Goal: Task Accomplishment & Management: Manage account settings

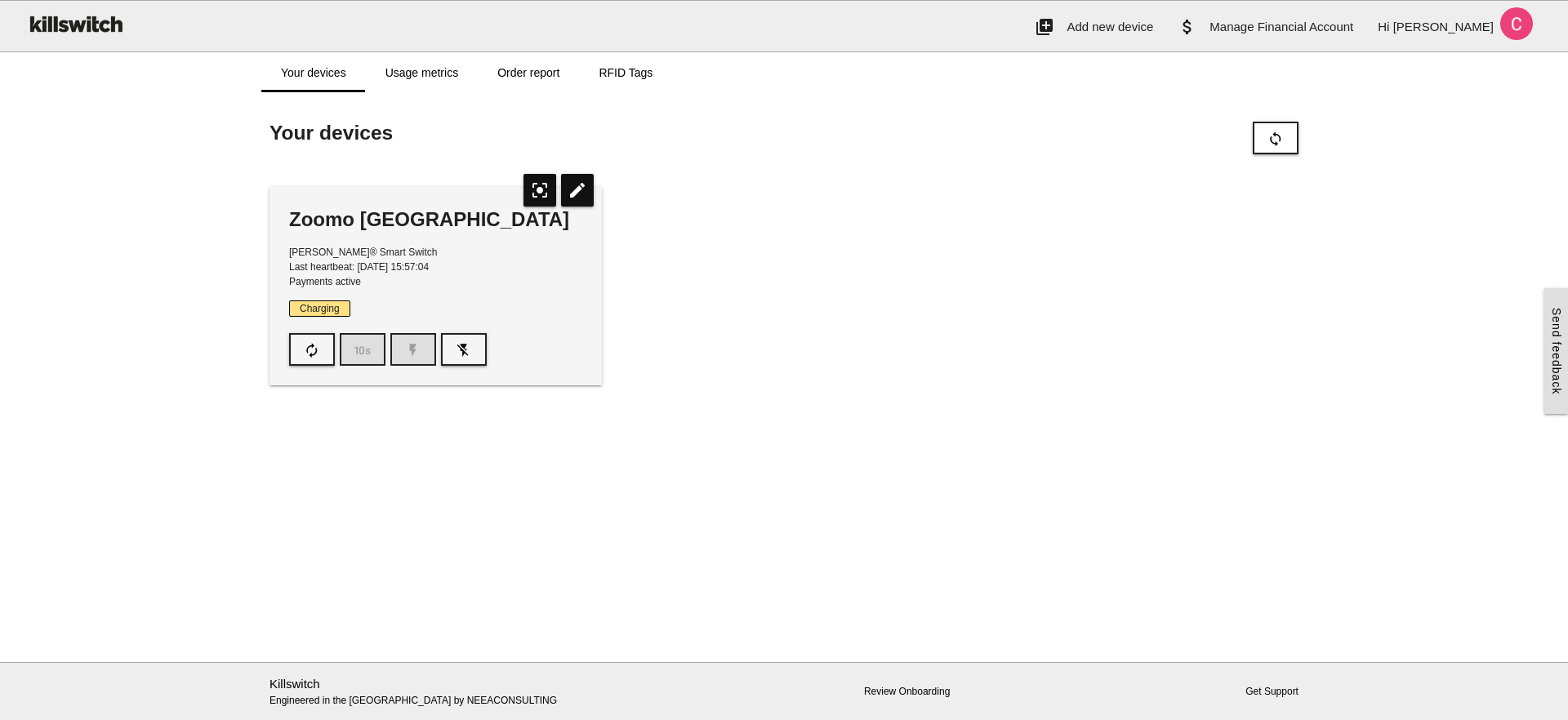
click at [387, 252] on p "[PERSON_NAME]® Smart Switch Last heartbeat: [DATE] 15:57:04 Payments active" at bounding box center [436, 267] width 293 height 44
click at [303, 356] on button "autorenew" at bounding box center [312, 349] width 46 height 33
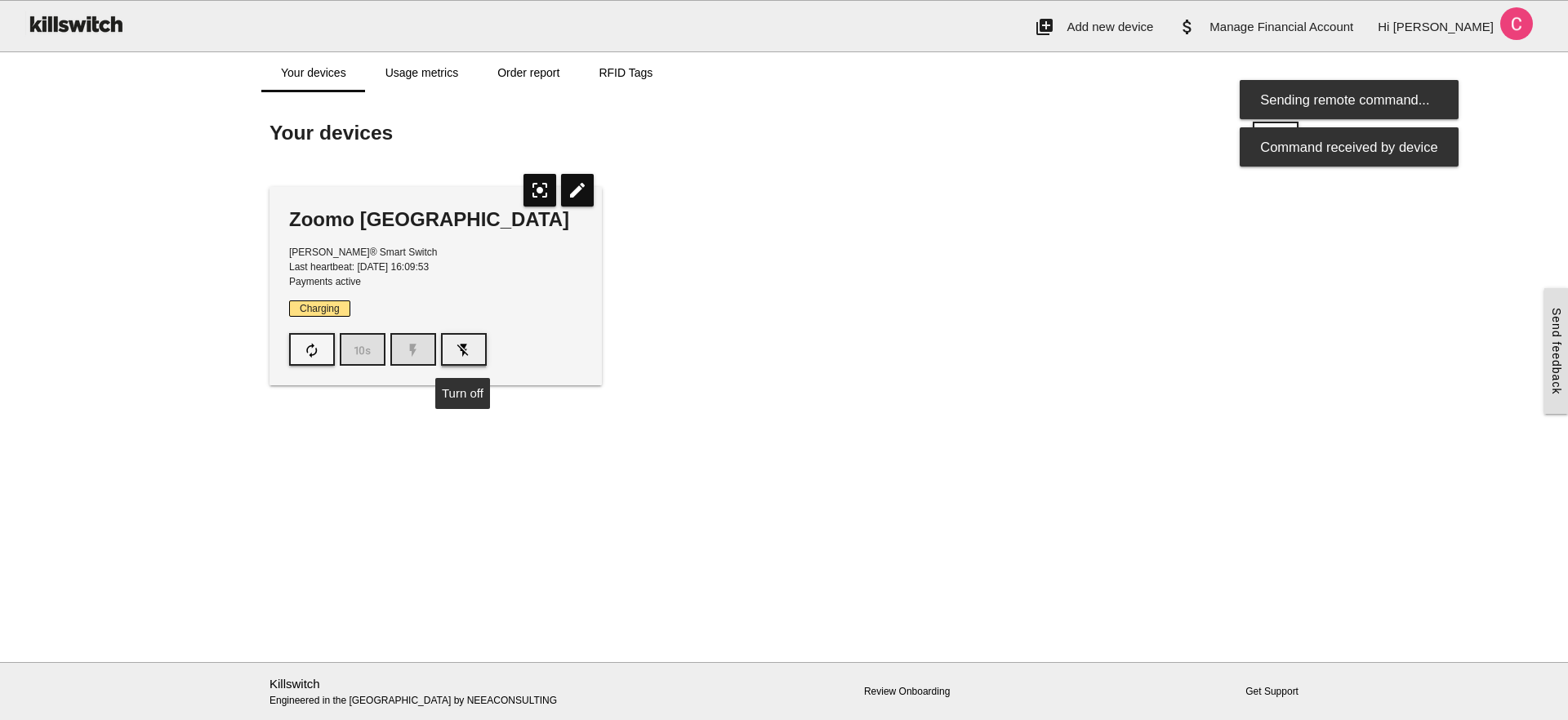
click at [474, 345] on button "flash_off" at bounding box center [464, 349] width 46 height 33
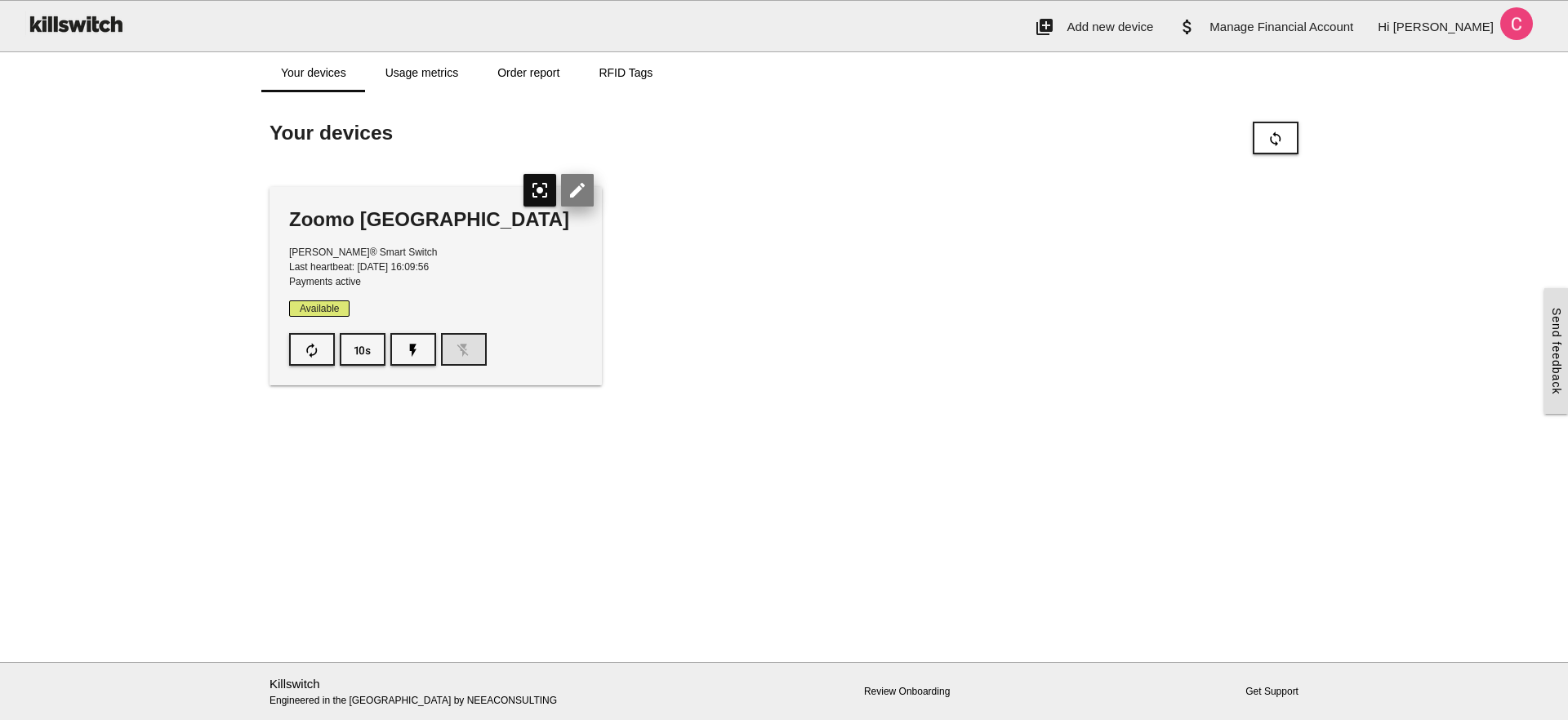
click at [578, 189] on icon "edit" at bounding box center [577, 190] width 33 height 33
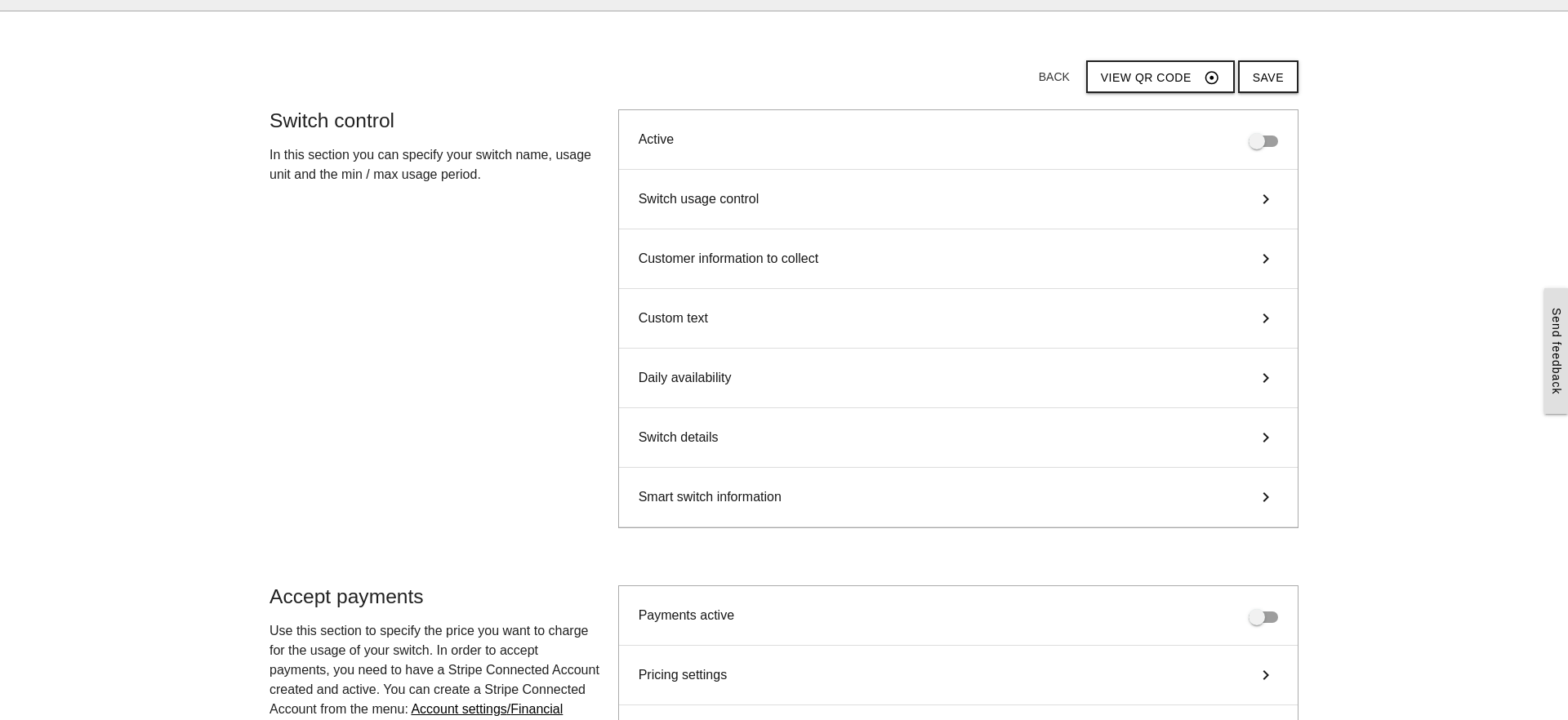
scroll to position [44, 0]
click at [1263, 197] on icon "keyboard_arrow_right" at bounding box center [1266, 196] width 24 height 20
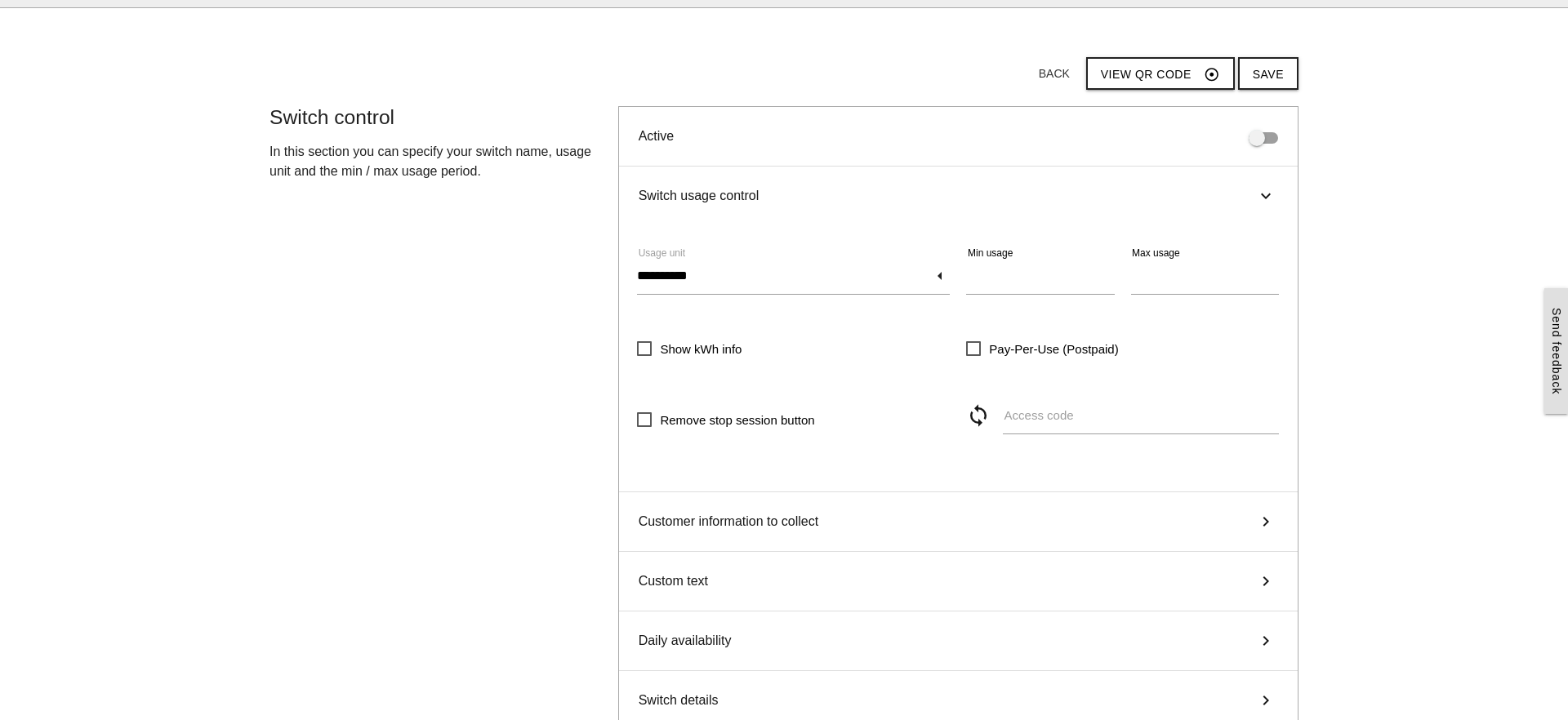
click at [1261, 192] on icon "keyboard_arrow_right" at bounding box center [1265, 196] width 20 height 24
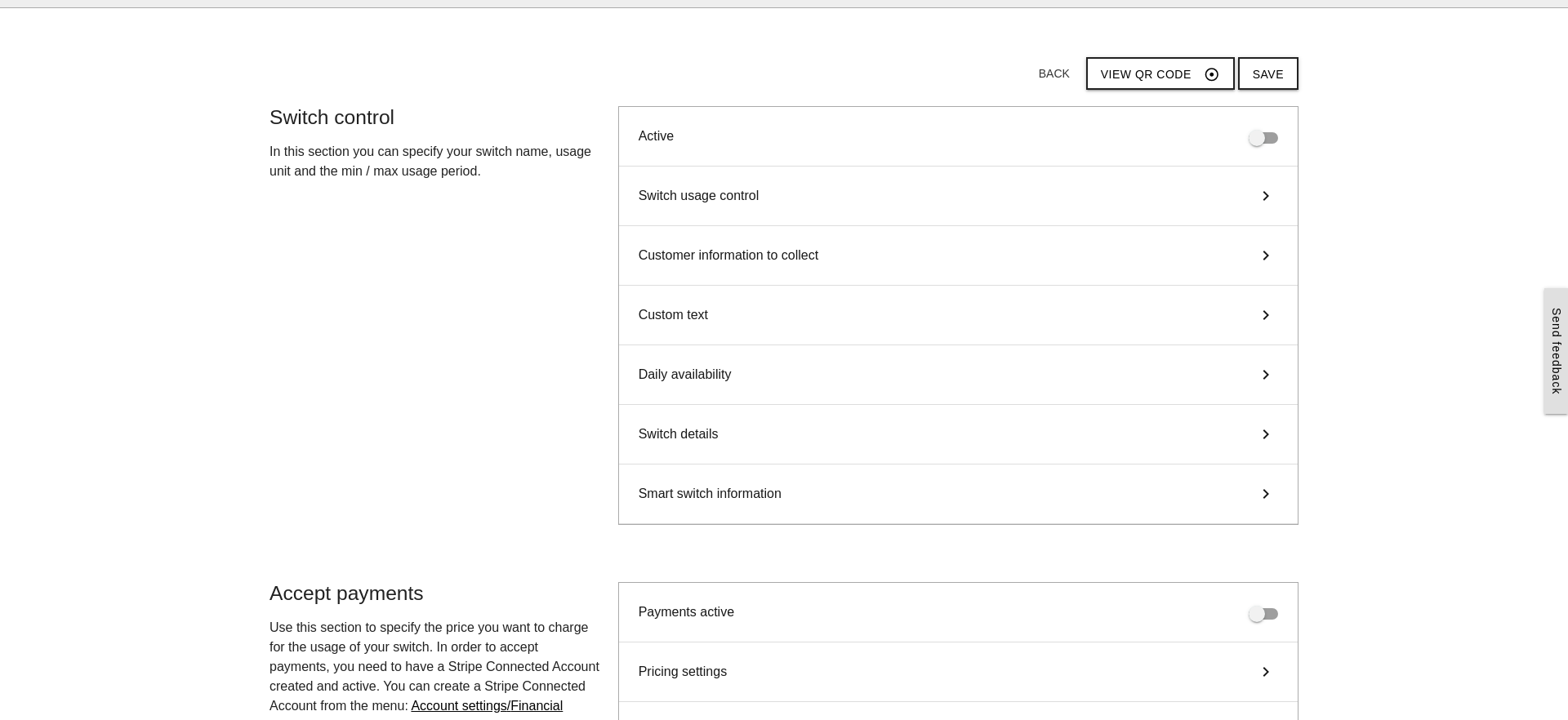
click at [1261, 192] on icon "keyboard_arrow_right" at bounding box center [1266, 196] width 24 height 20
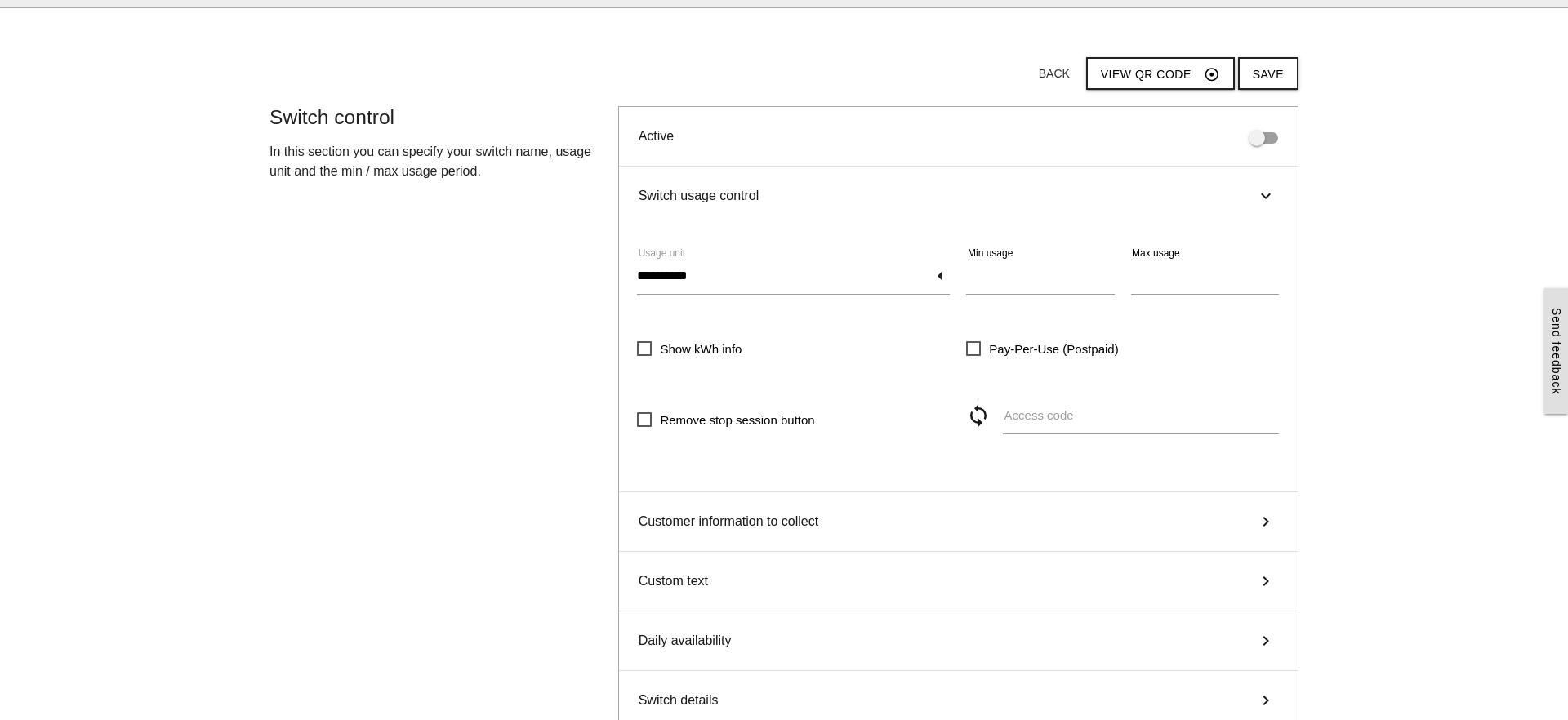
click at [1261, 192] on icon "keyboard_arrow_right" at bounding box center [1265, 196] width 20 height 24
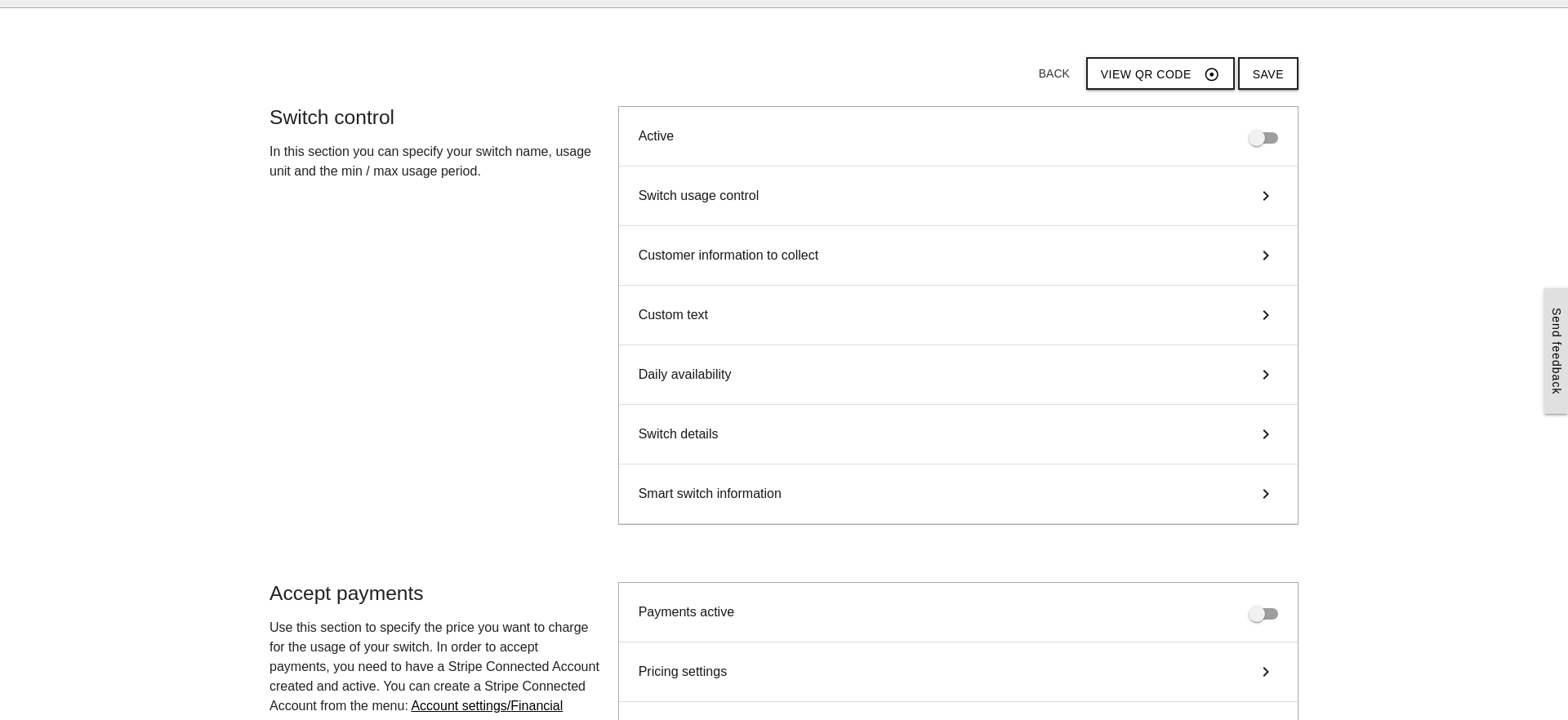
click at [1263, 193] on icon "keyboard_arrow_right" at bounding box center [1266, 196] width 24 height 20
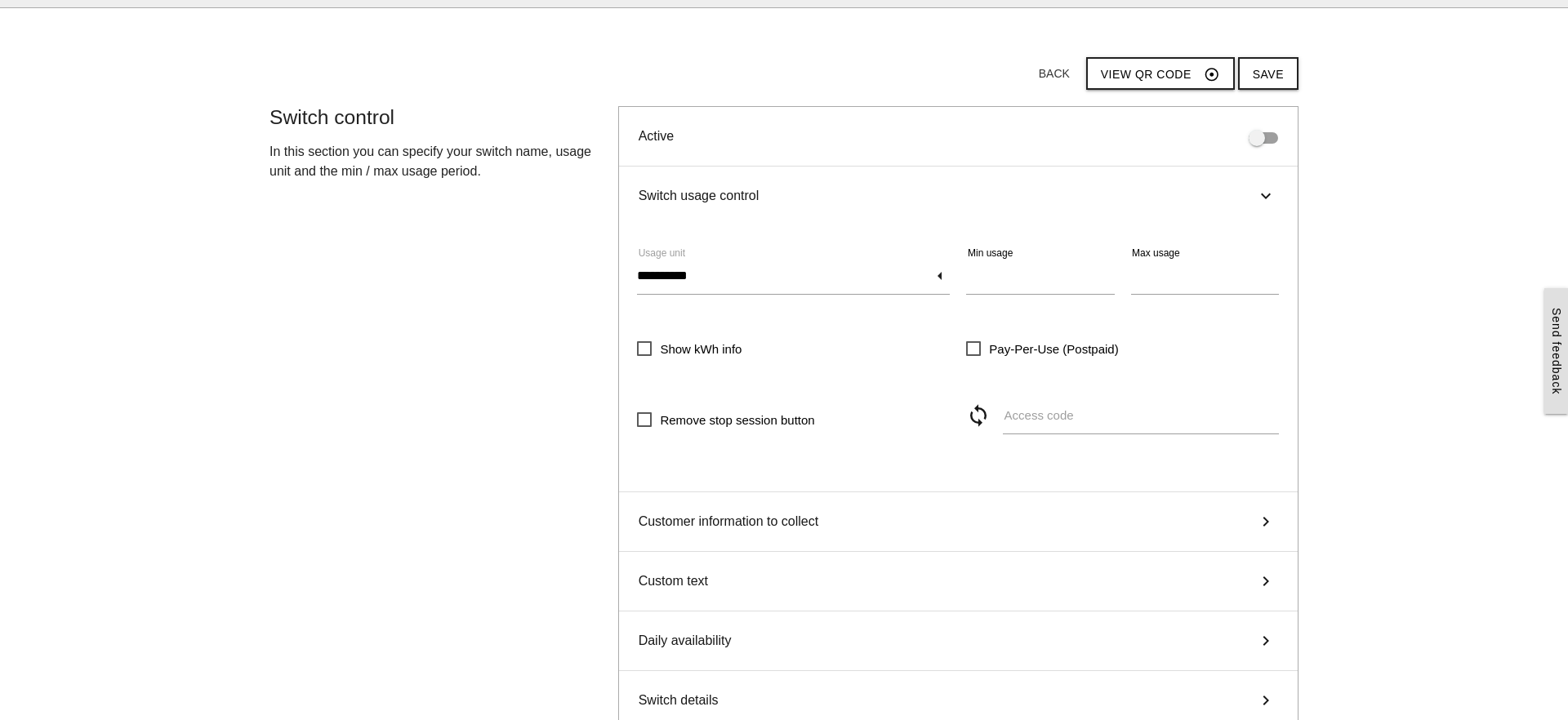
click at [1269, 199] on icon "keyboard_arrow_right" at bounding box center [1265, 196] width 20 height 24
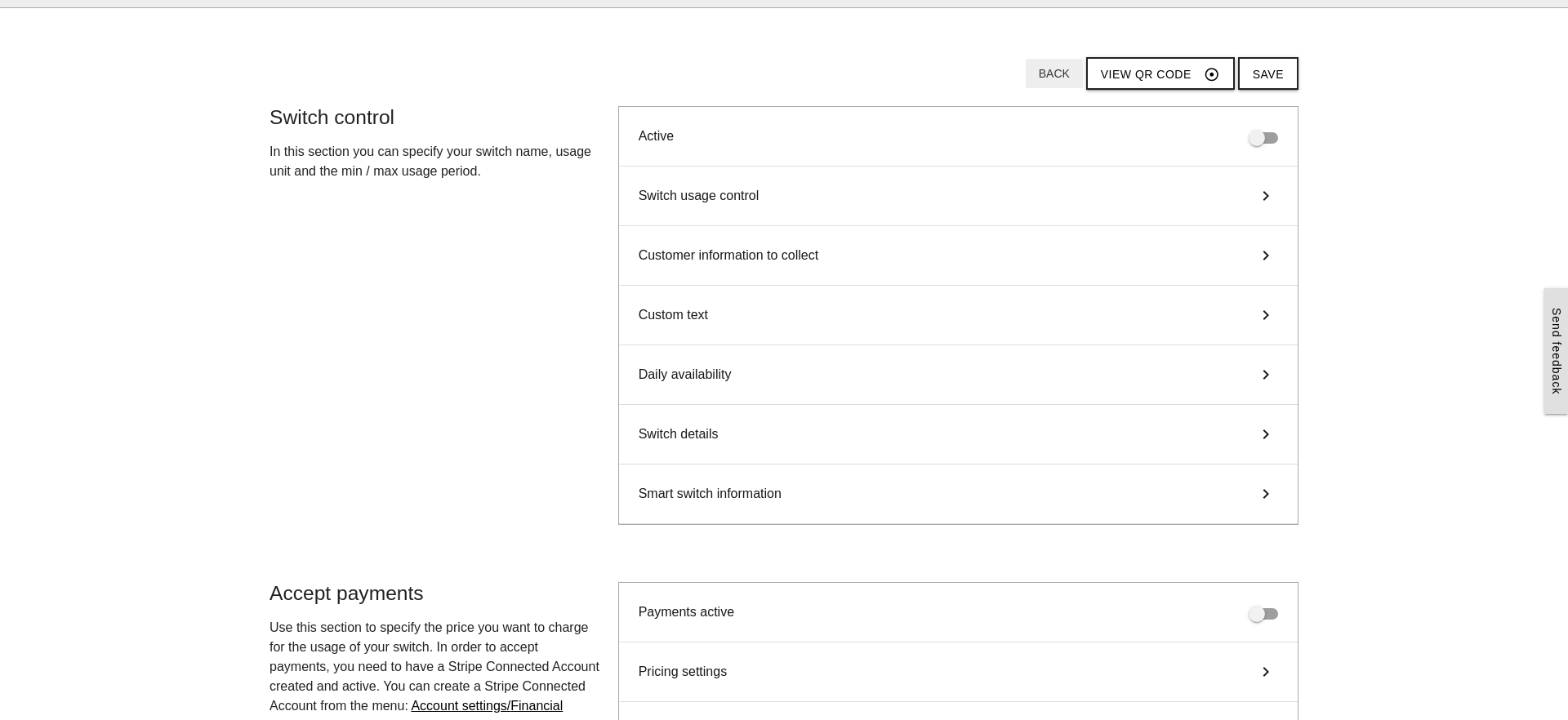
click at [1046, 61] on button "Back" at bounding box center [1054, 73] width 57 height 29
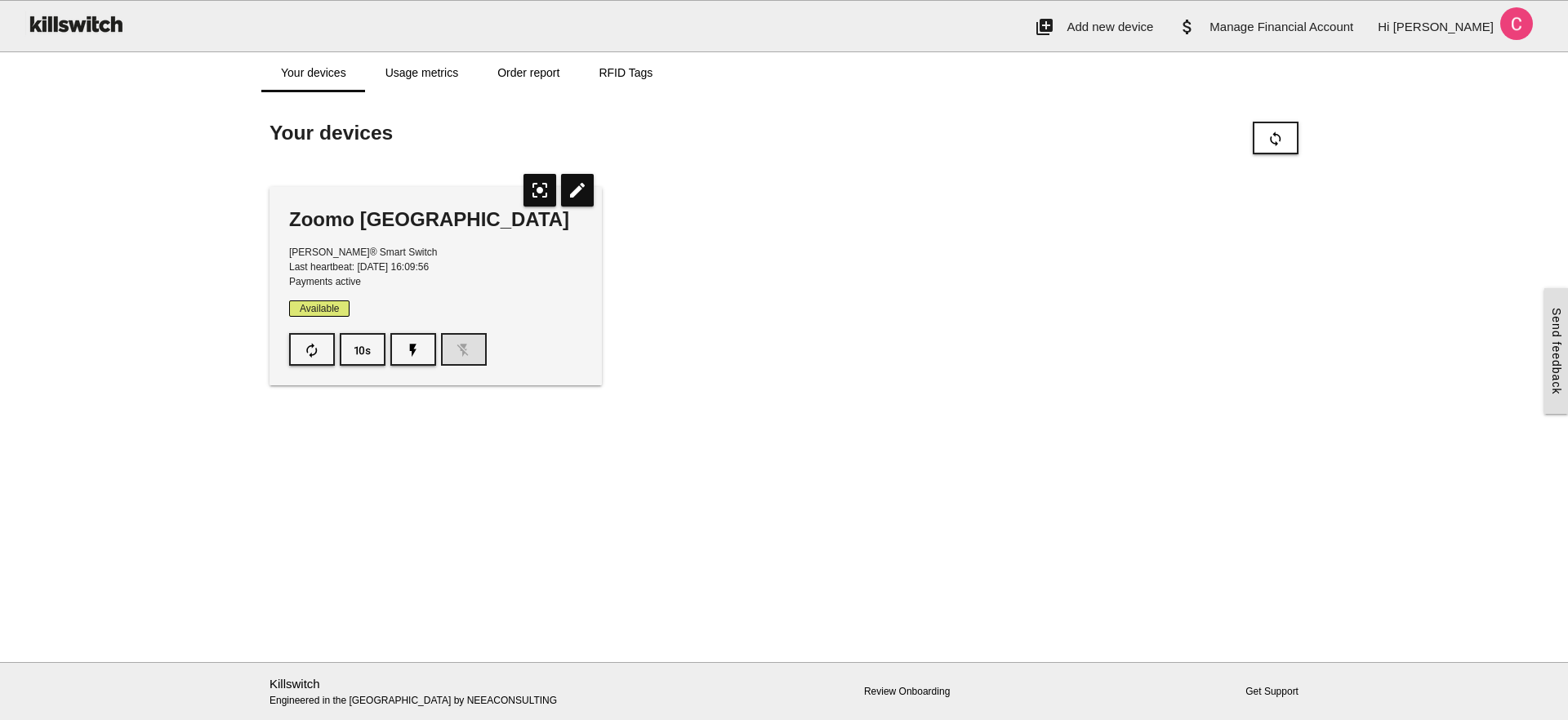
scroll to position [0, 0]
click at [416, 345] on icon "flash_on" at bounding box center [413, 350] width 16 height 31
click at [462, 342] on icon "flash_off" at bounding box center [464, 350] width 16 height 31
click at [540, 194] on icon "center_focus_strong" at bounding box center [540, 190] width 33 height 33
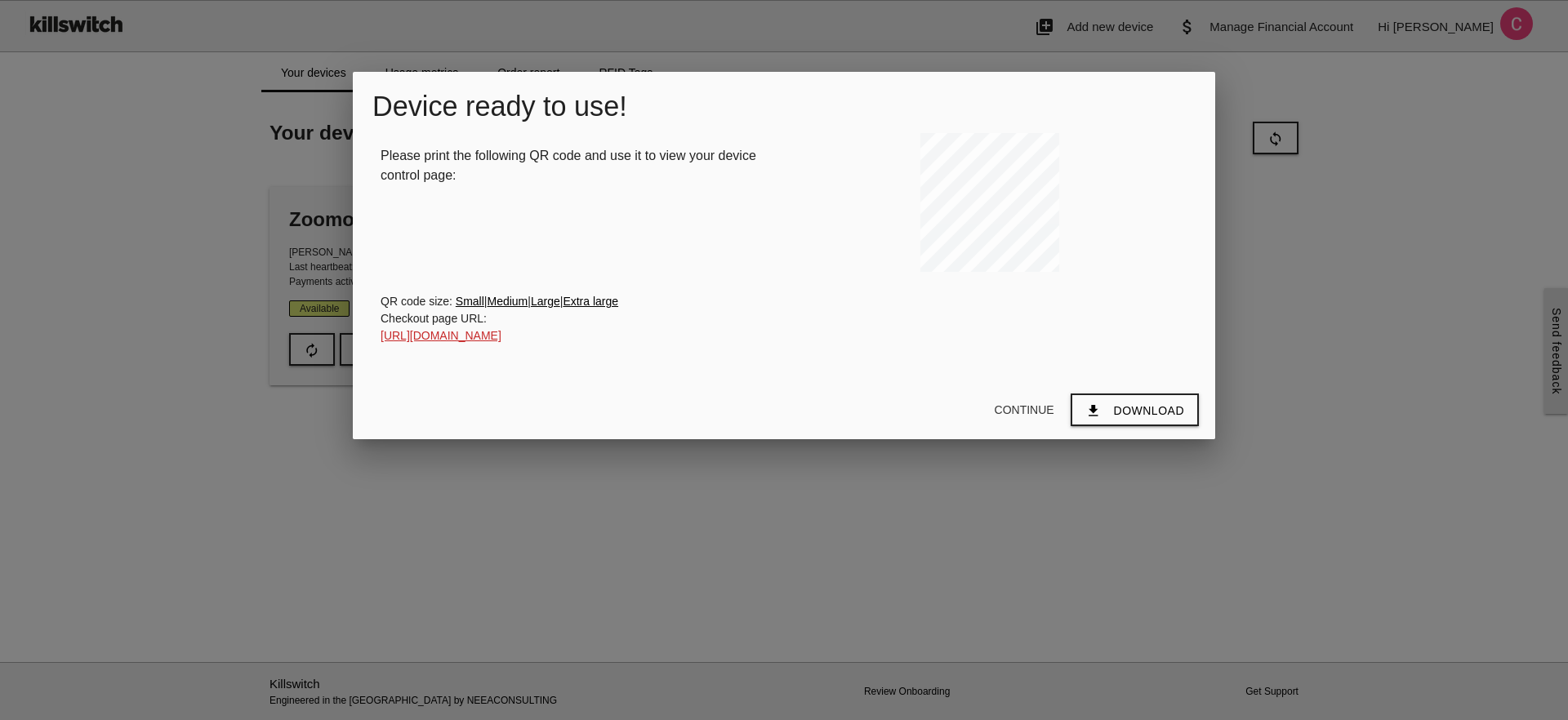
click at [319, 218] on div at bounding box center [784, 271] width 1568 height 901
click at [1056, 424] on button "Continue" at bounding box center [1025, 409] width 86 height 29
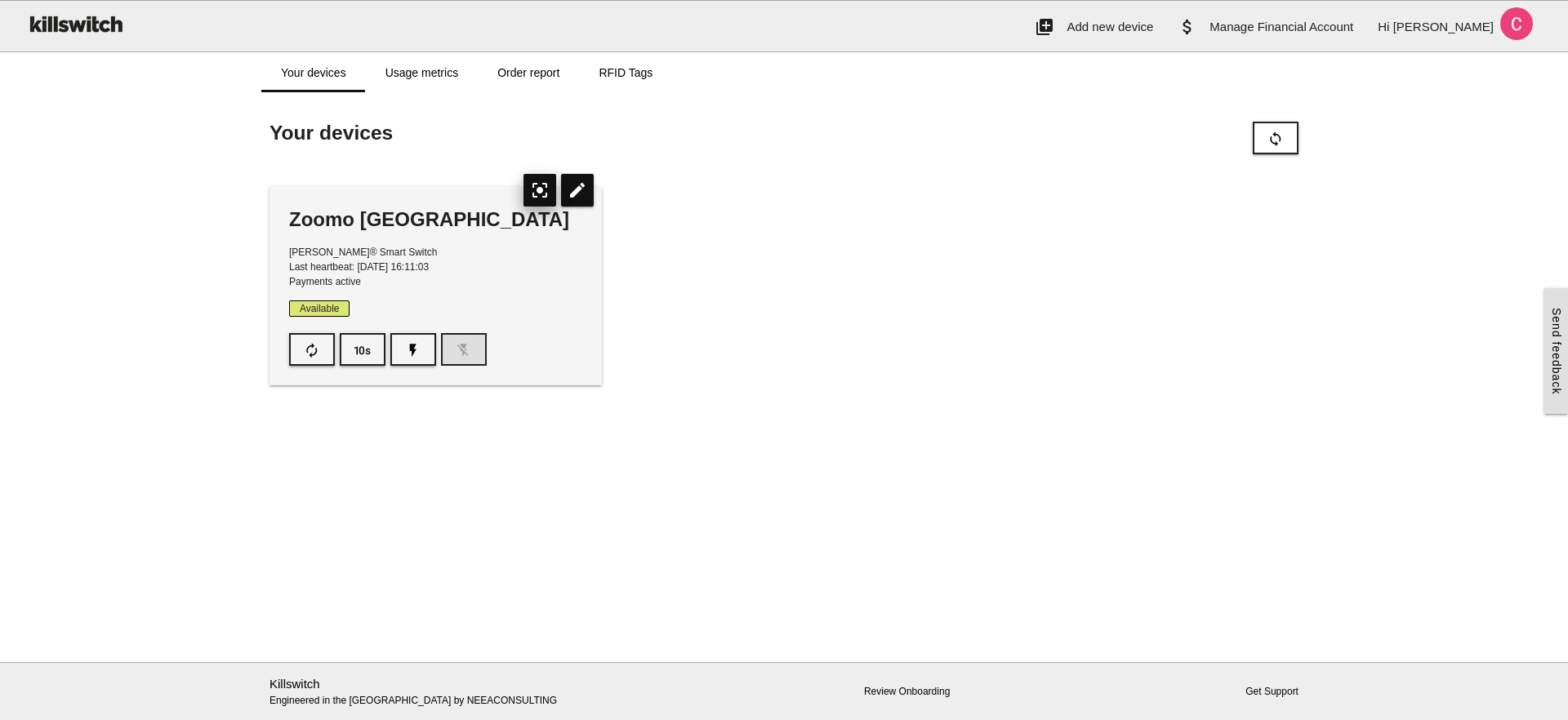
click at [540, 195] on icon "center_focus_strong" at bounding box center [540, 190] width 33 height 33
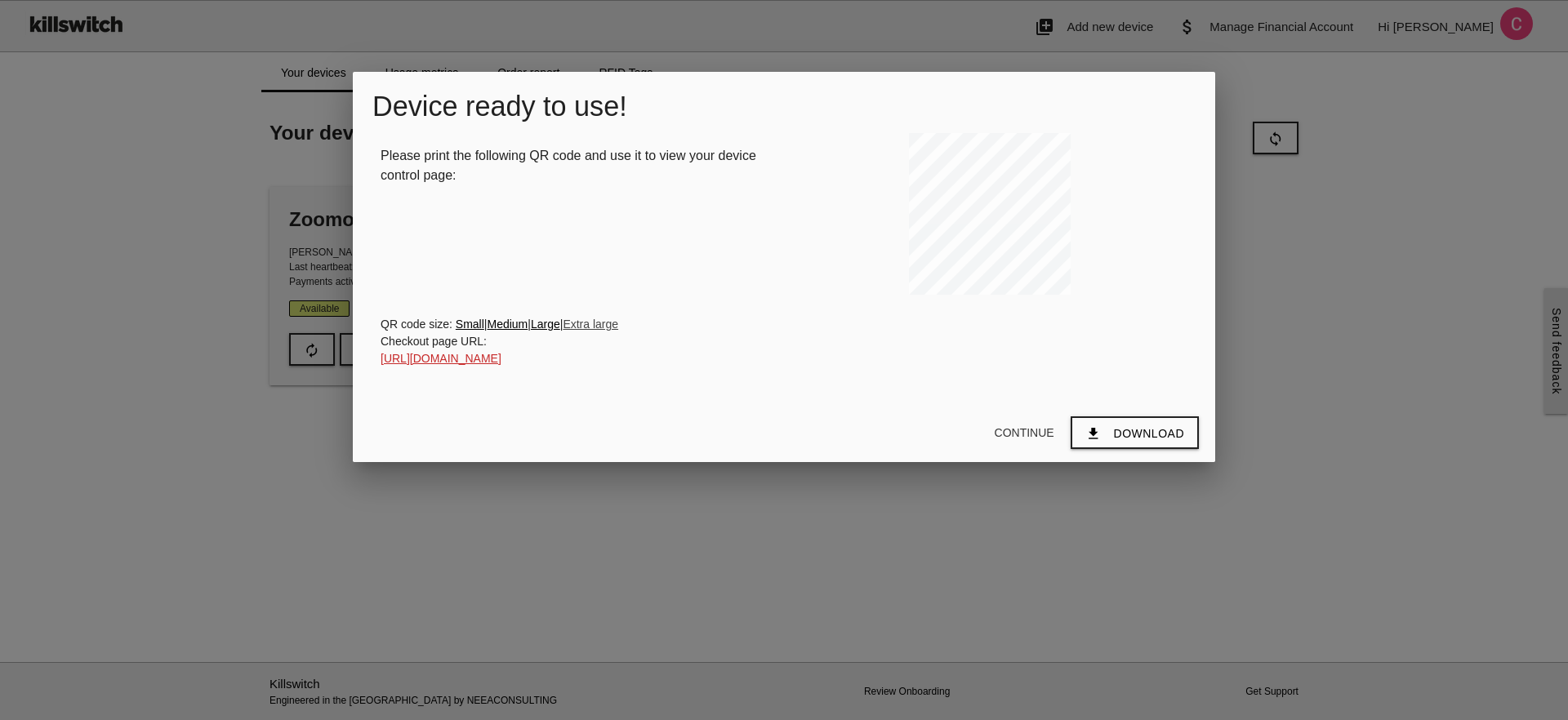
click at [612, 327] on link "Extra large" at bounding box center [590, 324] width 55 height 13
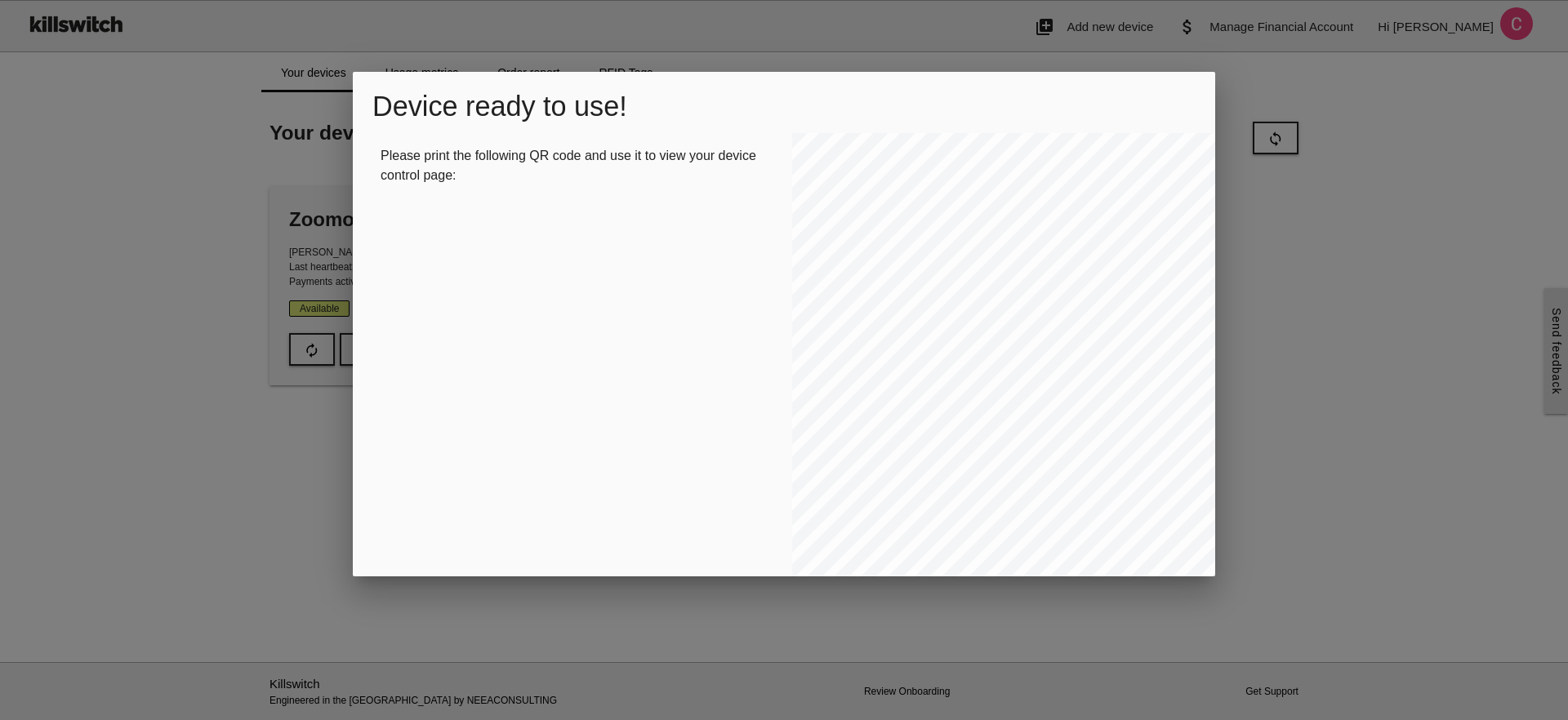
scroll to position [213, 0]
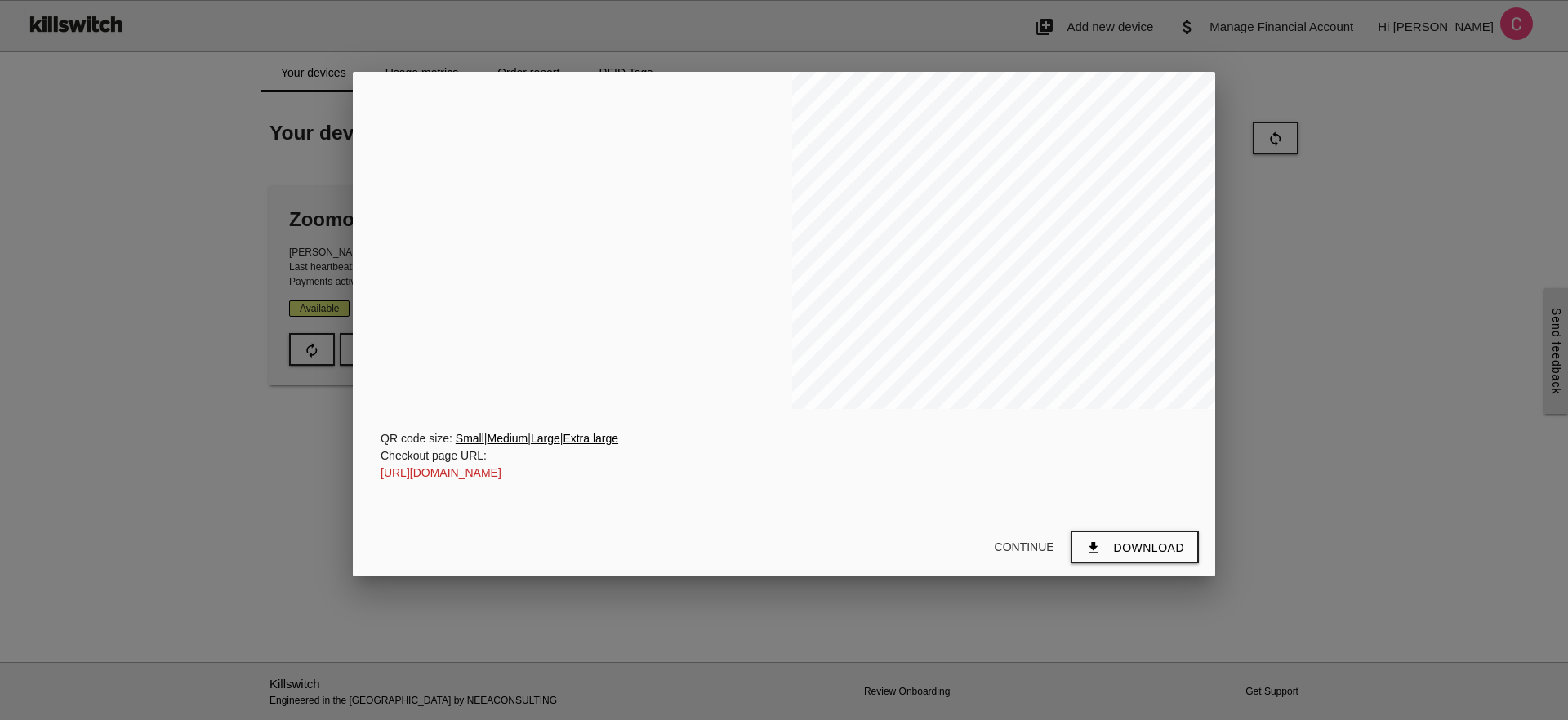
click at [550, 447] on div "QR code size: Small | Medium | Large | Extra large" at bounding box center [784, 439] width 807 height 17
click at [554, 443] on link "Large" at bounding box center [545, 438] width 29 height 13
click at [502, 443] on link "Medium" at bounding box center [508, 437] width 41 height 13
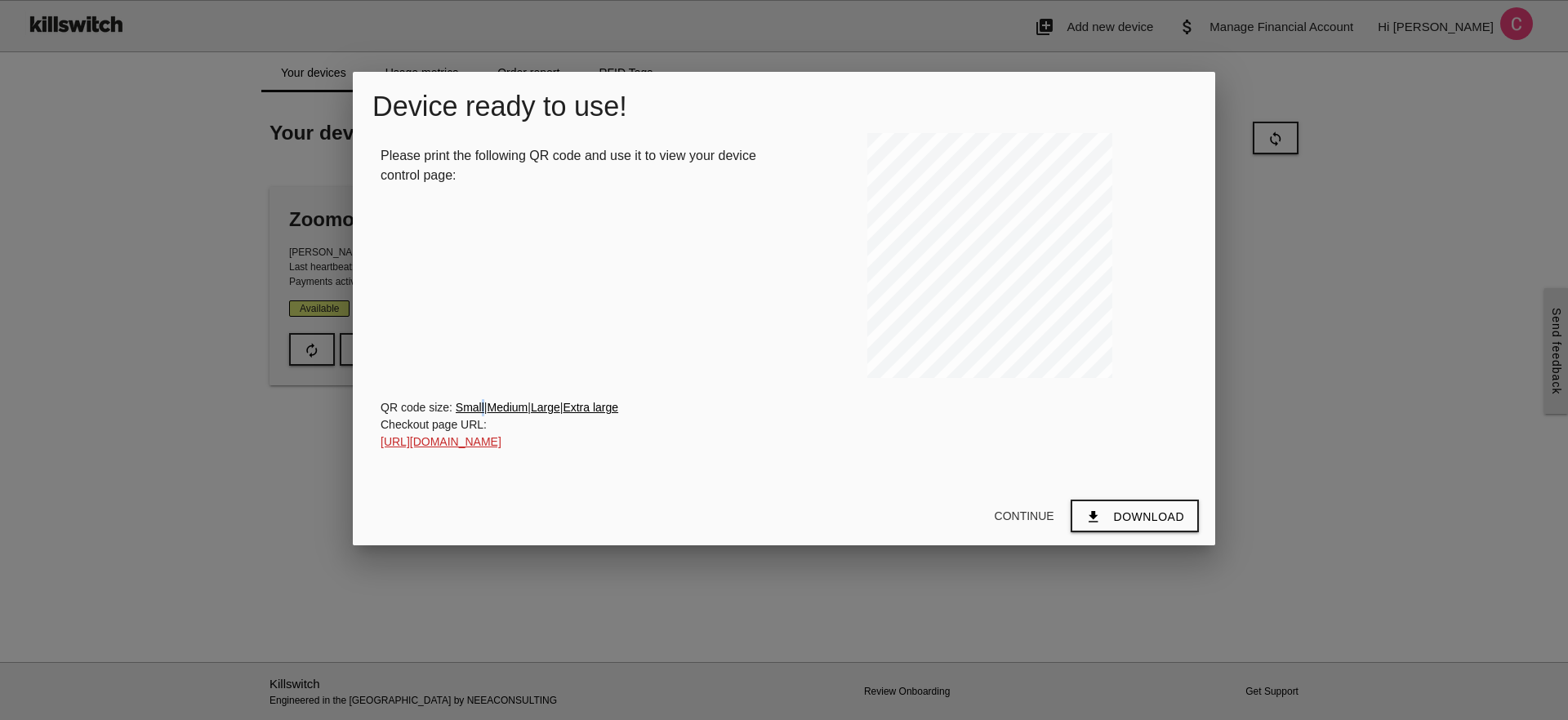
click at [482, 407] on div "QR code size: Small | Medium | Large | Extra large" at bounding box center [784, 407] width 807 height 17
click at [501, 441] on link "[URL][DOMAIN_NAME]" at bounding box center [440, 442] width 121 height 13
click at [1270, 320] on div at bounding box center [784, 271] width 1568 height 901
click at [135, 353] on div at bounding box center [784, 271] width 1568 height 901
click at [1012, 504] on button "Continue" at bounding box center [1025, 515] width 86 height 29
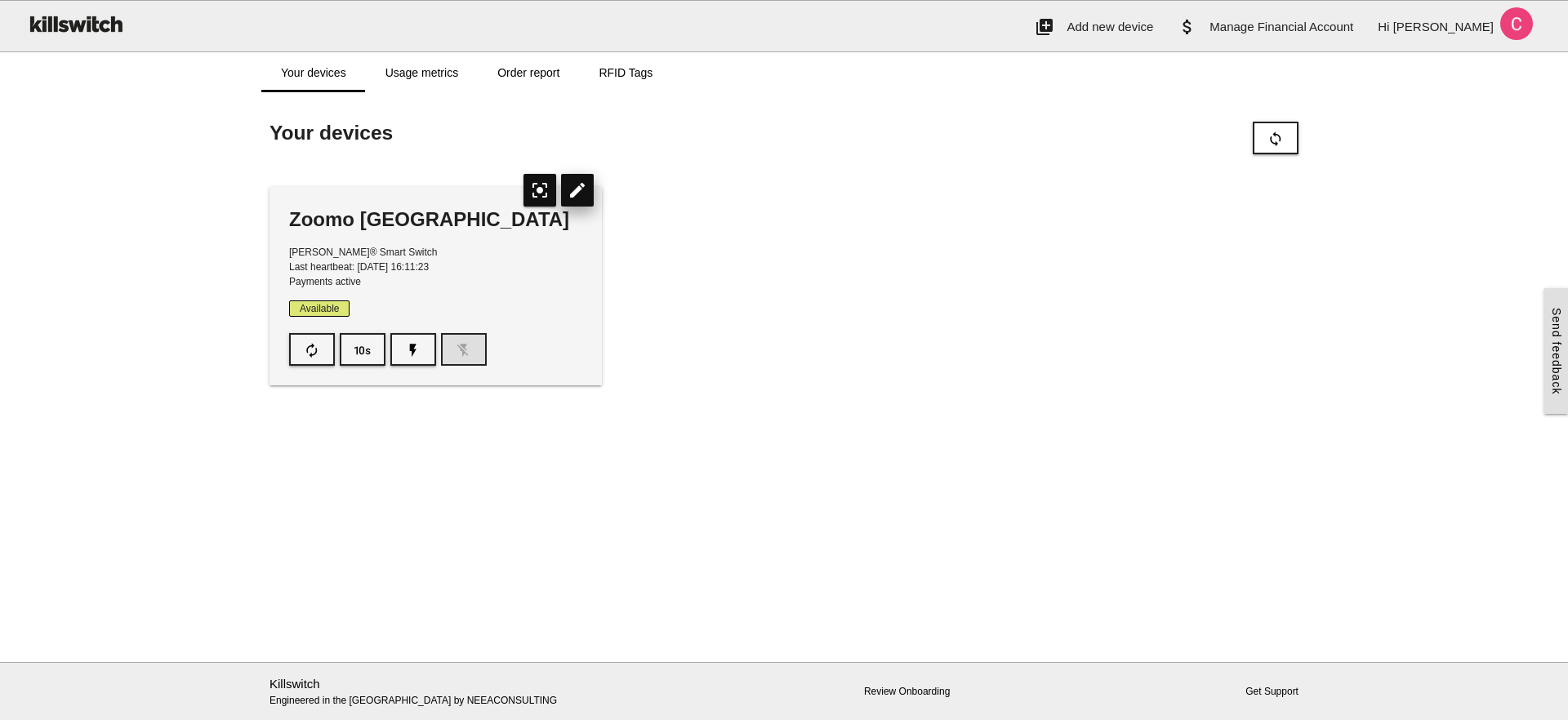
click at [574, 196] on icon "edit" at bounding box center [577, 190] width 33 height 33
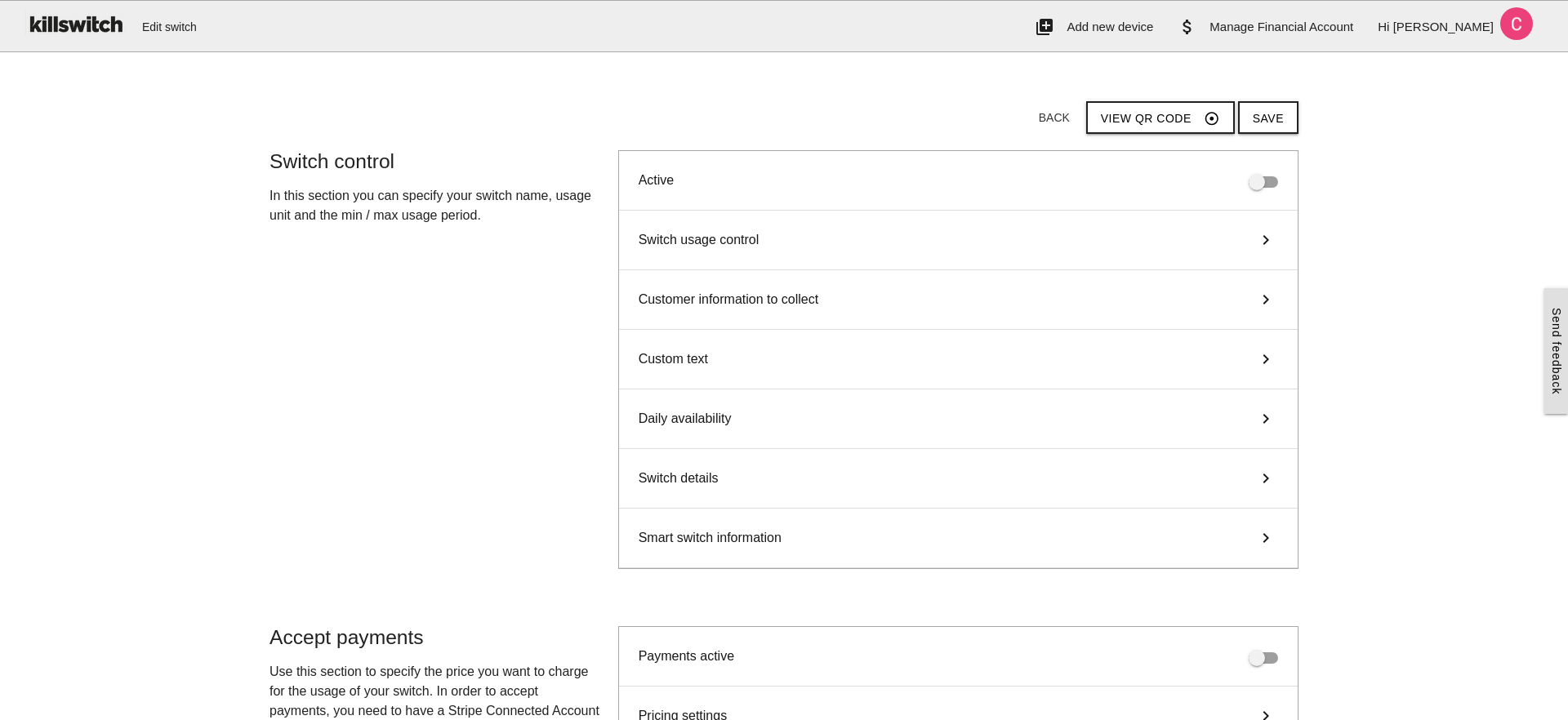
click at [1197, 260] on div "Switch usage control keyboard_arrow_right" at bounding box center [958, 241] width 679 height 60
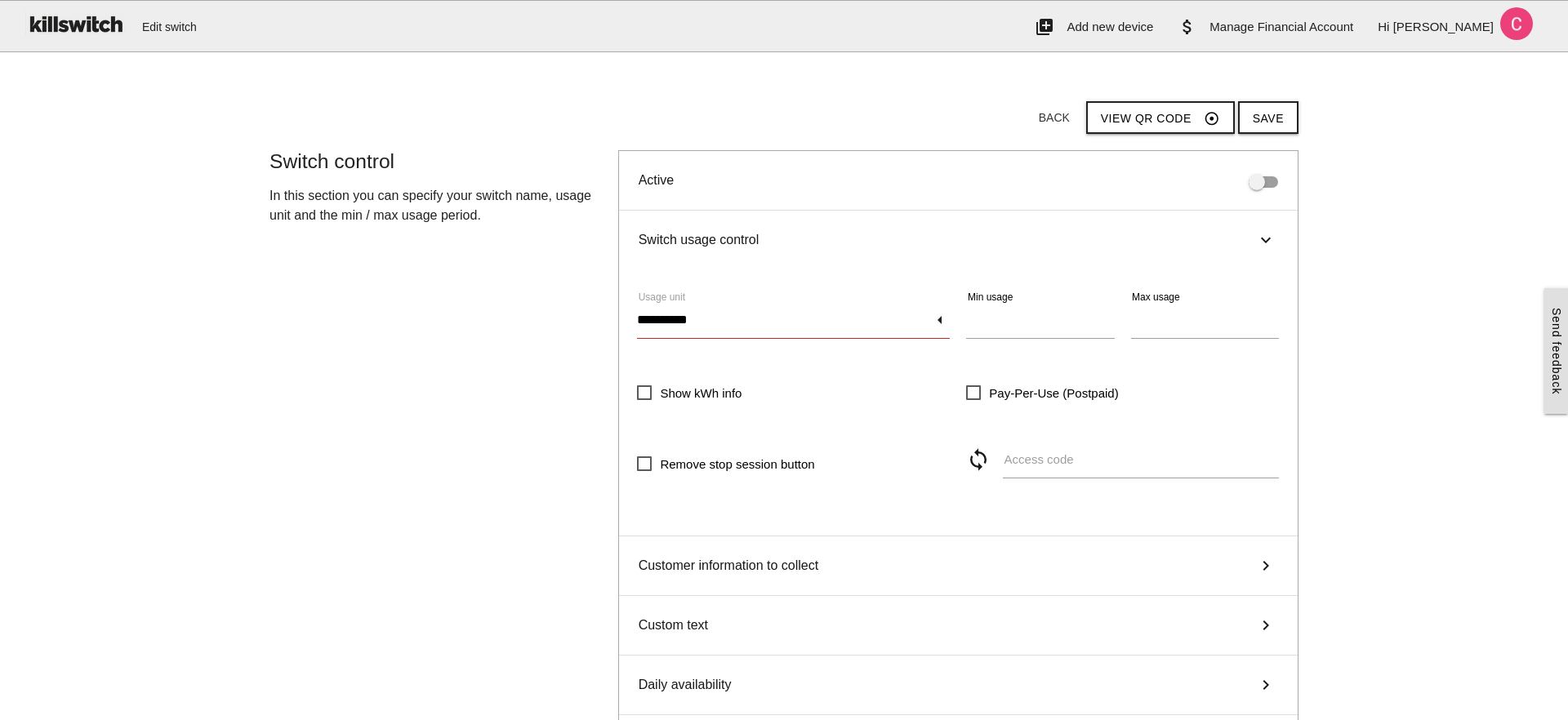
click at [882, 319] on input "**********" at bounding box center [793, 320] width 313 height 37
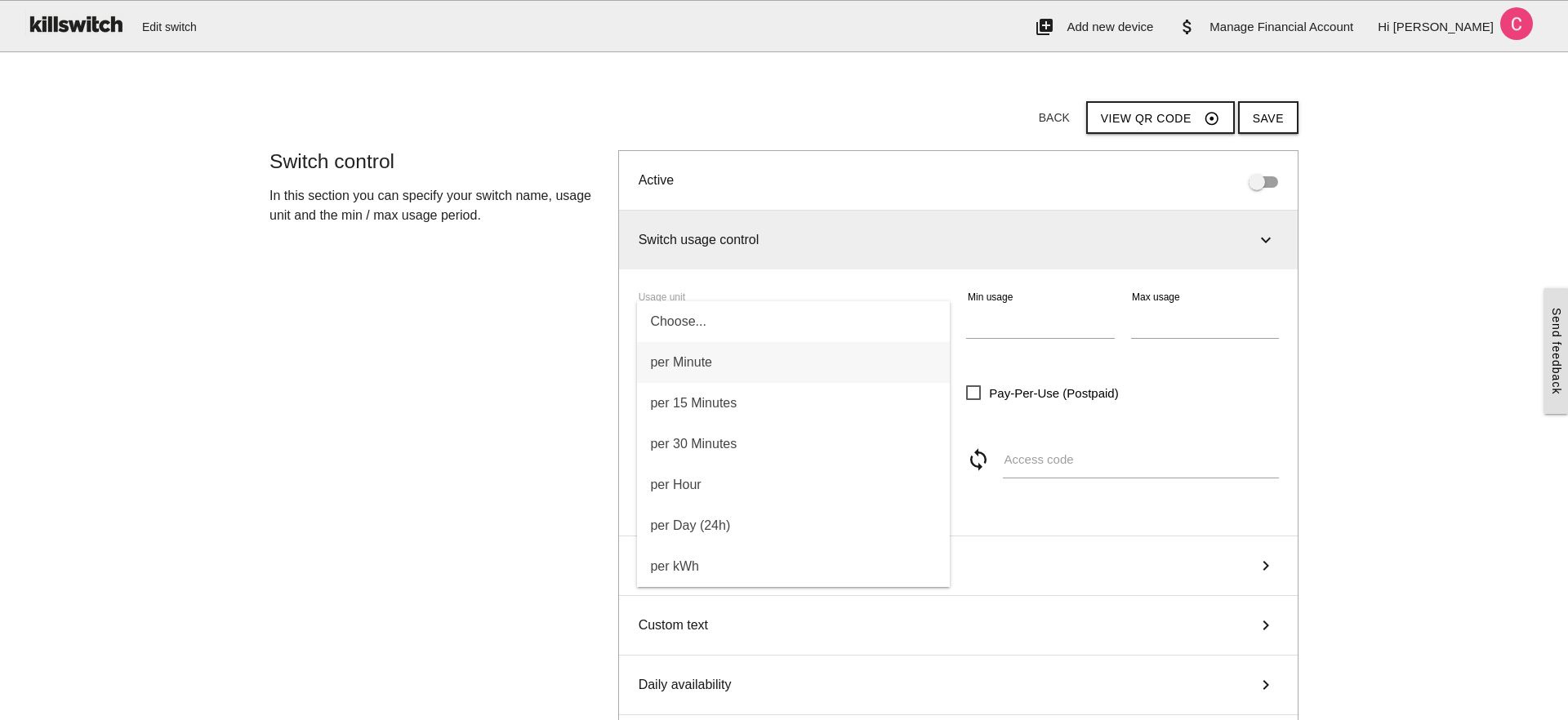
click at [952, 265] on div "Switch usage control keyboard_arrow_right" at bounding box center [958, 240] width 679 height 59
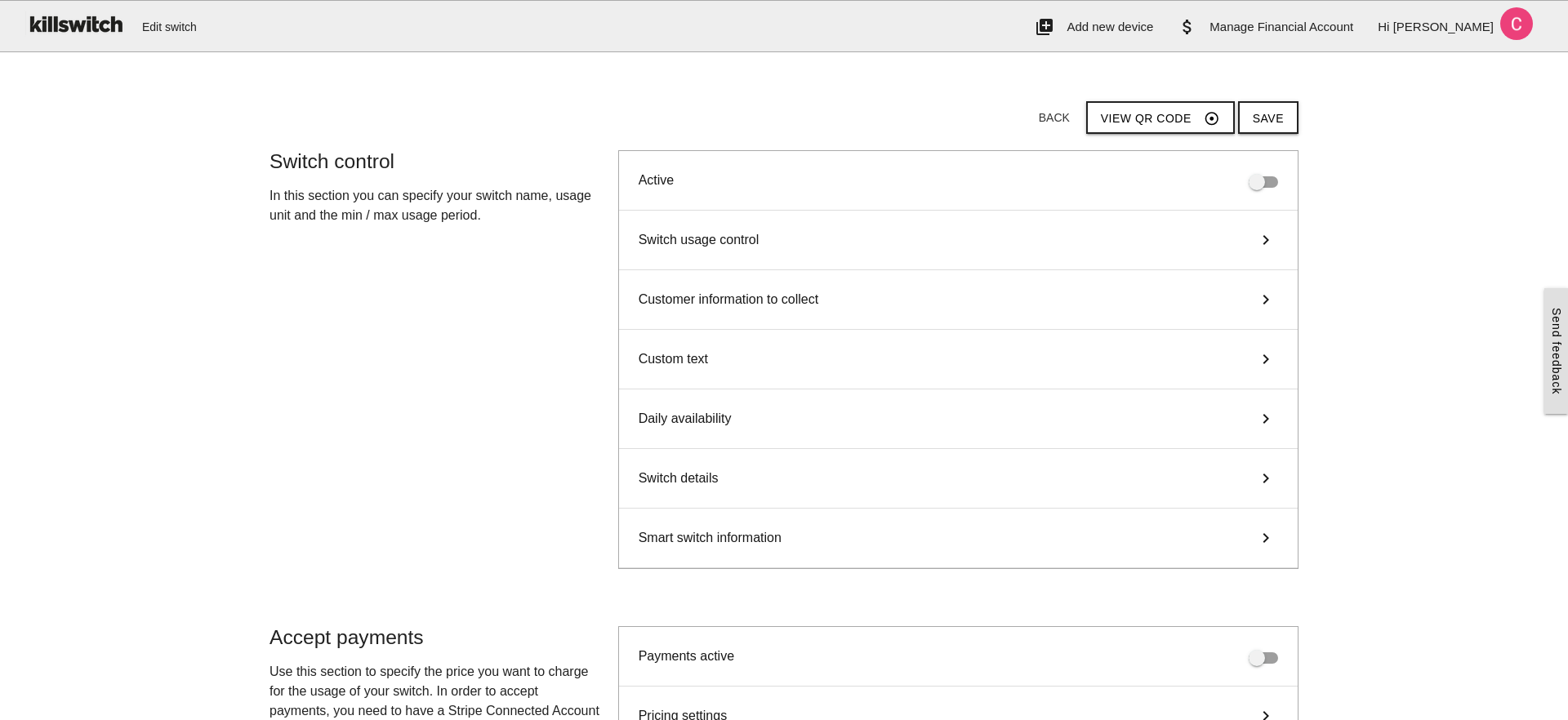
click at [813, 239] on div "Switch usage control keyboard_arrow_right" at bounding box center [958, 241] width 679 height 60
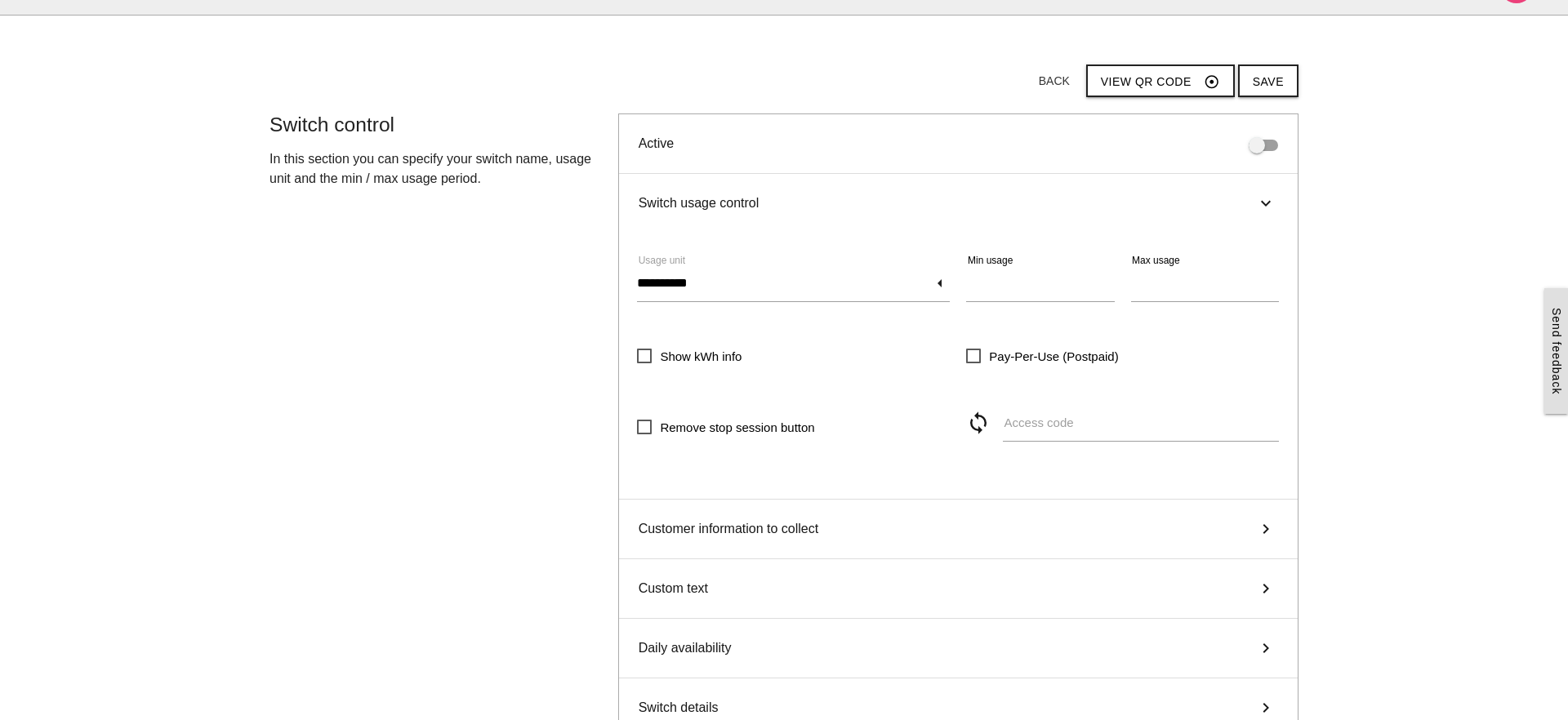
scroll to position [37, 0]
click at [1292, 240] on div "**********" at bounding box center [958, 365] width 679 height 267
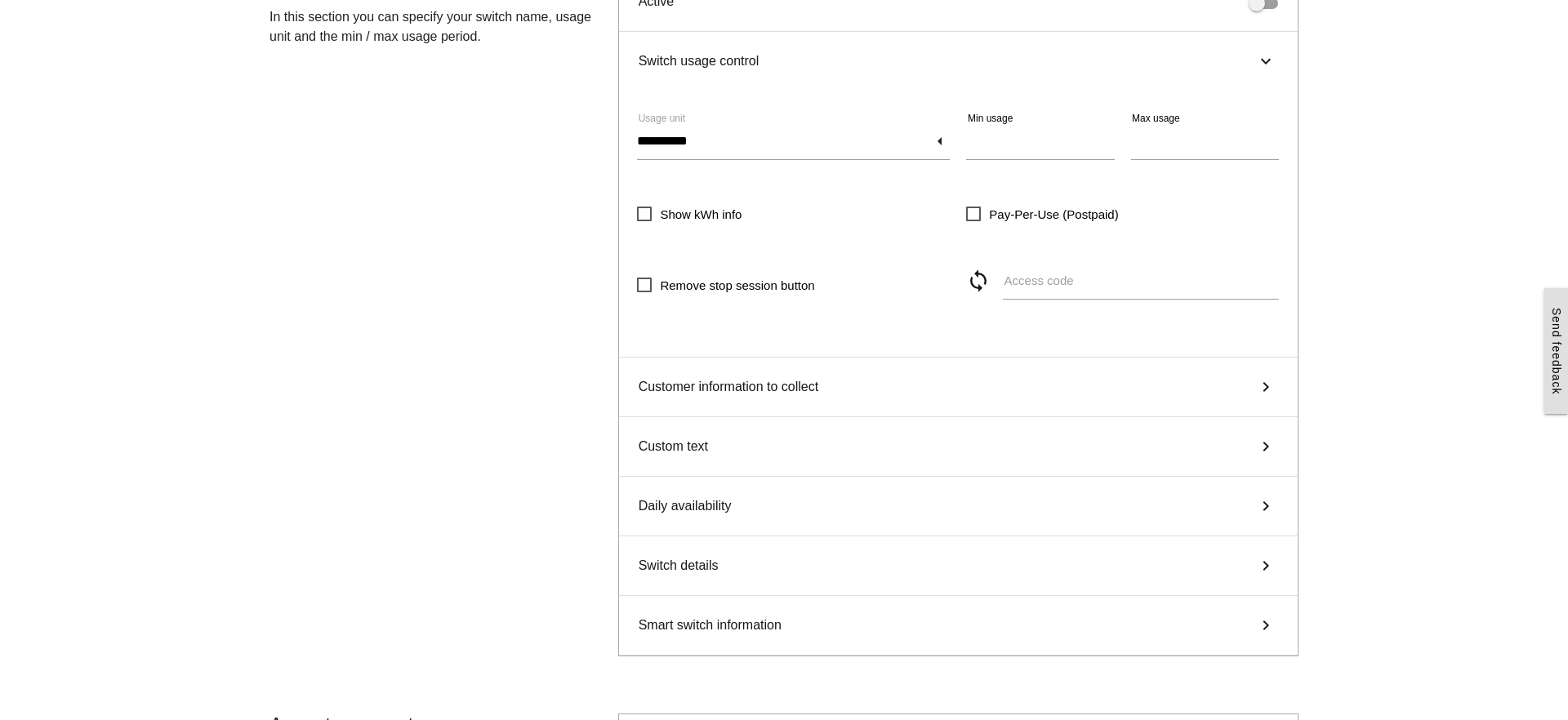
scroll to position [181, 0]
click at [842, 375] on div "Customer information to collect keyboard_arrow_right" at bounding box center [958, 386] width 679 height 60
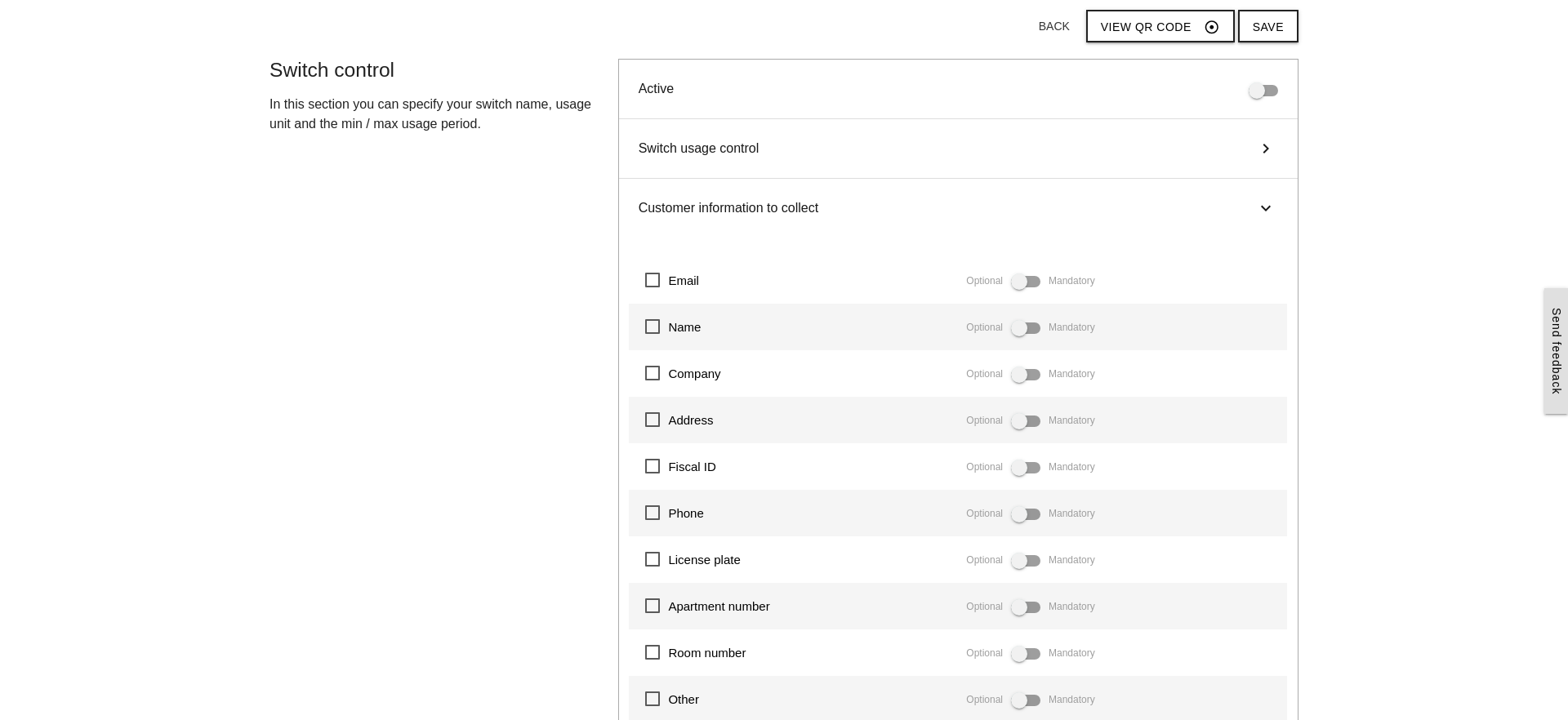
scroll to position [71, 0]
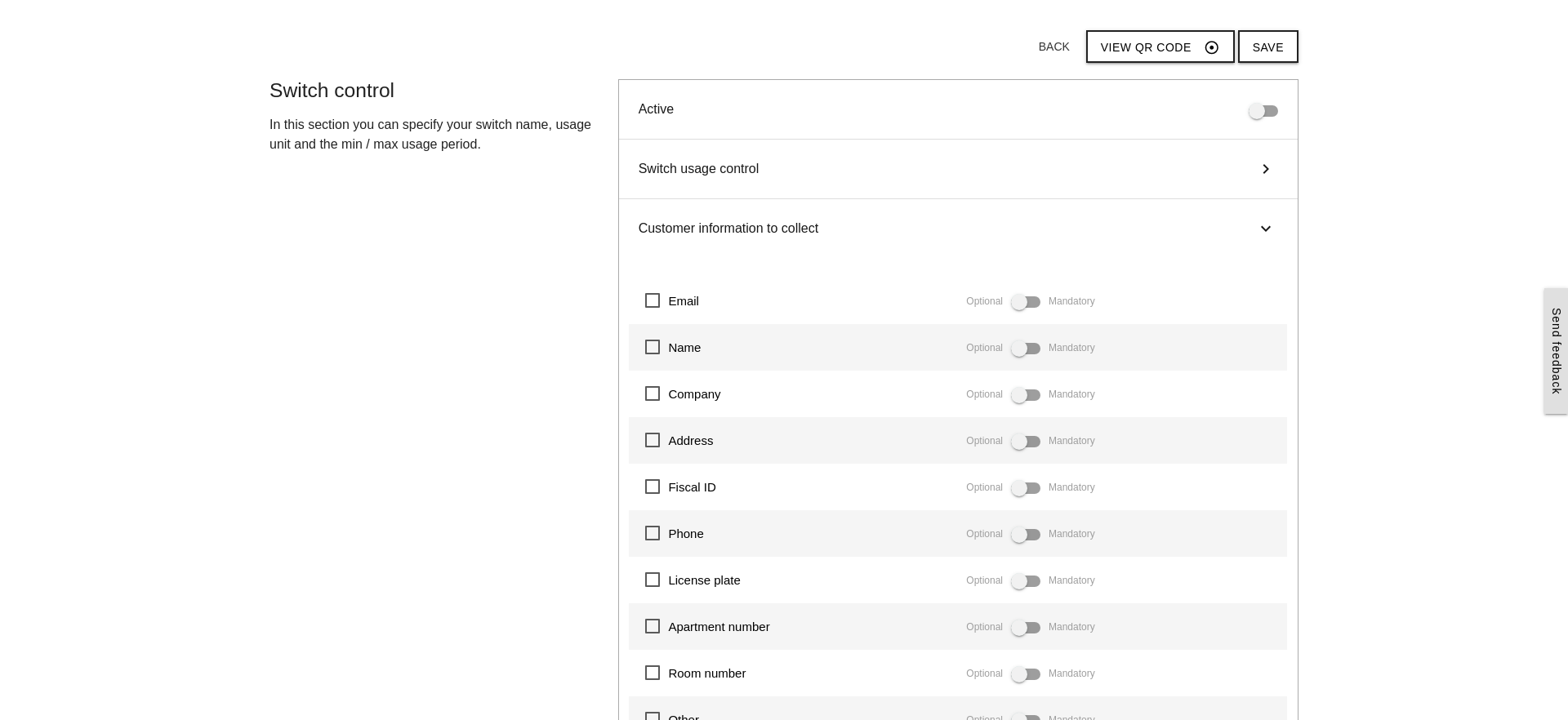
click at [1024, 229] on div "Customer information to collect keyboard_arrow_right" at bounding box center [958, 228] width 679 height 59
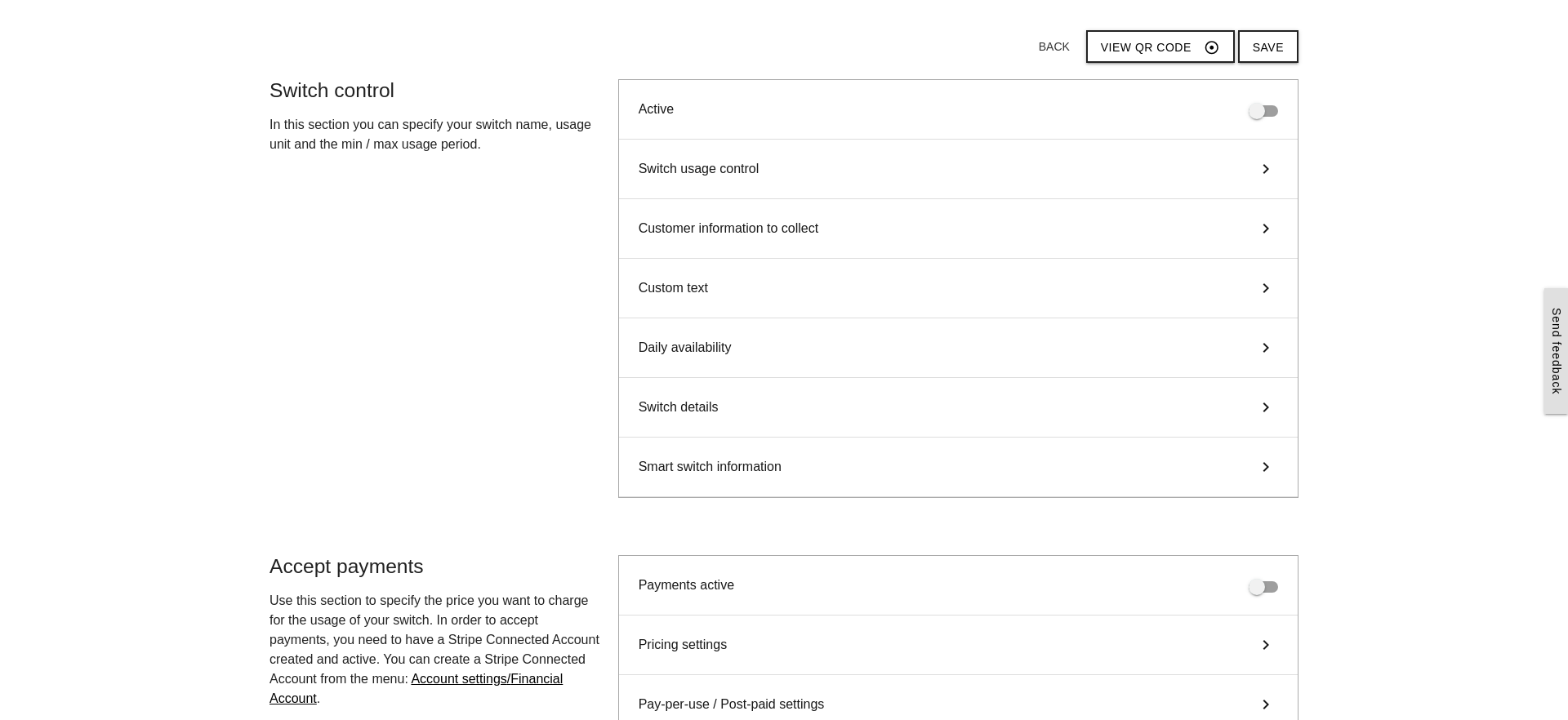
click at [879, 163] on div "Switch usage control keyboard_arrow_right" at bounding box center [958, 169] width 679 height 60
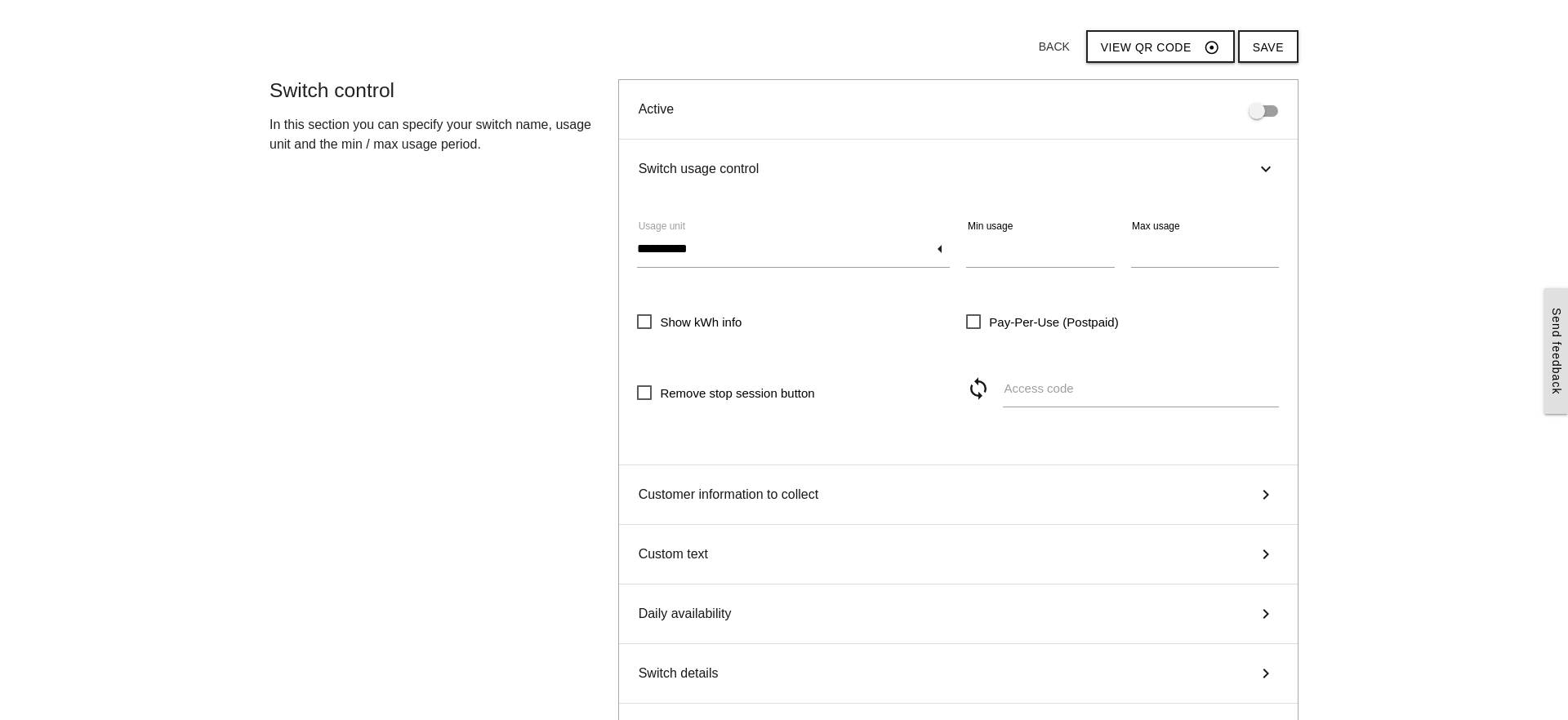
click at [879, 163] on div "Switch usage control keyboard_arrow_right" at bounding box center [958, 169] width 679 height 59
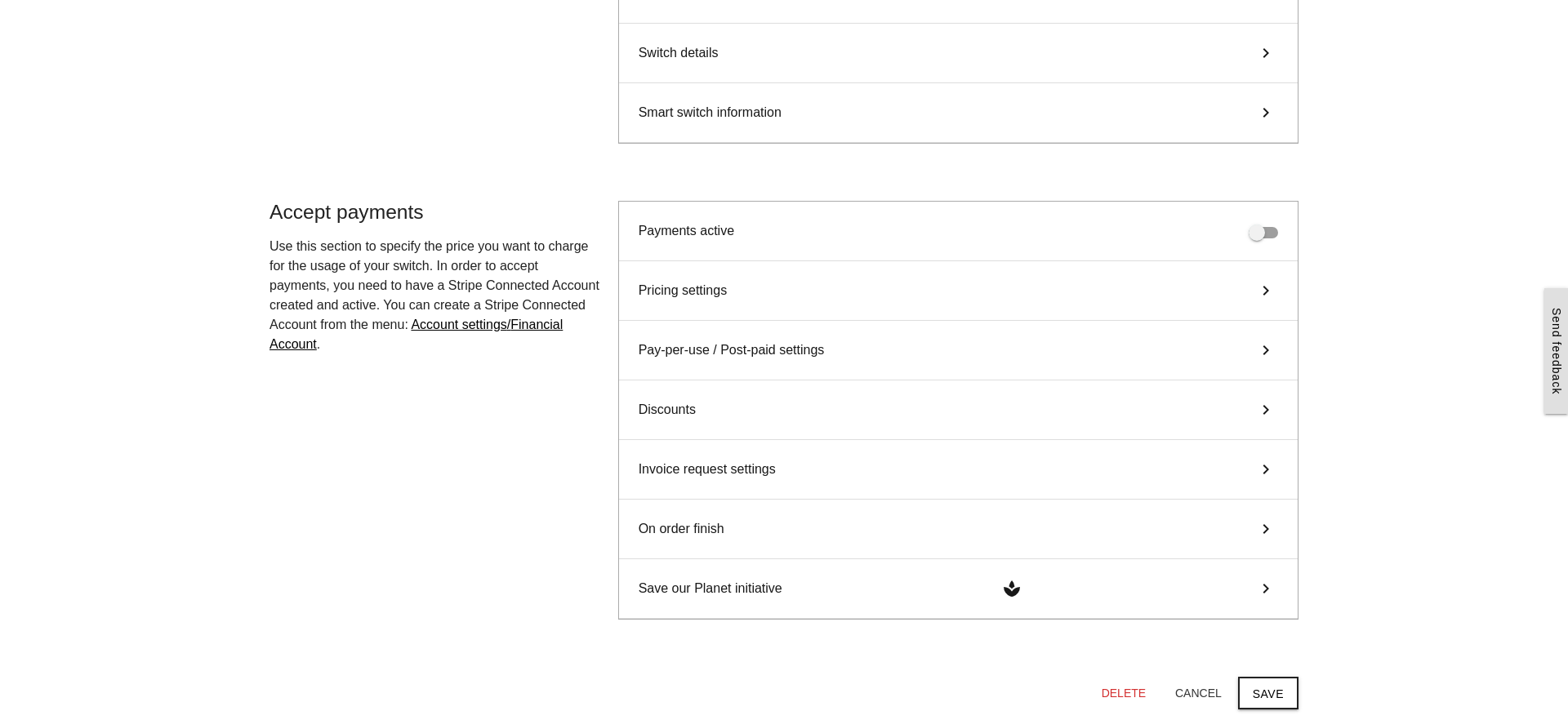
scroll to position [426, 0]
click at [844, 301] on div "Pricing settings keyboard_arrow_right" at bounding box center [958, 290] width 679 height 60
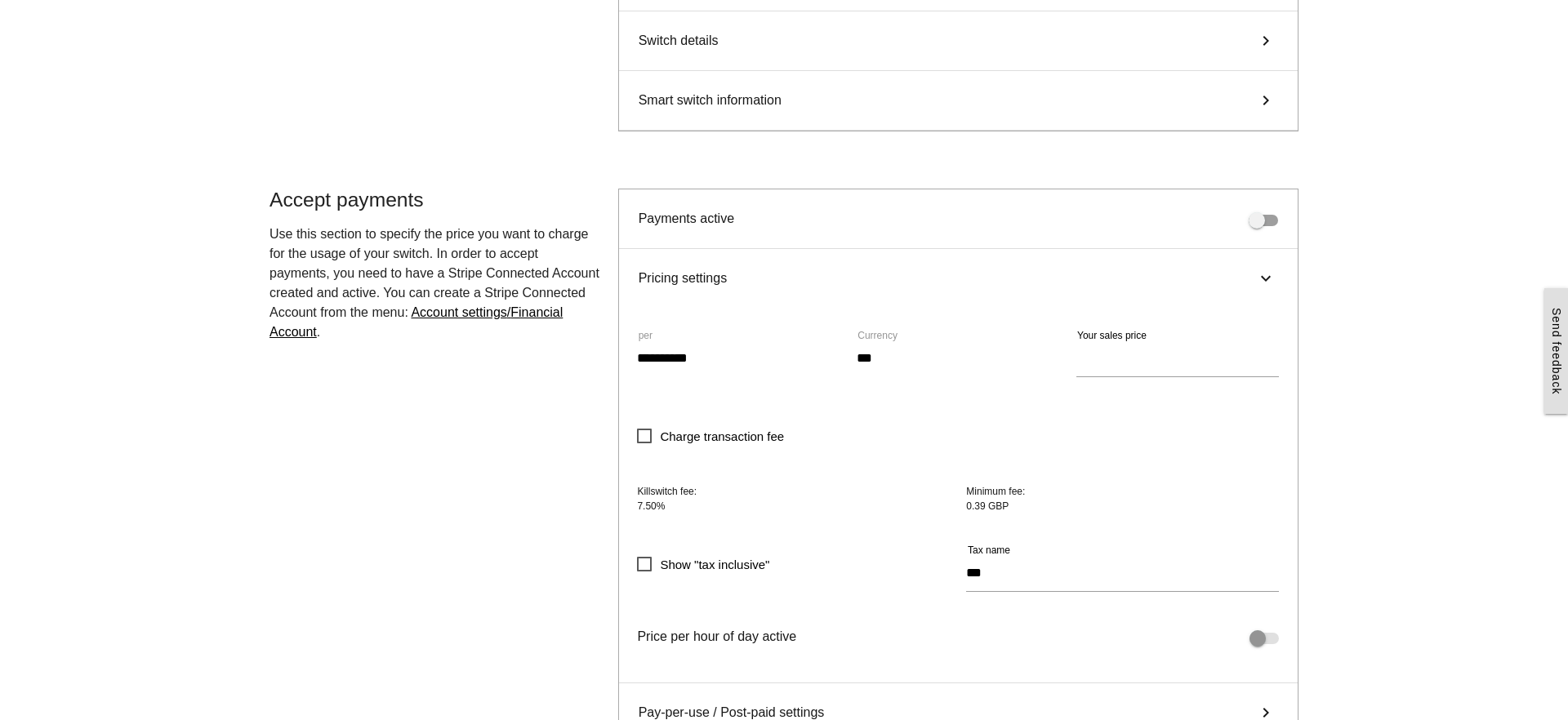
scroll to position [456, 0]
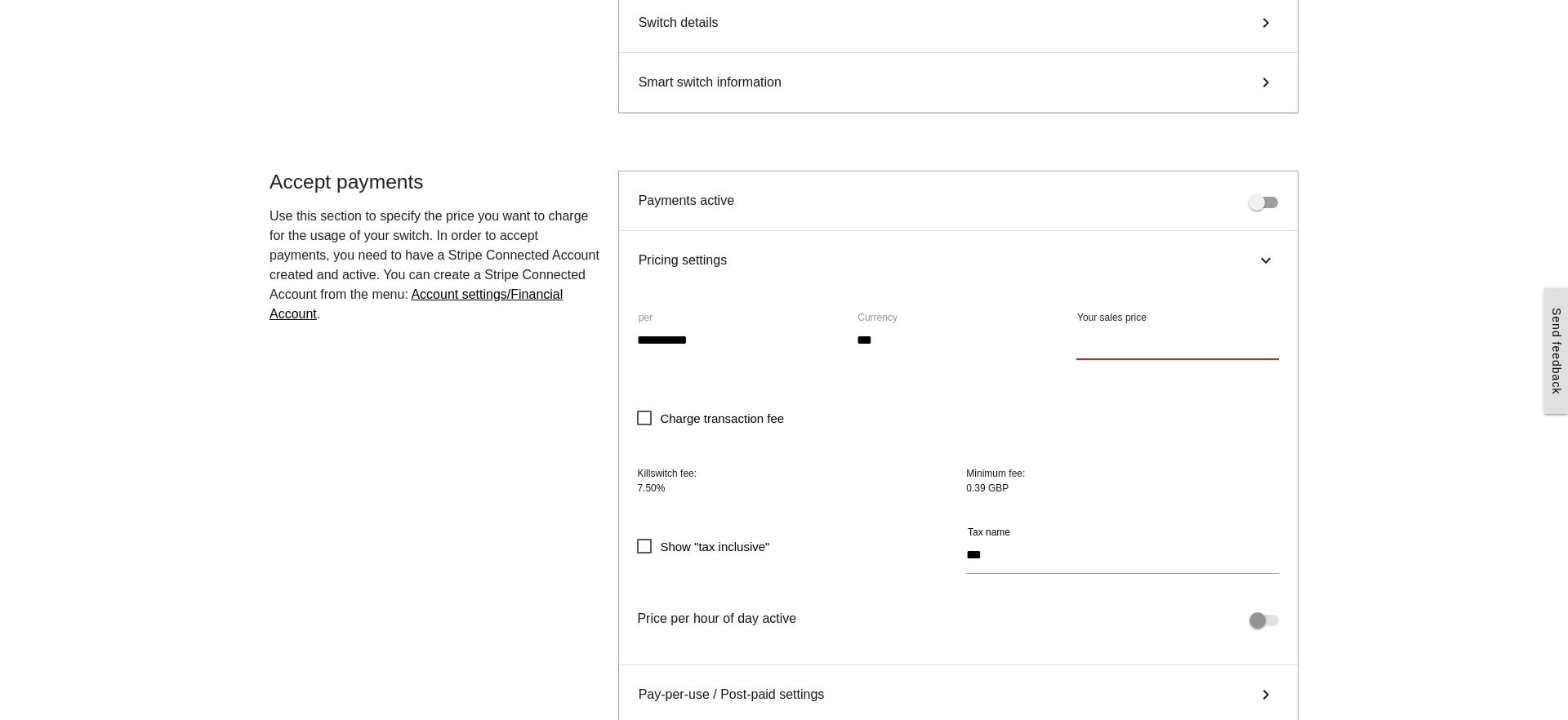
click at [1096, 341] on input "*****" at bounding box center [1177, 341] width 203 height 37
type input "*****"
click at [1315, 214] on main "Start here! Add an OCPP device to Killswitch to configure it's payments checkou…" at bounding box center [784, 368] width 1568 height 1509
click at [1265, 208] on span at bounding box center [1263, 202] width 29 height 11
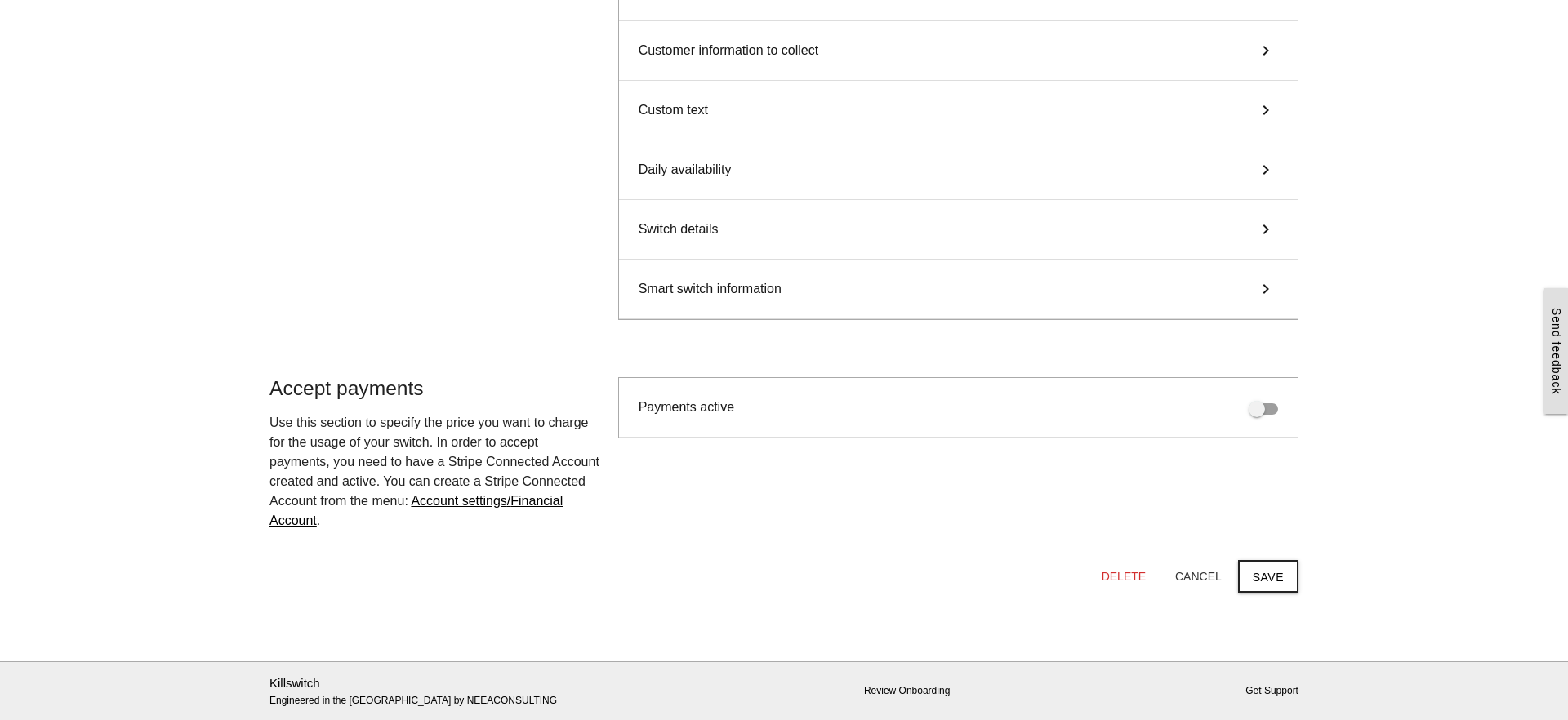
click at [1267, 412] on span at bounding box center [1263, 409] width 29 height 11
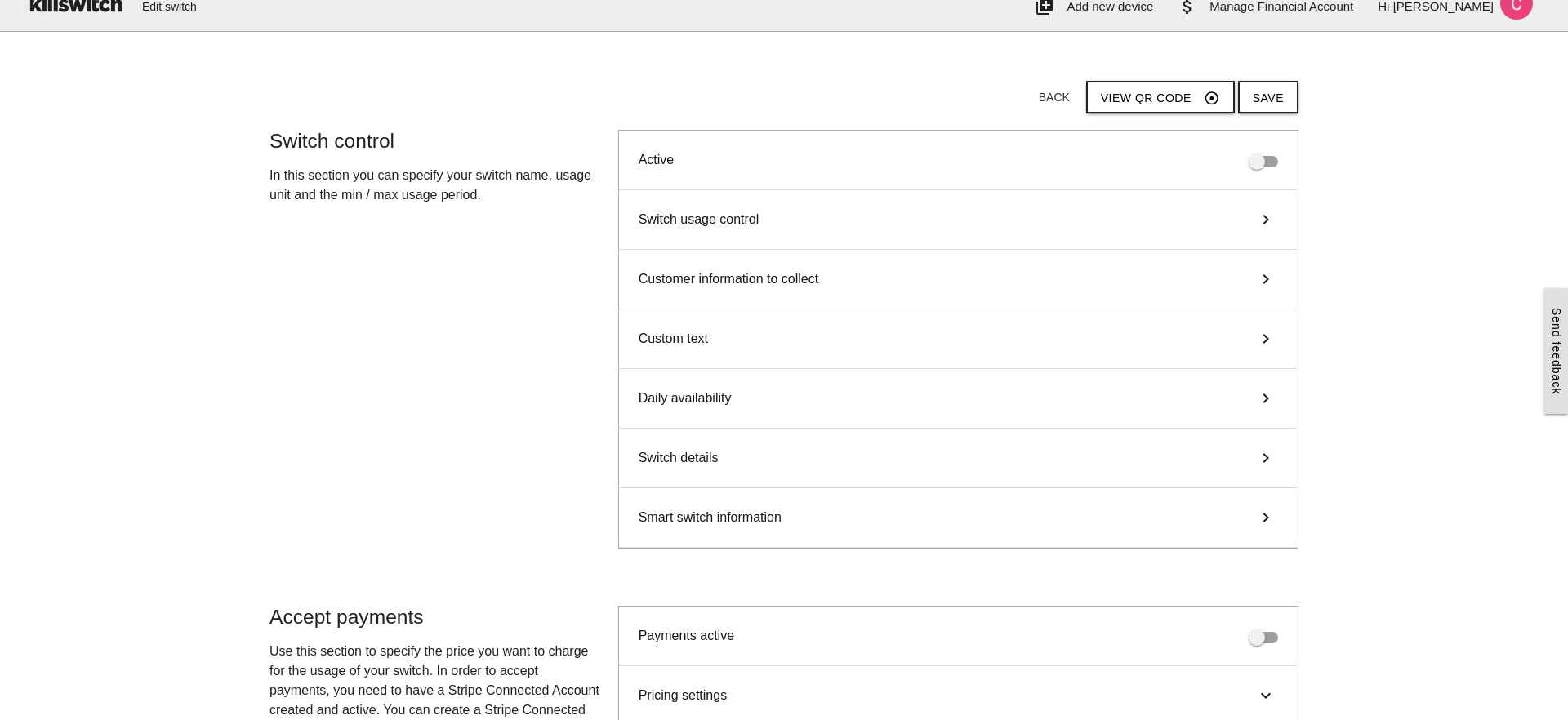
scroll to position [22, 0]
click at [1255, 264] on div "Customer information to collect keyboard_arrow_right" at bounding box center [958, 278] width 679 height 60
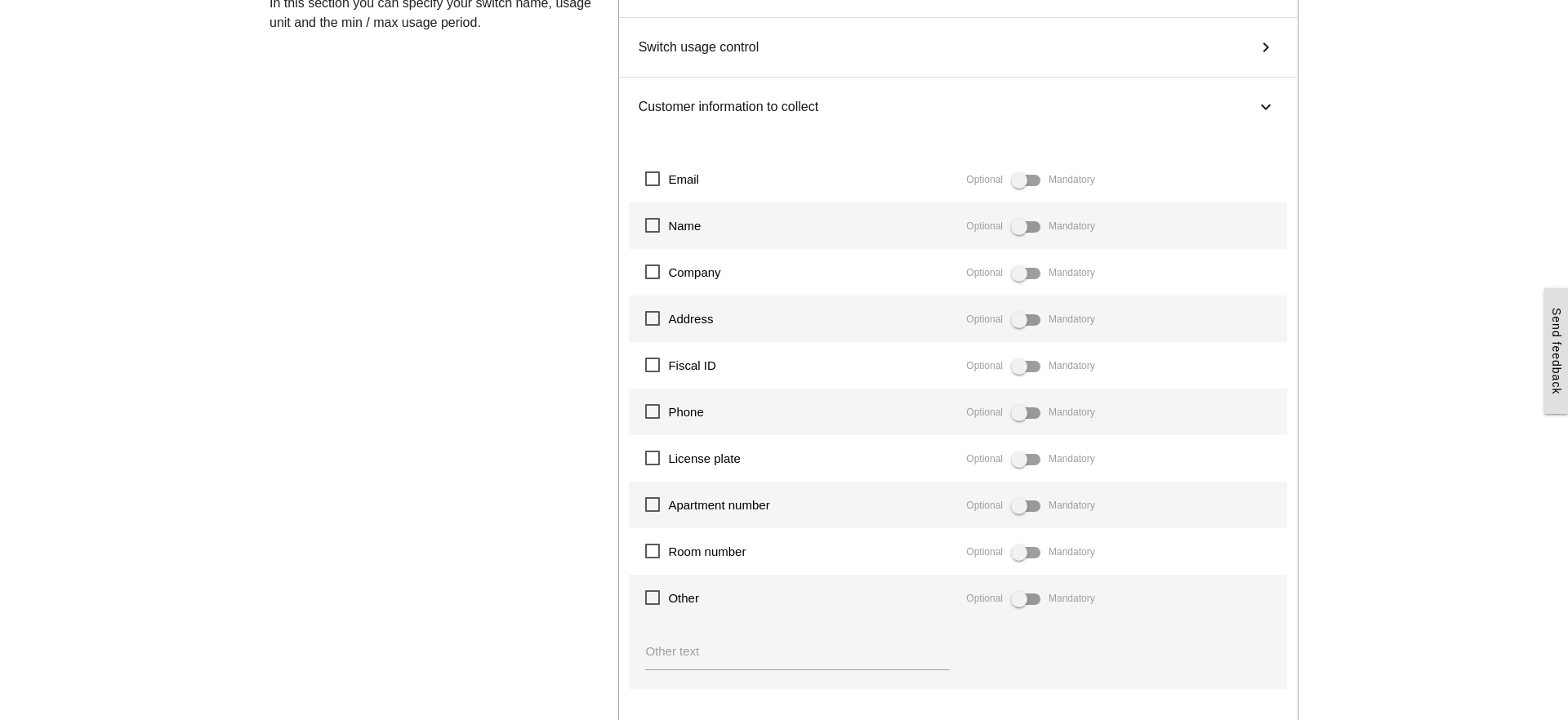
scroll to position [245, 0]
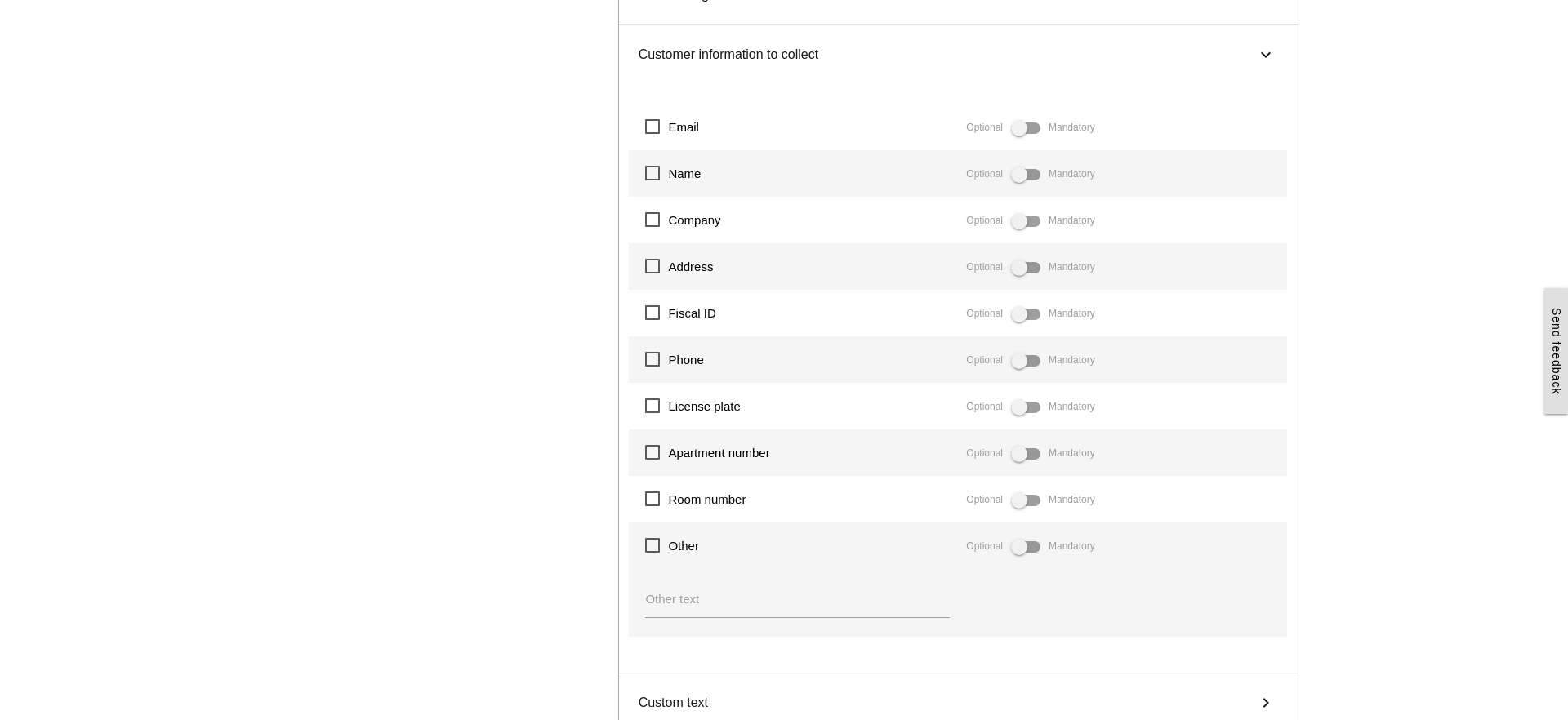
click at [1266, 51] on icon "keyboard_arrow_right" at bounding box center [1265, 54] width 20 height 24
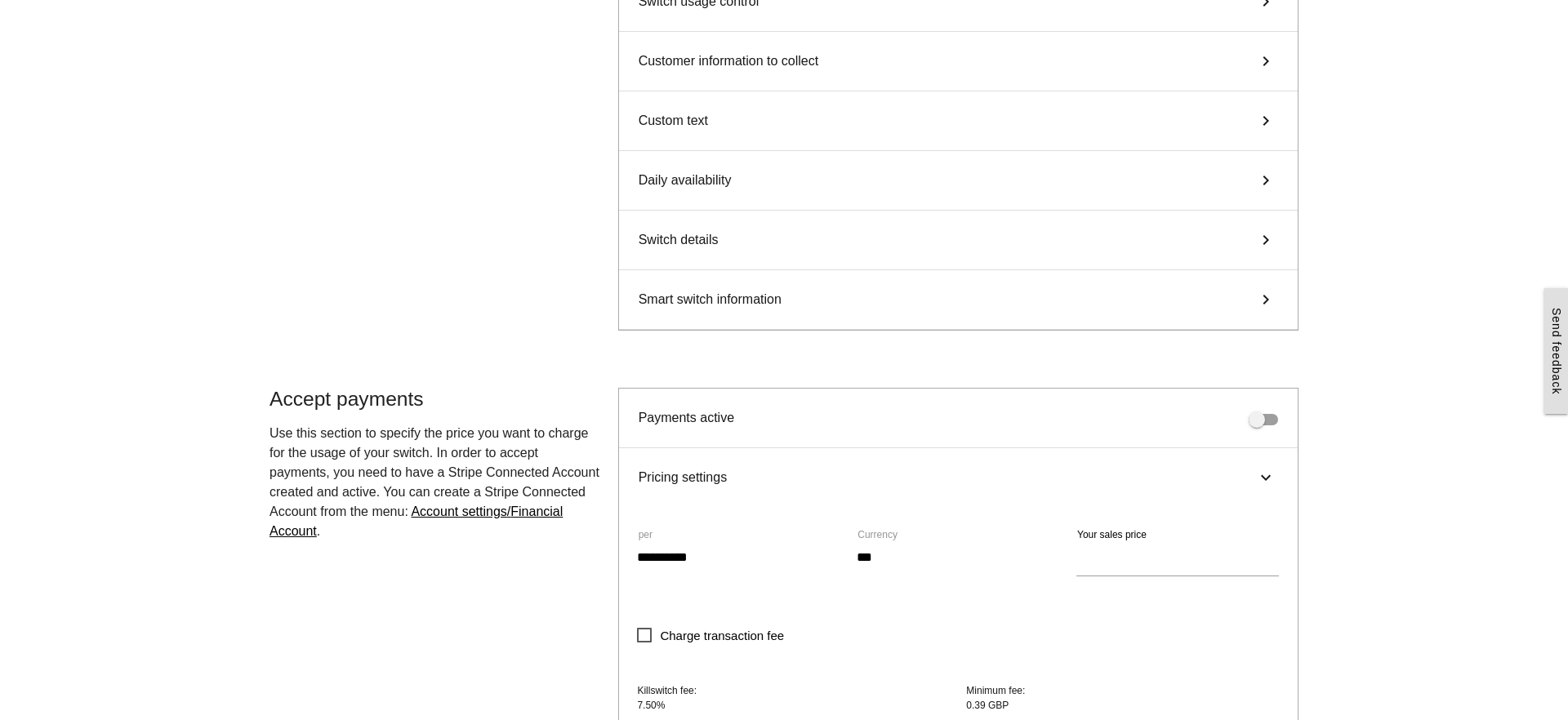
scroll to position [167, 0]
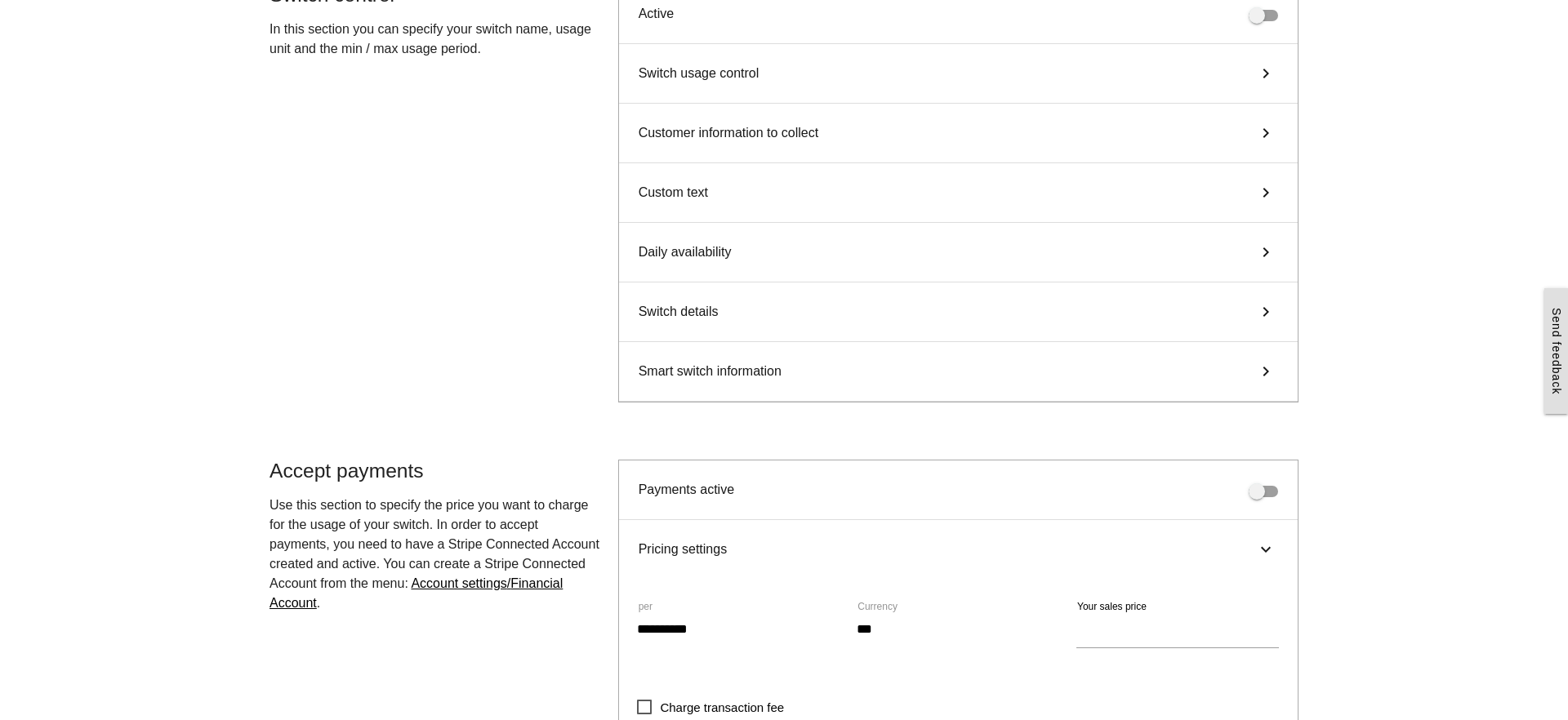
click at [978, 195] on div "Custom text keyboard_arrow_right" at bounding box center [958, 193] width 679 height 60
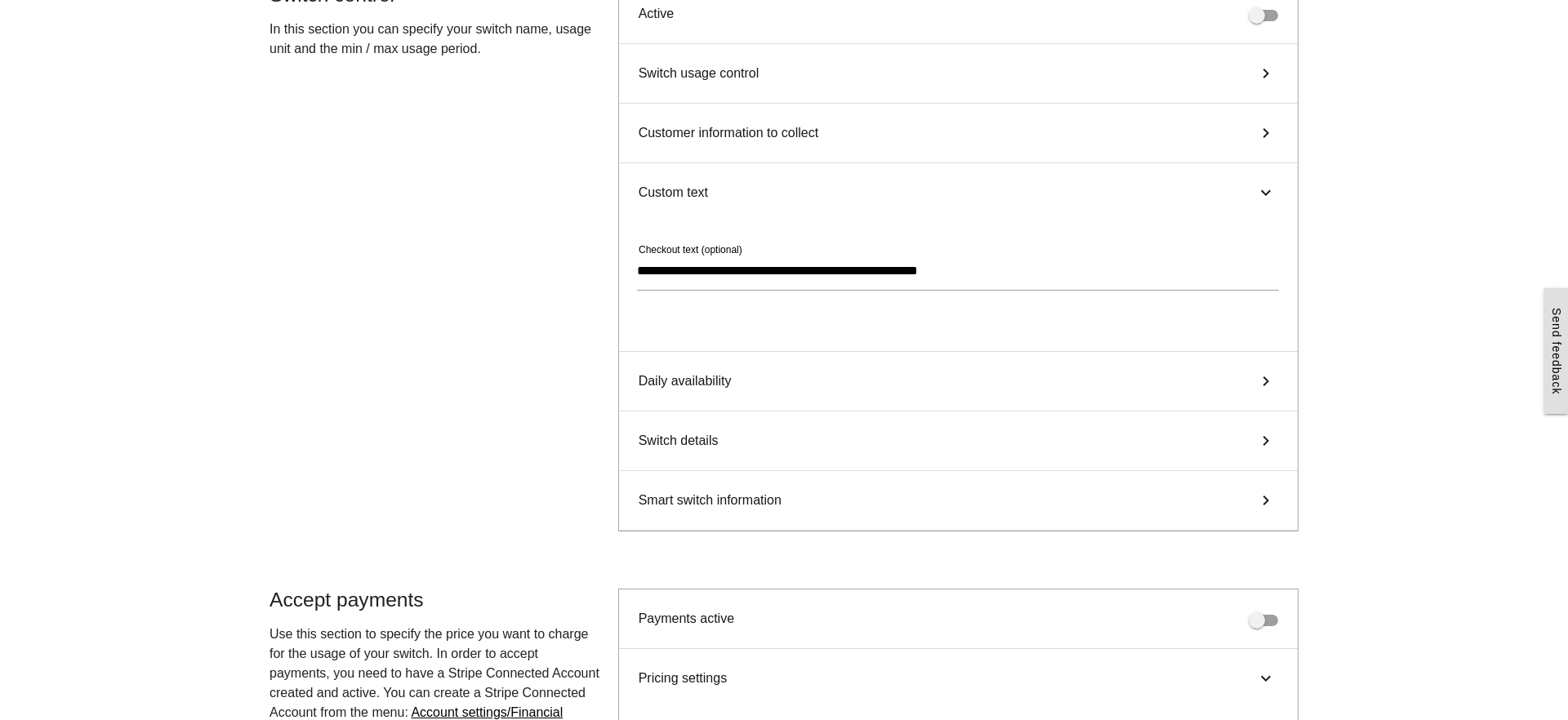
click at [1258, 193] on icon "keyboard_arrow_right" at bounding box center [1265, 193] width 20 height 24
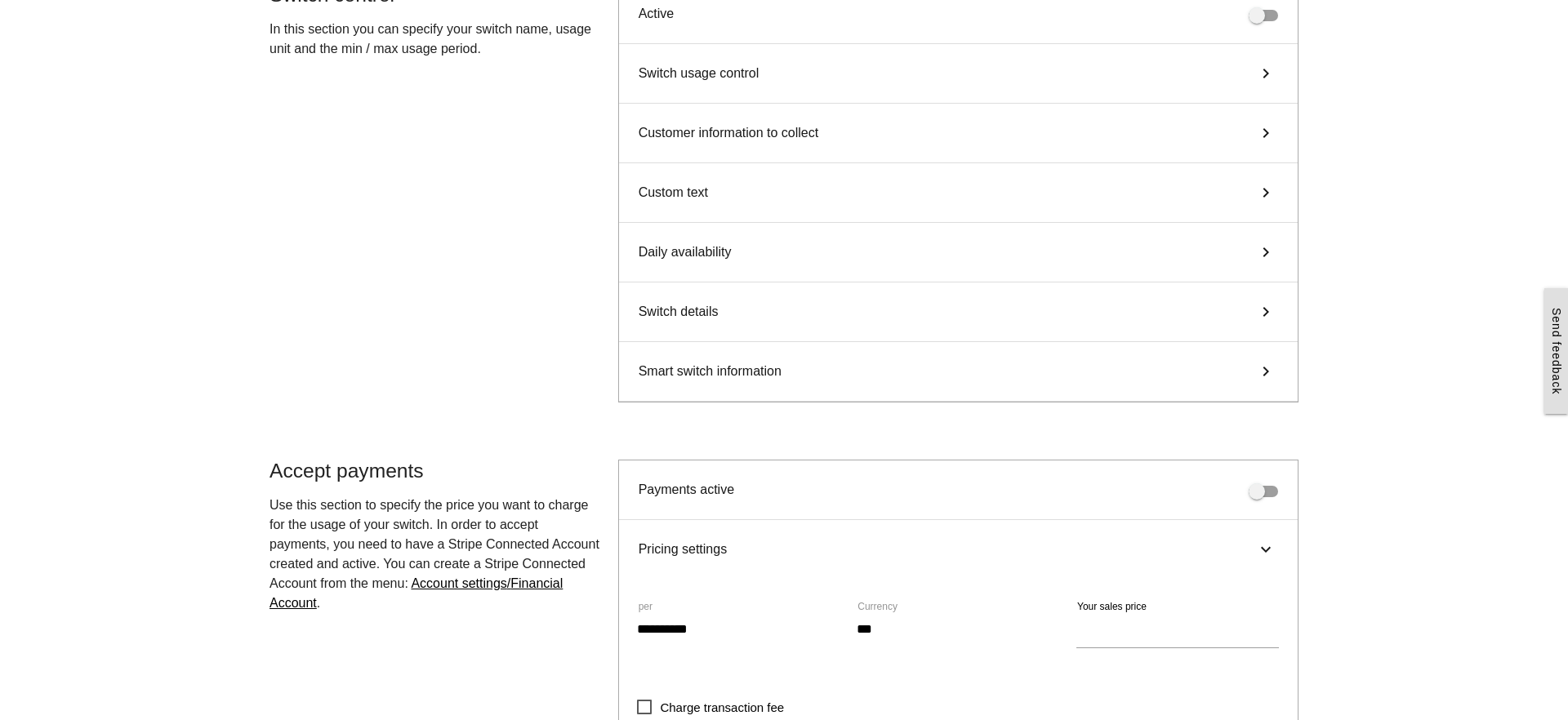
click at [1206, 254] on div "Daily availability keyboard_arrow_right" at bounding box center [958, 253] width 679 height 60
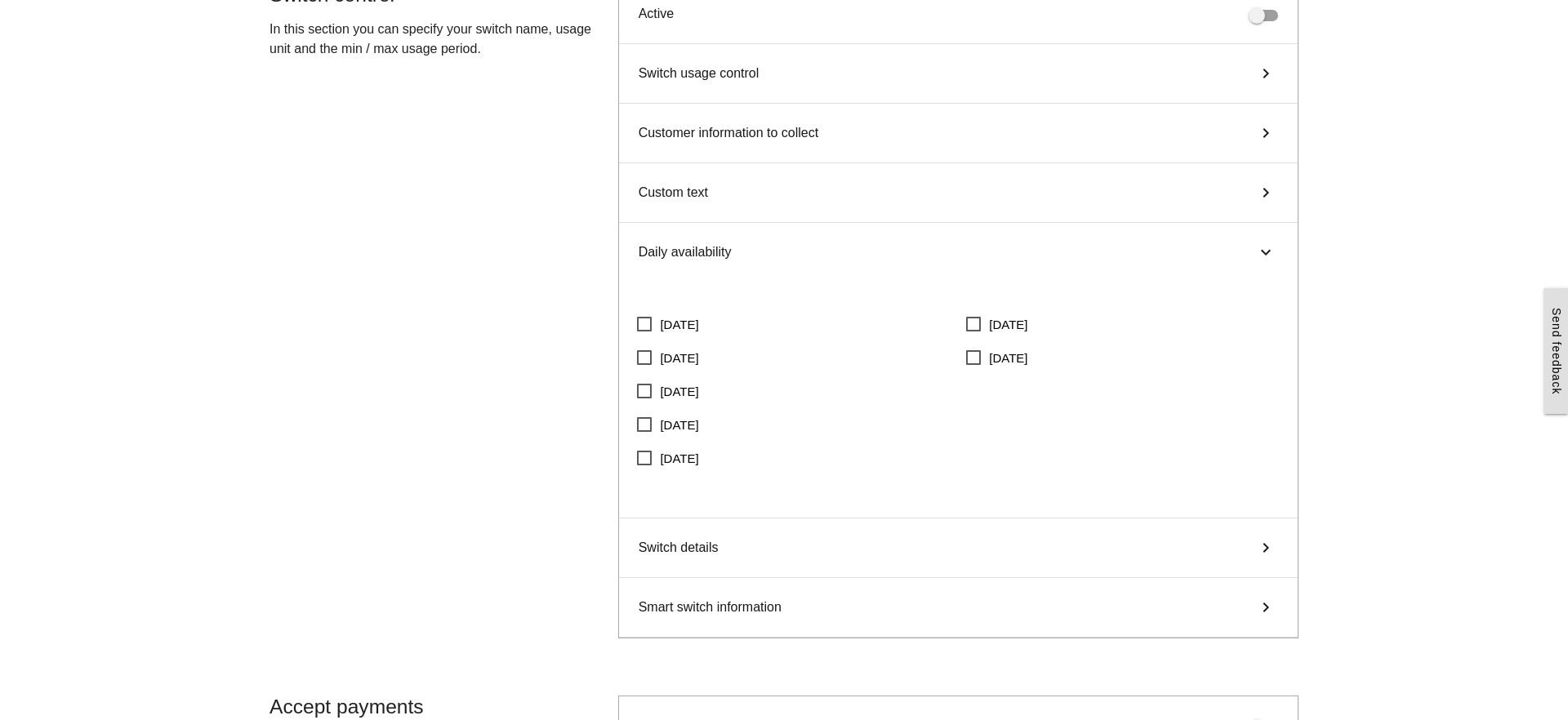
click at [1206, 254] on div "Daily availability keyboard_arrow_right" at bounding box center [958, 252] width 679 height 59
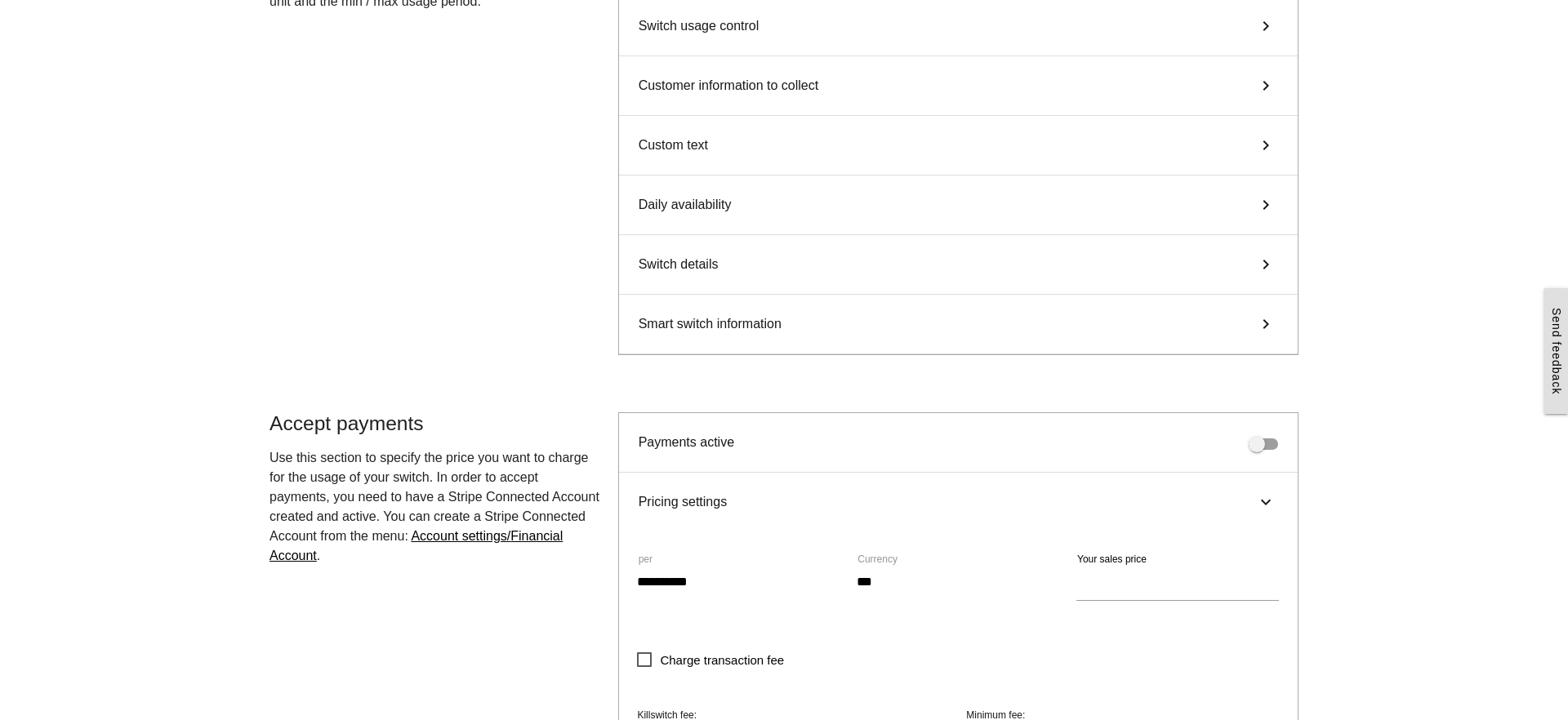
scroll to position [222, 0]
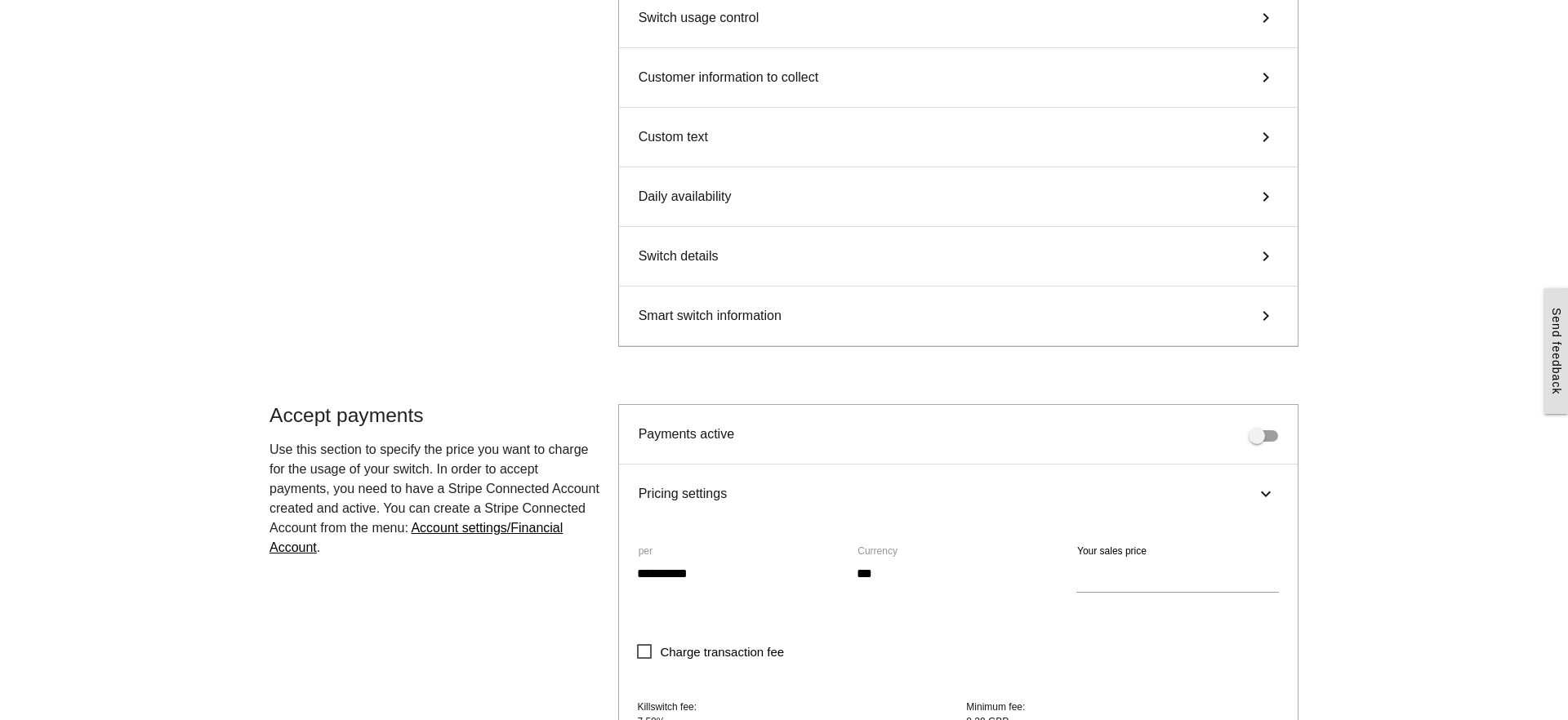
click at [1093, 260] on div "Switch details keyboard_arrow_right" at bounding box center [958, 257] width 679 height 60
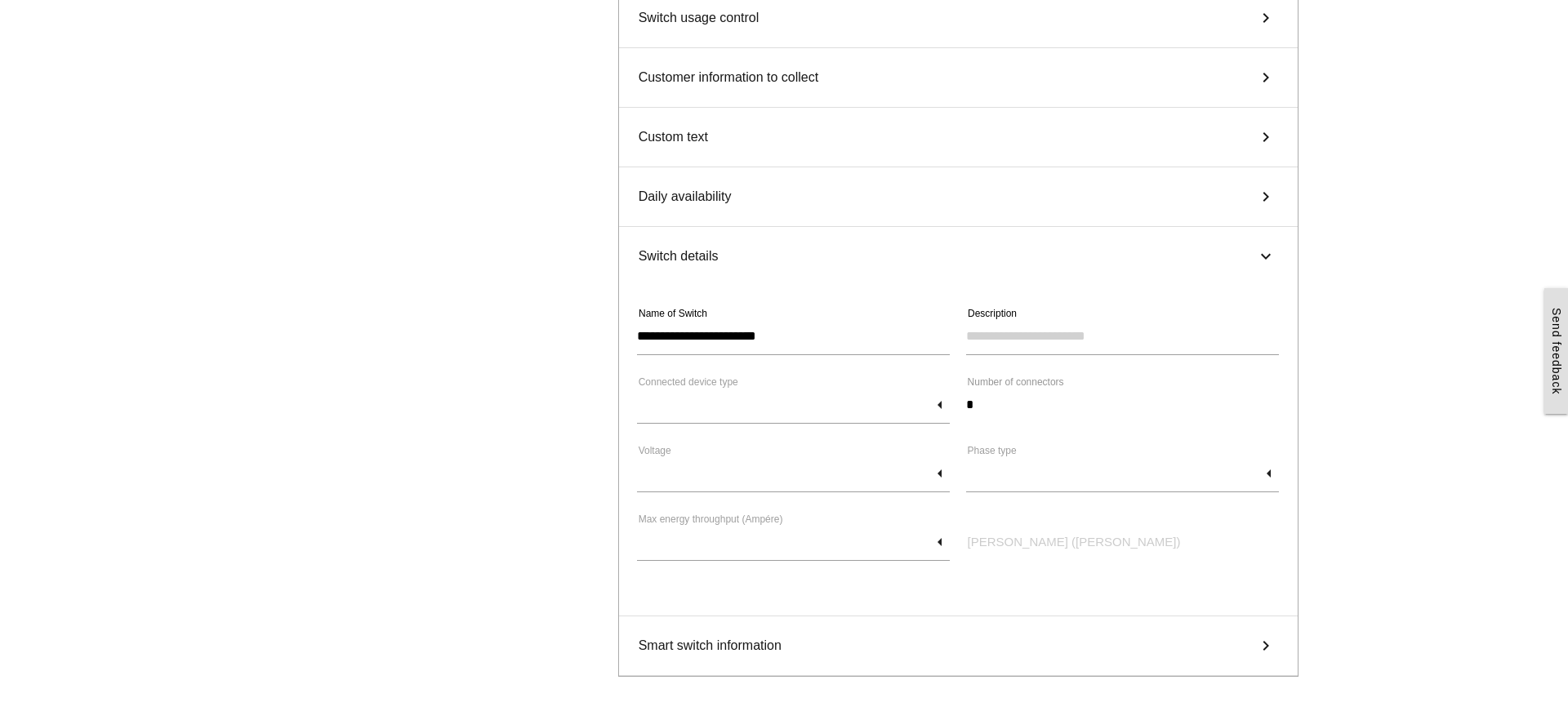
click at [1066, 249] on div "Switch details keyboard_arrow_right" at bounding box center [958, 256] width 679 height 59
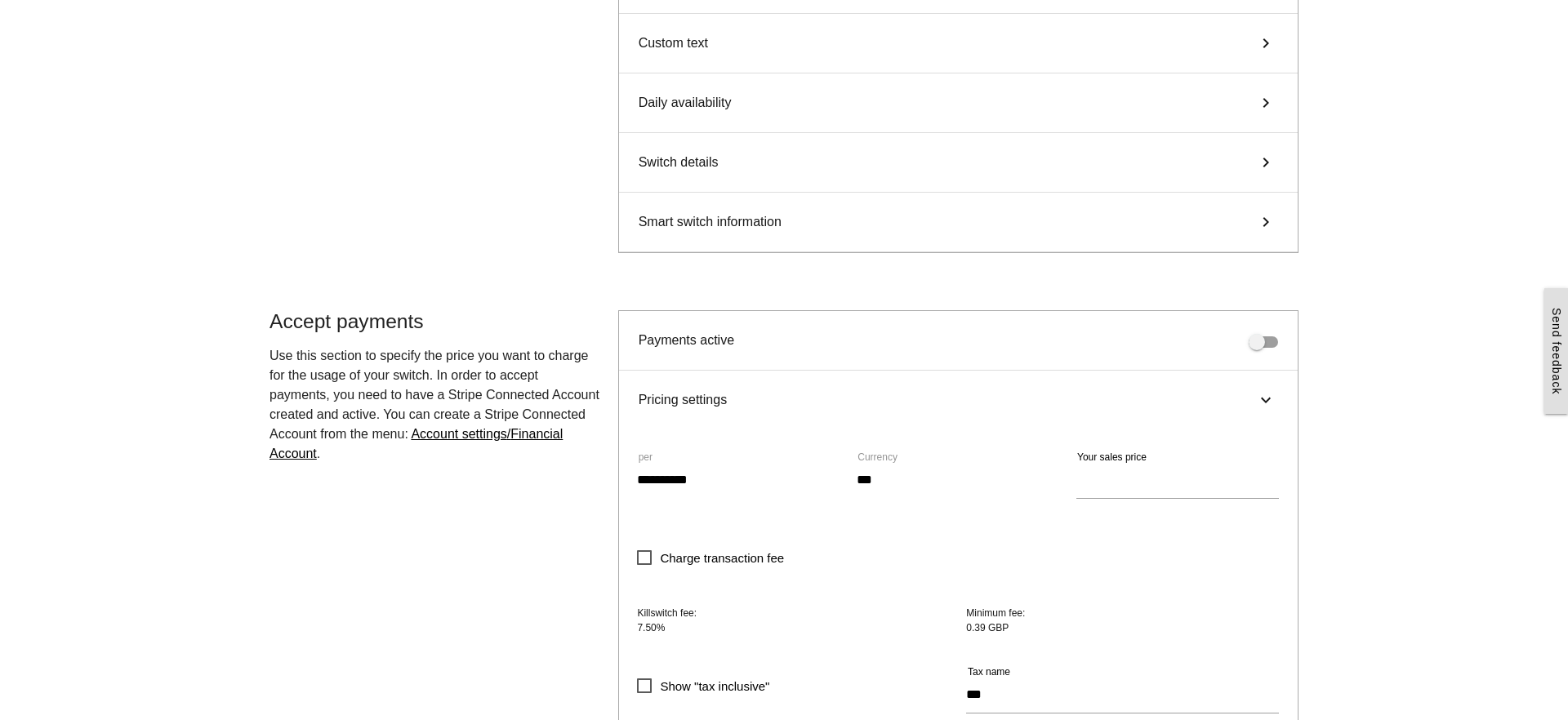
scroll to position [345, 0]
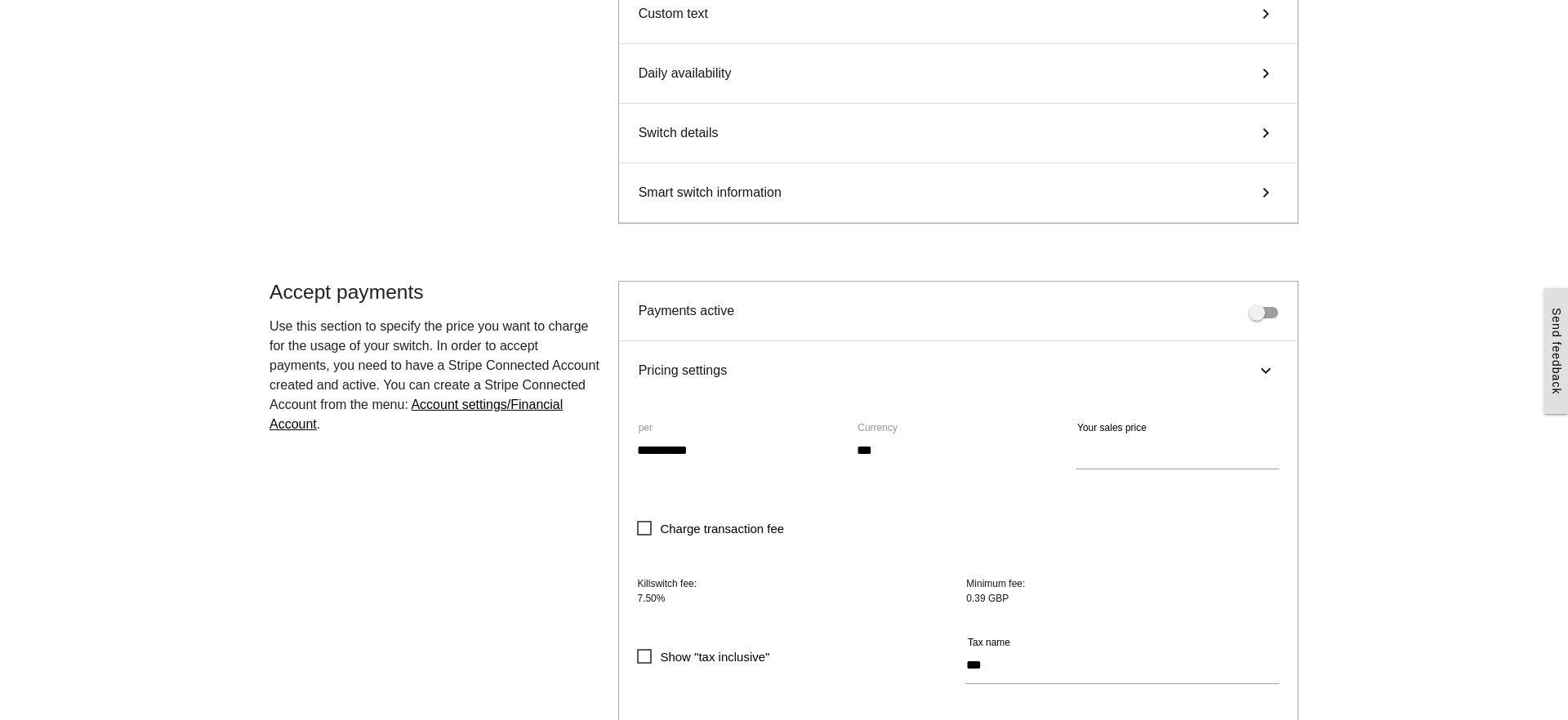
click at [1028, 195] on div "Smart switch information keyboard_arrow_right" at bounding box center [958, 193] width 679 height 60
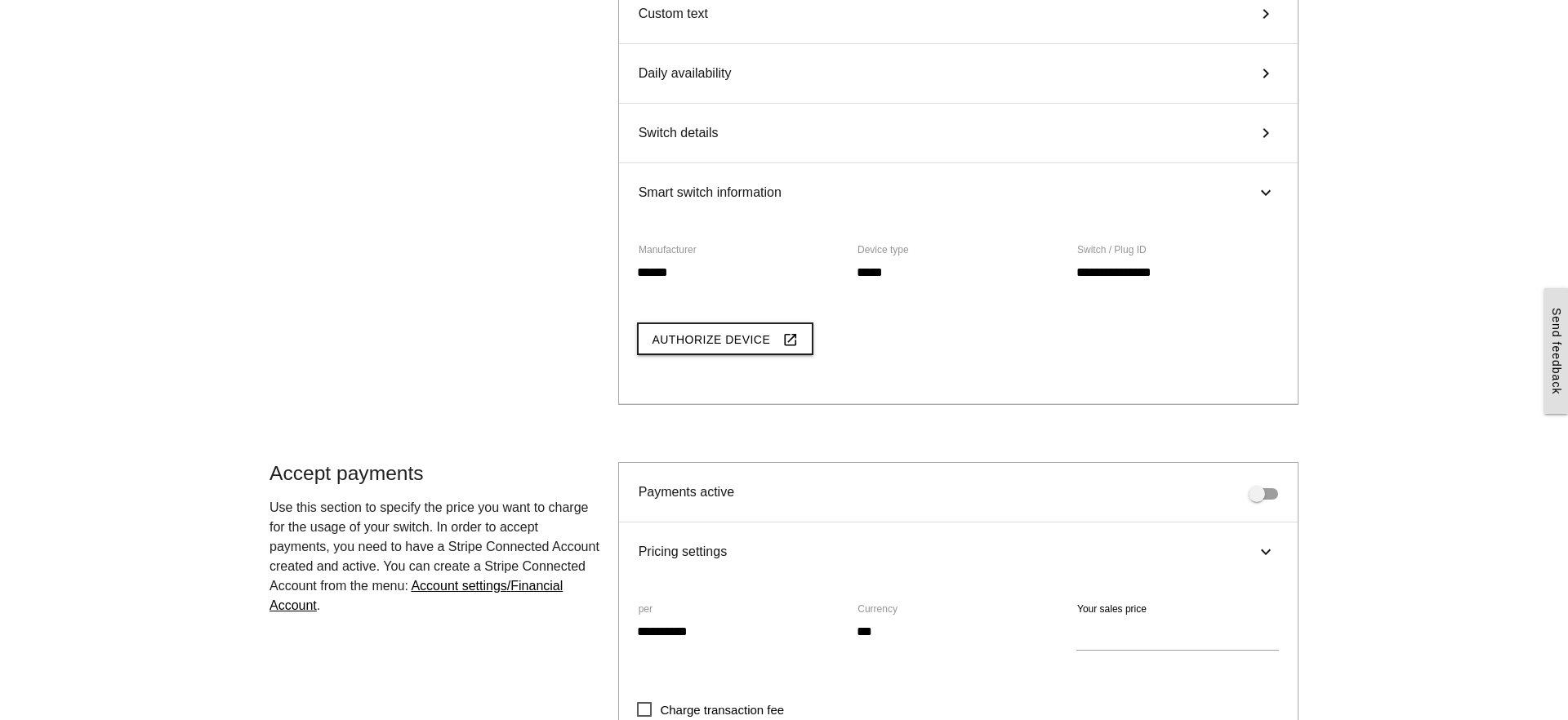
click at [1028, 195] on div "Smart switch information keyboard_arrow_right" at bounding box center [958, 192] width 679 height 59
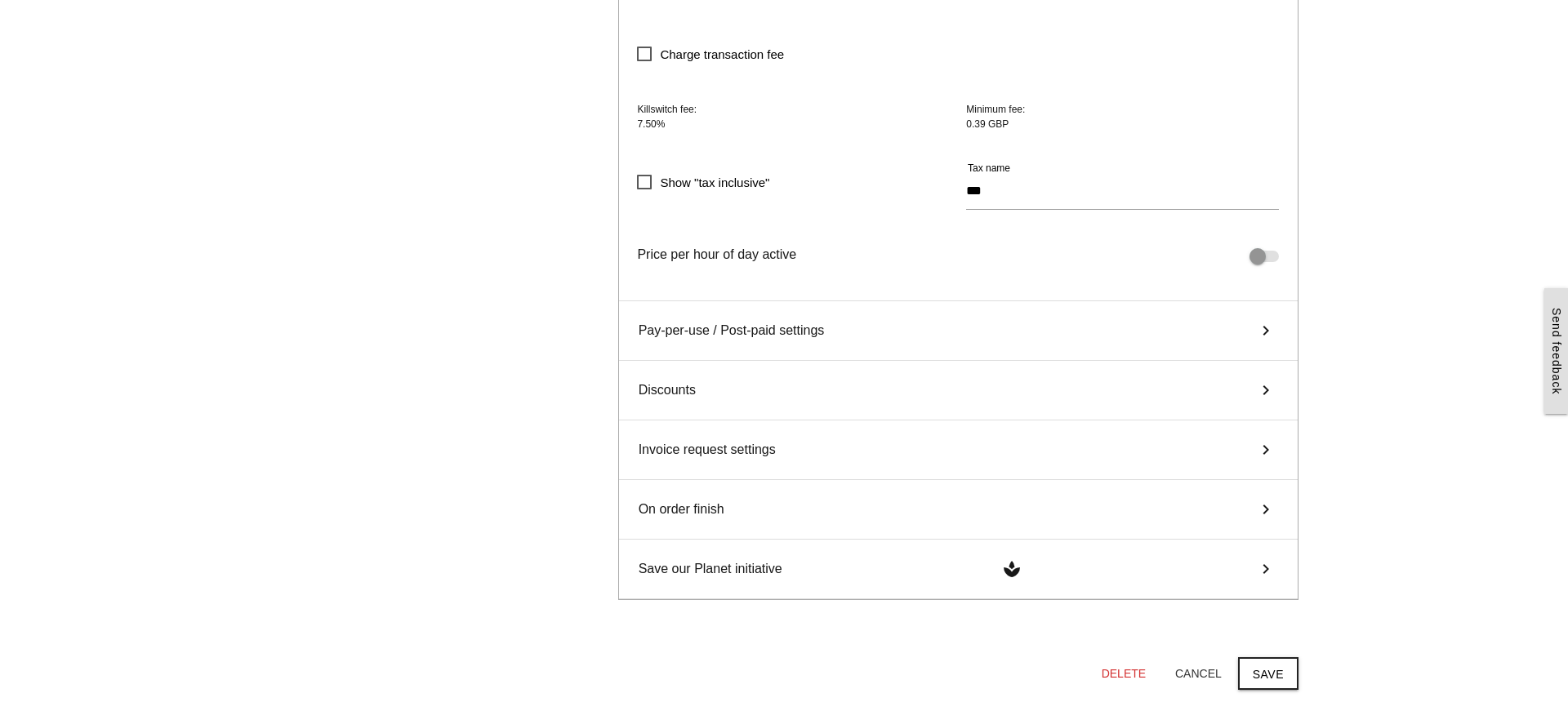
scroll to position [917, 0]
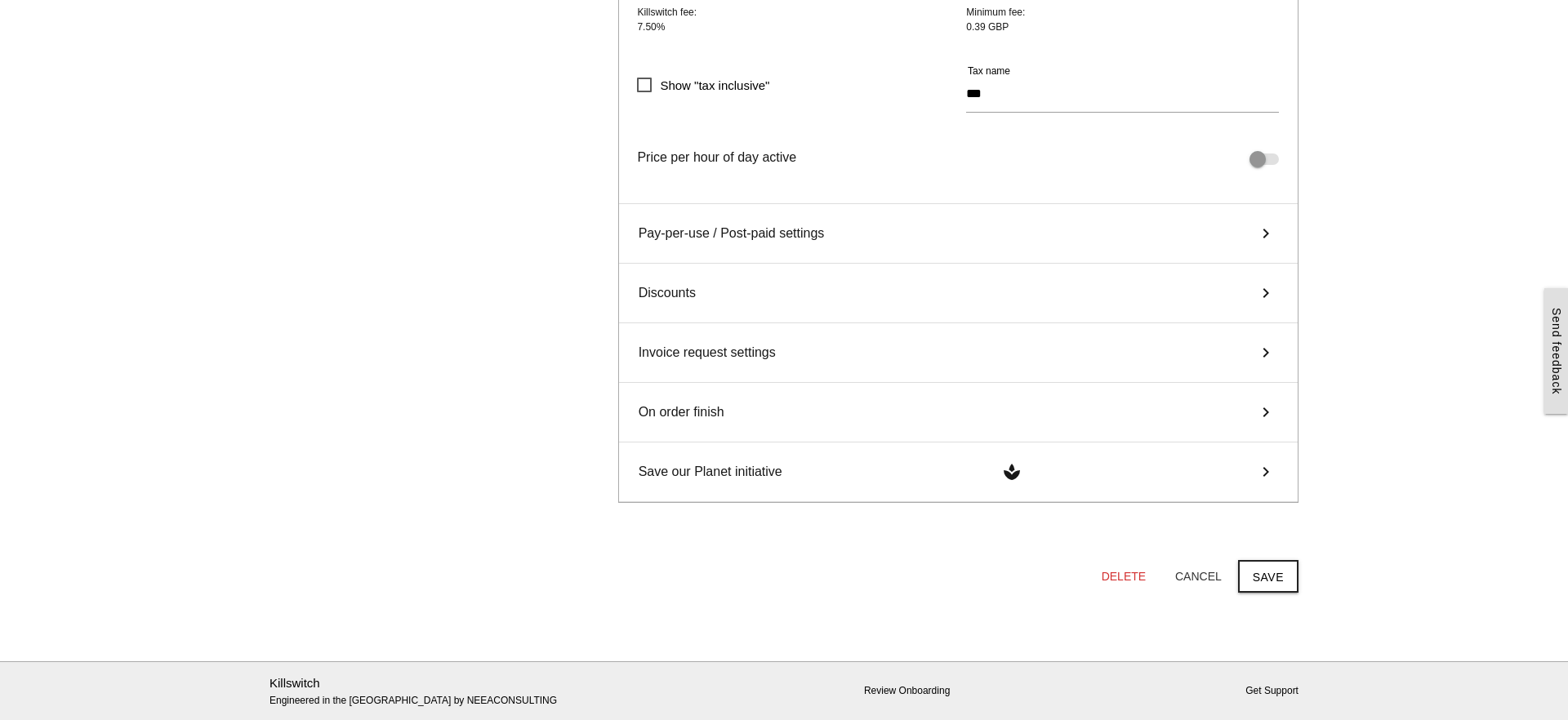
click at [1063, 302] on div "Discounts keyboard_arrow_right" at bounding box center [958, 294] width 679 height 60
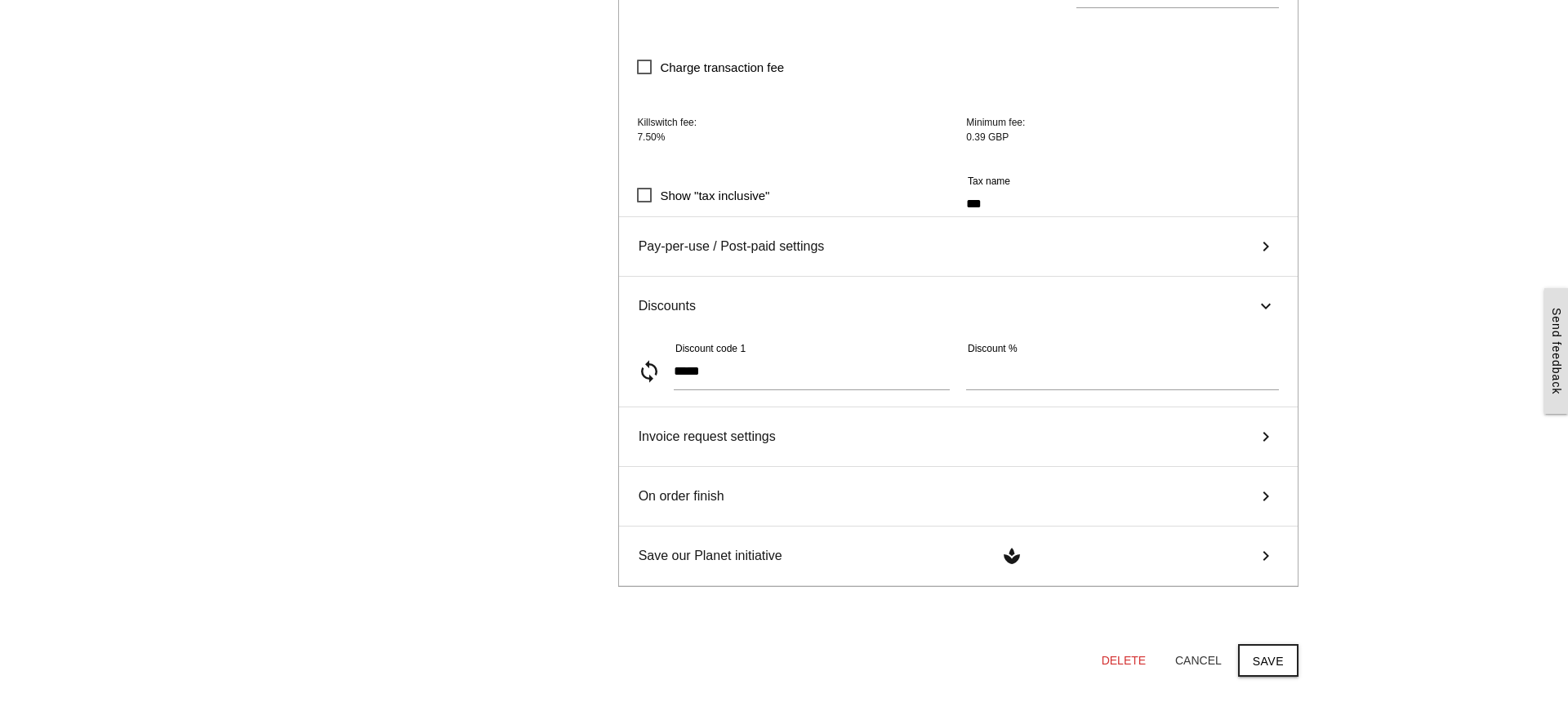
scroll to position [748, 0]
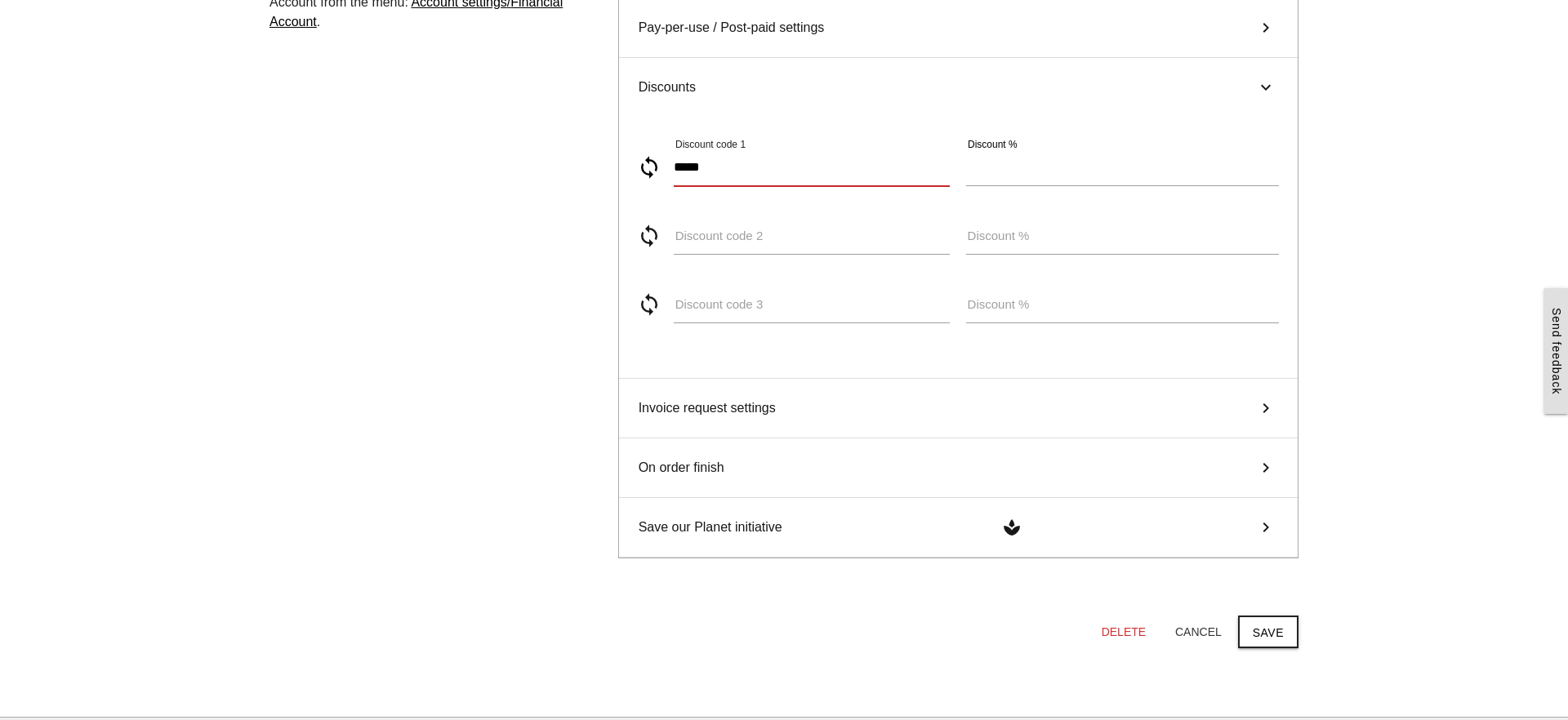
click at [728, 169] on input "*****" at bounding box center [811, 168] width 276 height 37
click at [1197, 635] on button "Cancel" at bounding box center [1199, 631] width 73 height 29
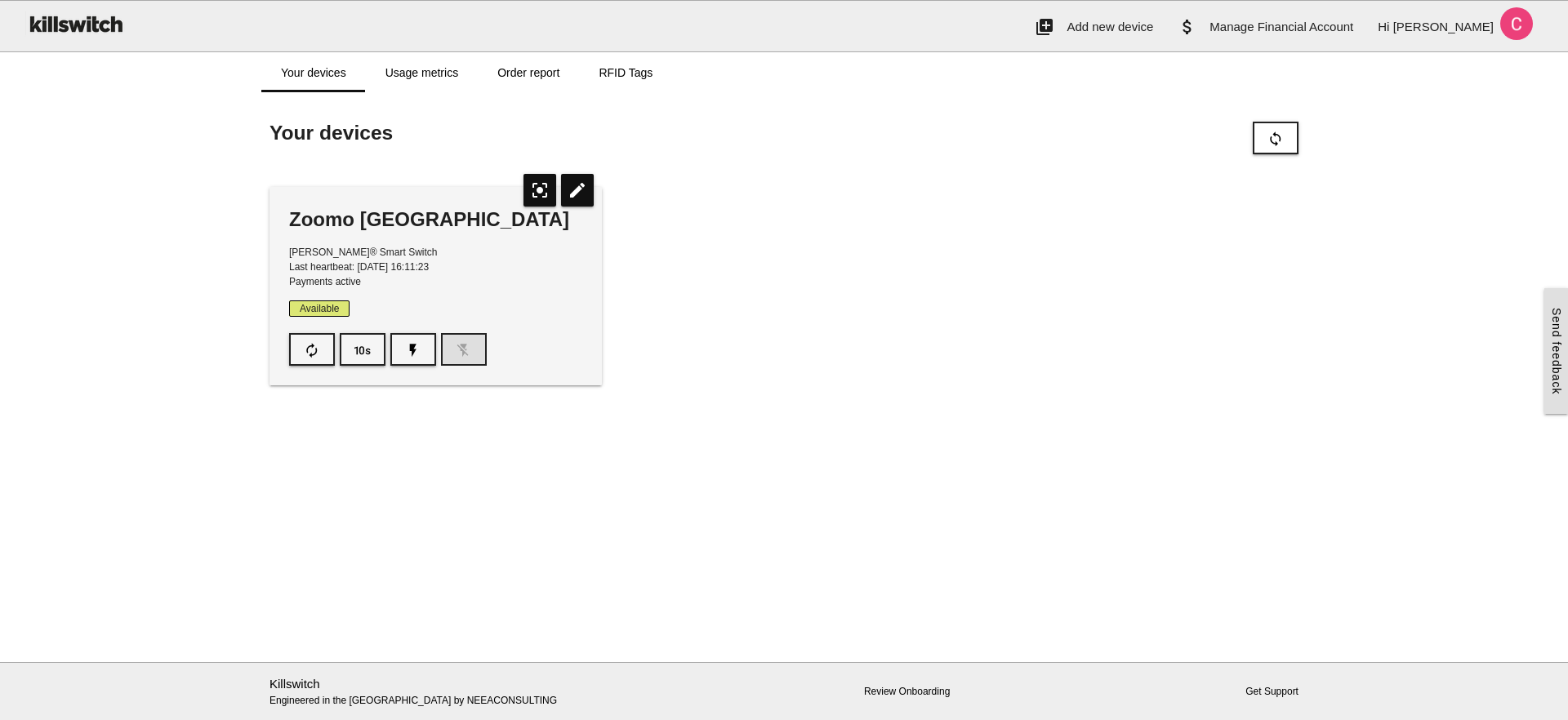
scroll to position [0, 0]
click at [544, 190] on icon "center_focus_strong" at bounding box center [540, 190] width 33 height 33
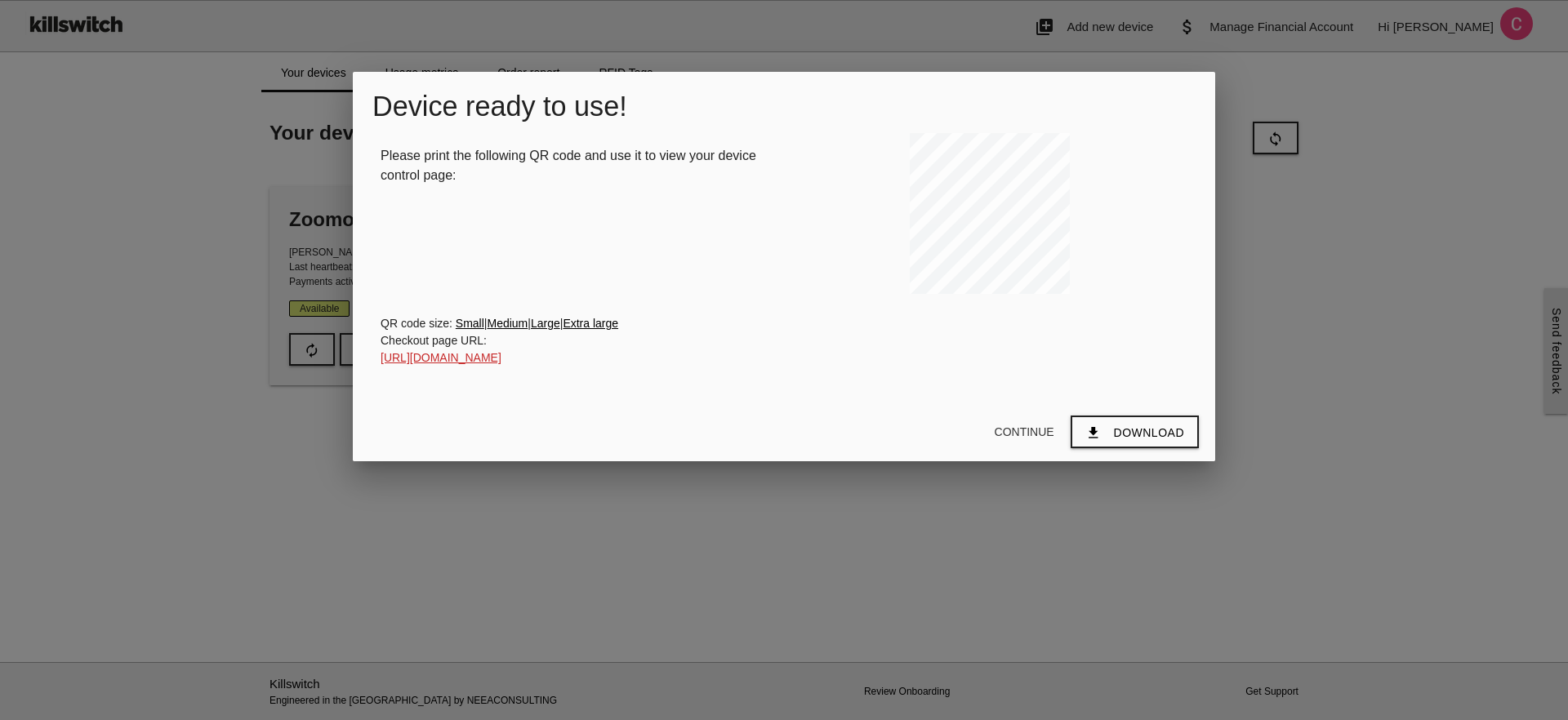
click at [501, 363] on link "[URL][DOMAIN_NAME]" at bounding box center [440, 358] width 121 height 13
click at [1026, 433] on button "Continue" at bounding box center [1025, 432] width 86 height 29
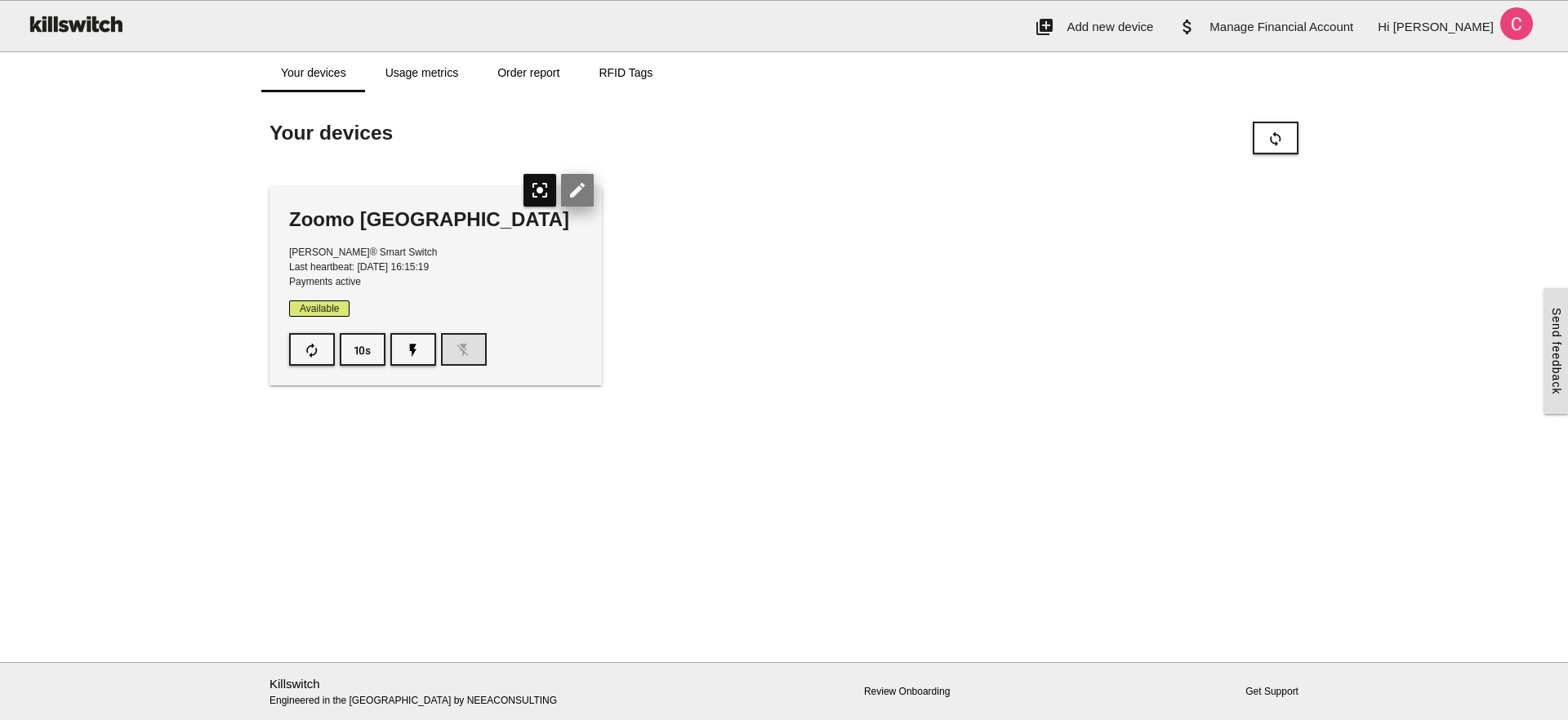
click at [568, 195] on icon "edit" at bounding box center [577, 190] width 33 height 33
type input "*****"
type input "******"
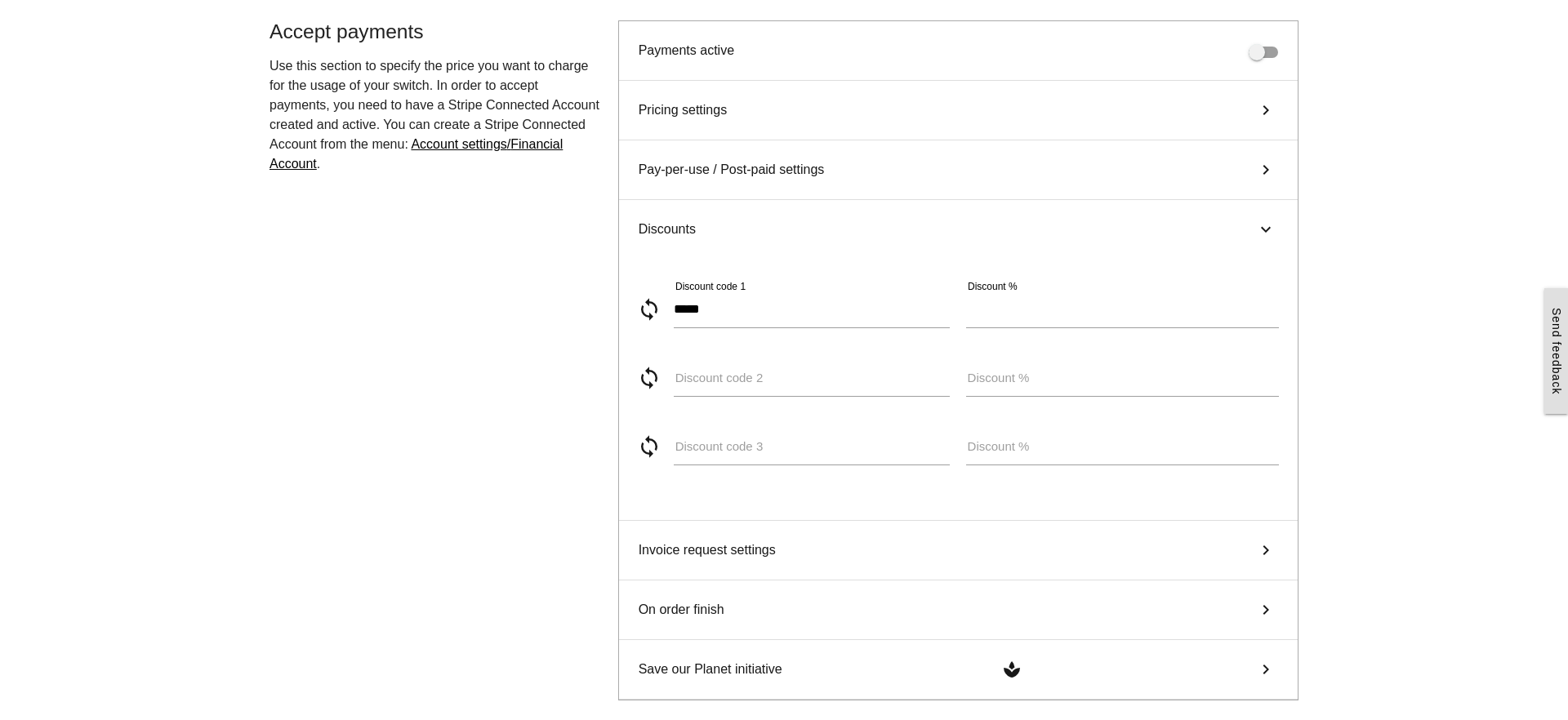
scroll to position [605, 0]
drag, startPoint x: 747, startPoint y: 316, endPoint x: 559, endPoint y: 316, distance: 188.0
click at [559, 316] on div "**********" at bounding box center [784, 382] width 1045 height 721
drag, startPoint x: 724, startPoint y: 309, endPoint x: 614, endPoint y: 297, distance: 110.7
click at [614, 297] on div "**********" at bounding box center [958, 382] width 697 height 721
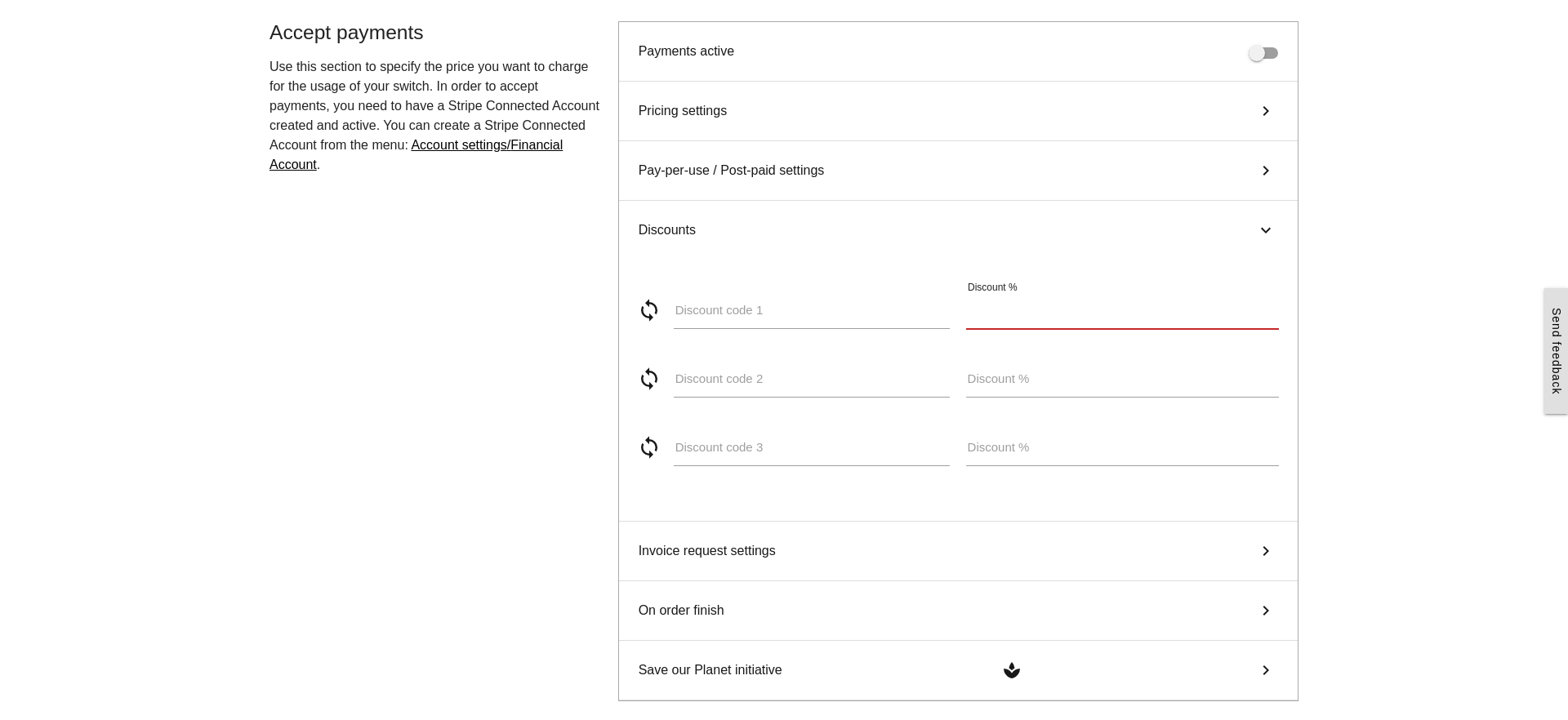
drag, startPoint x: 1027, startPoint y: 310, endPoint x: 876, endPoint y: 310, distance: 151.0
click at [876, 310] on div "sync Discount code 1 ****** Discount %" at bounding box center [957, 313] width 658 height 68
click at [1395, 171] on main "Start here! Add an OCPP device to Killswitch to configure it's payments checkou…" at bounding box center [784, 161] width 1568 height 1396
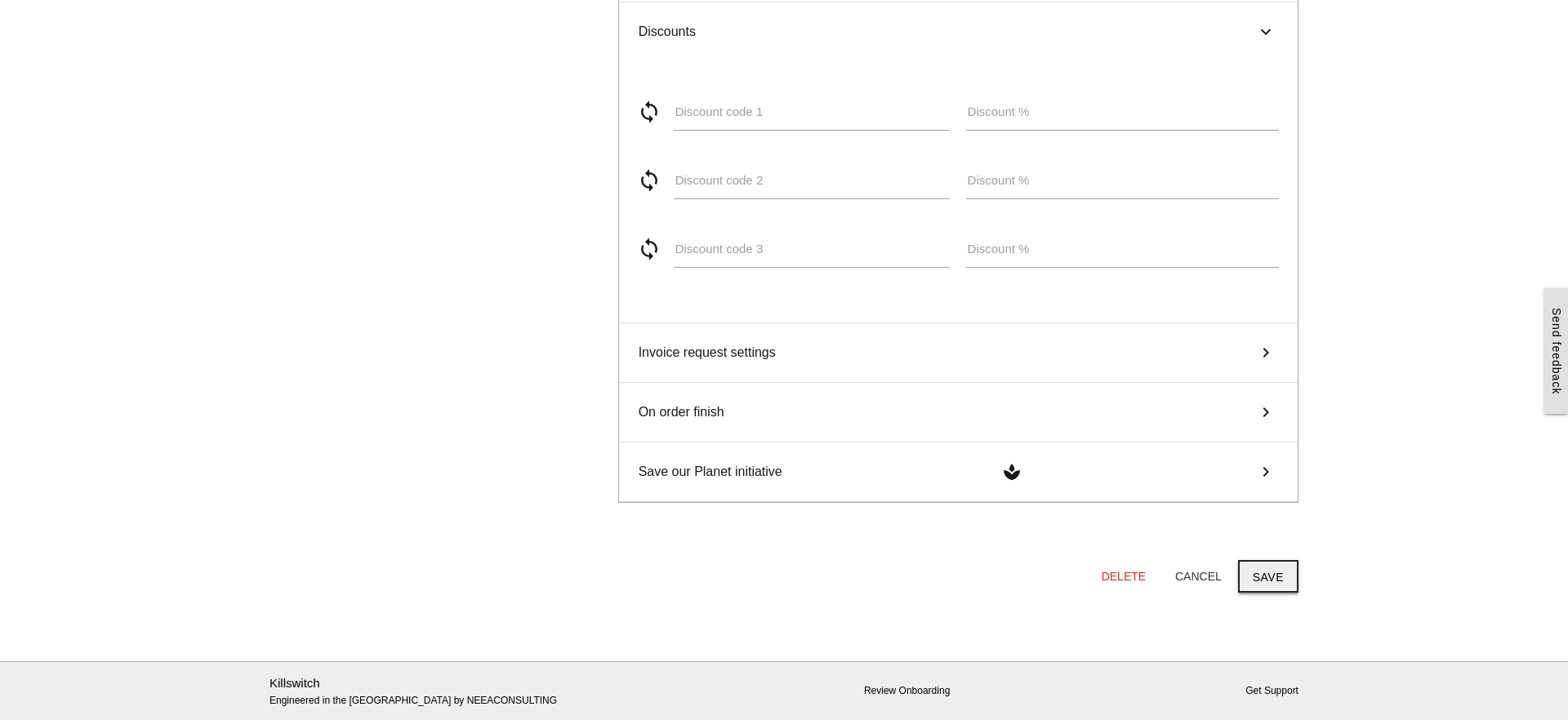
click at [1248, 584] on button "Save" at bounding box center [1268, 576] width 61 height 33
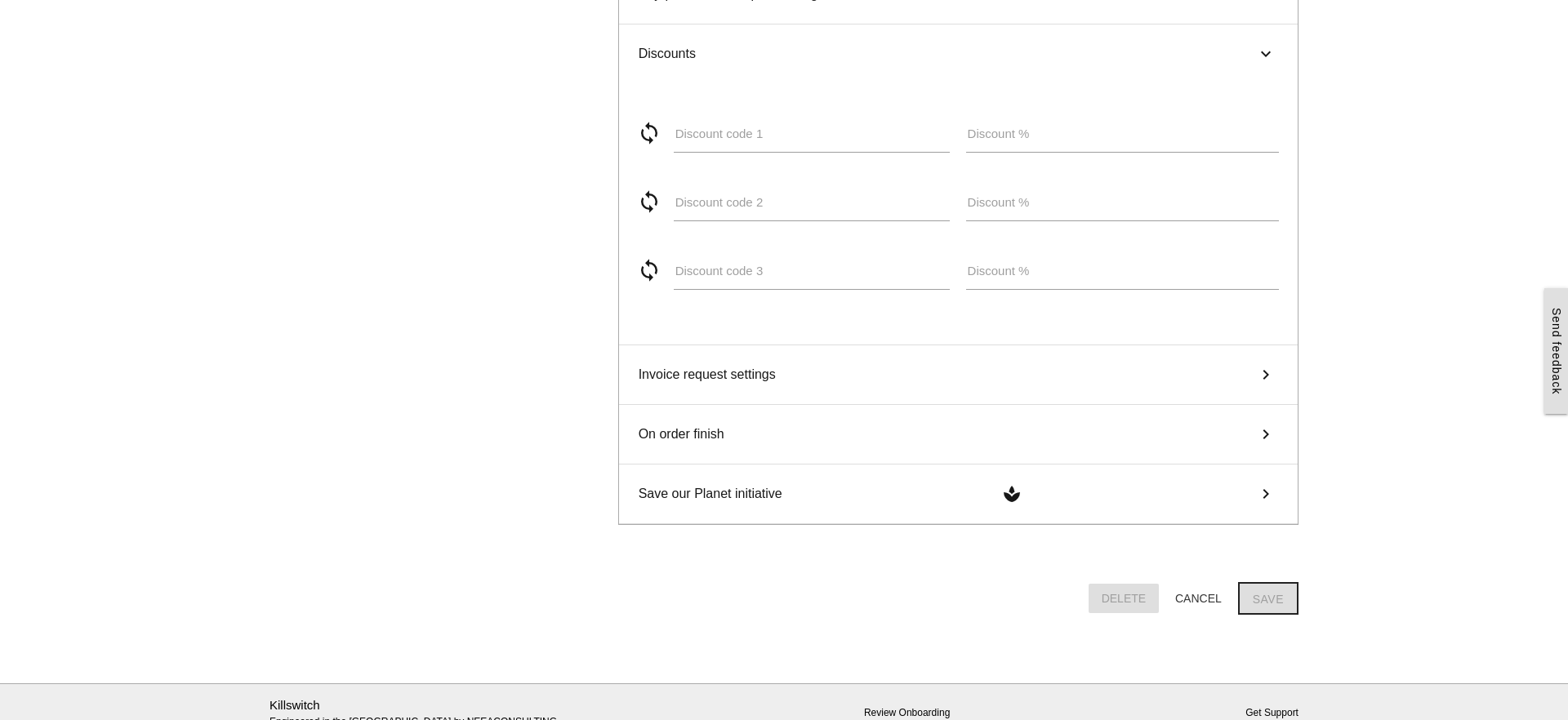
scroll to position [0, 0]
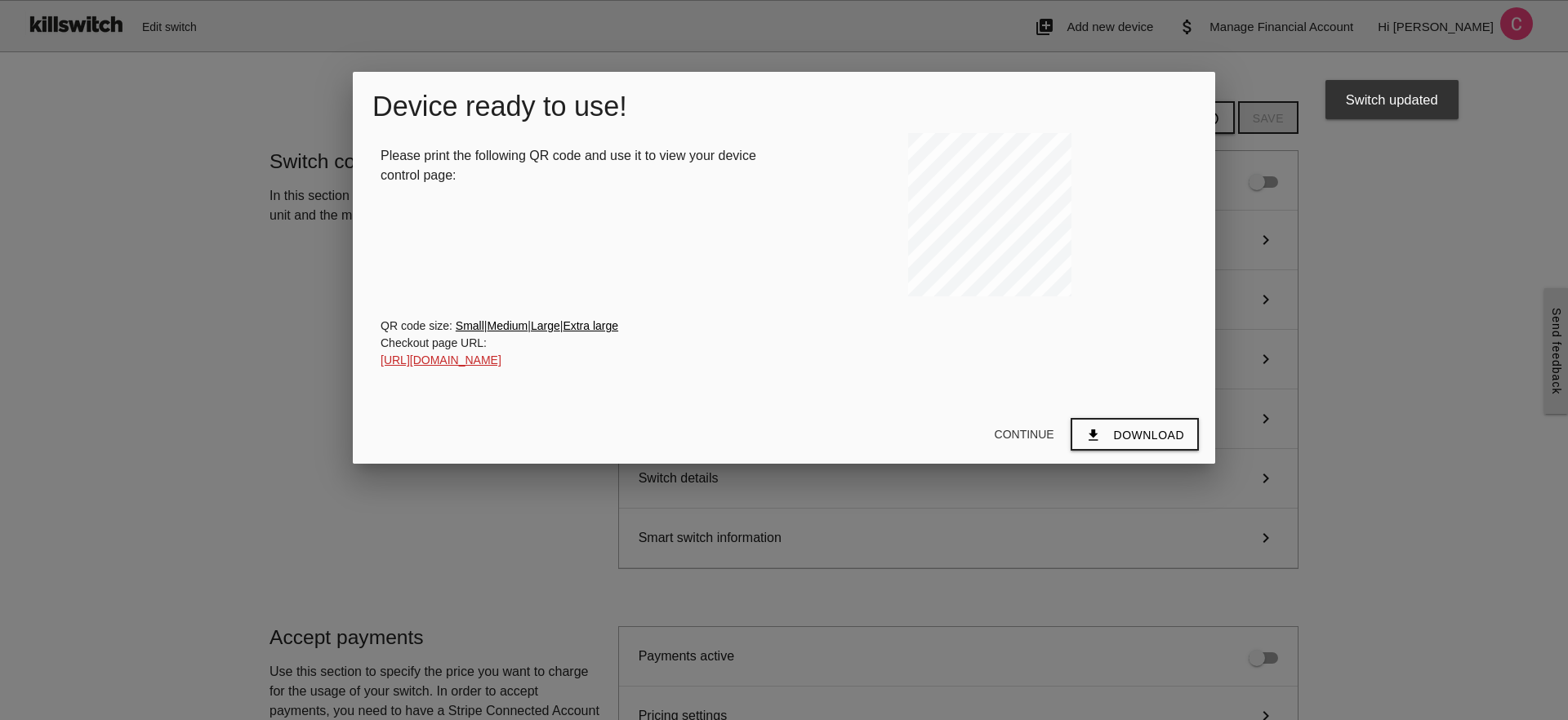
click at [501, 360] on link "[URL][DOMAIN_NAME]" at bounding box center [440, 360] width 121 height 13
click at [1032, 431] on button "Continue" at bounding box center [1025, 433] width 86 height 29
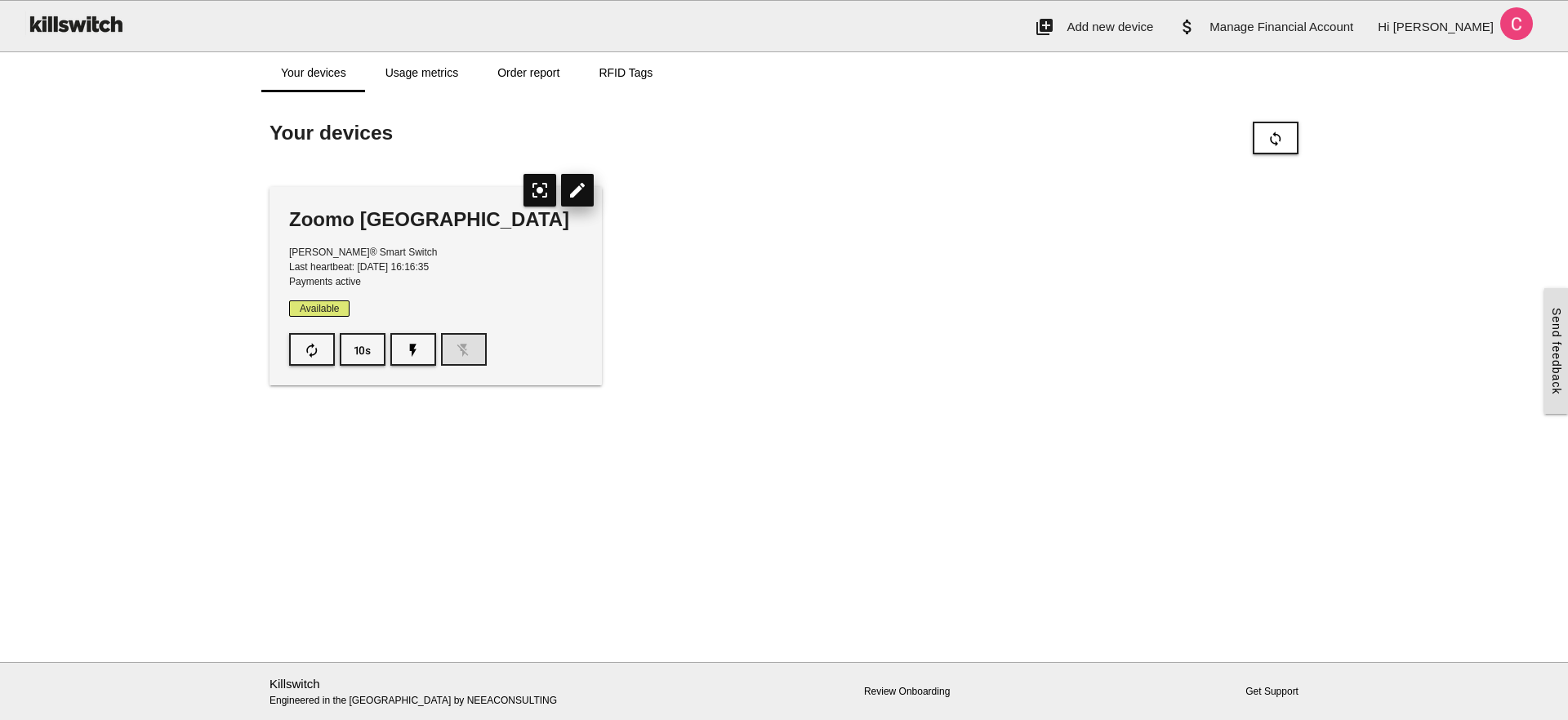
click at [579, 188] on icon "edit" at bounding box center [577, 190] width 33 height 33
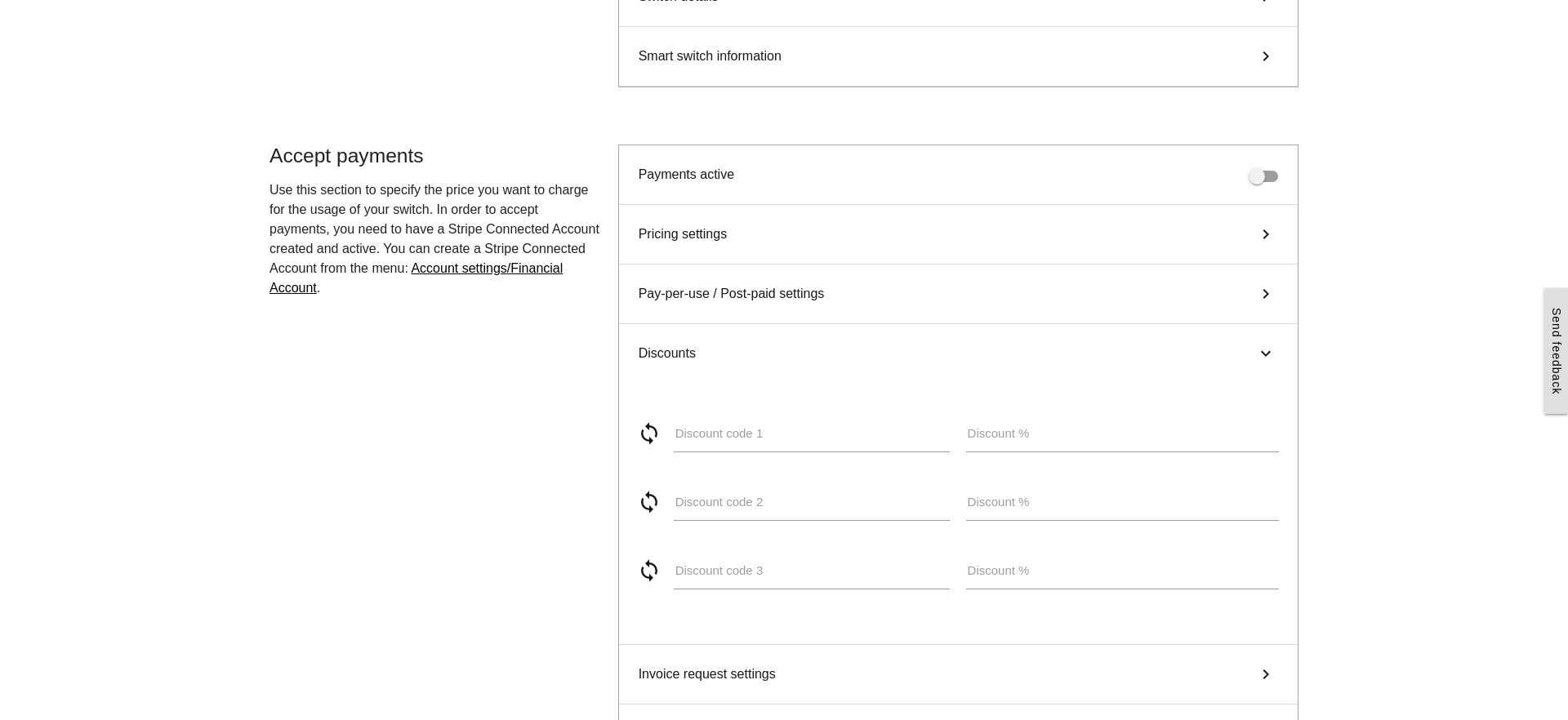
scroll to position [520, 0]
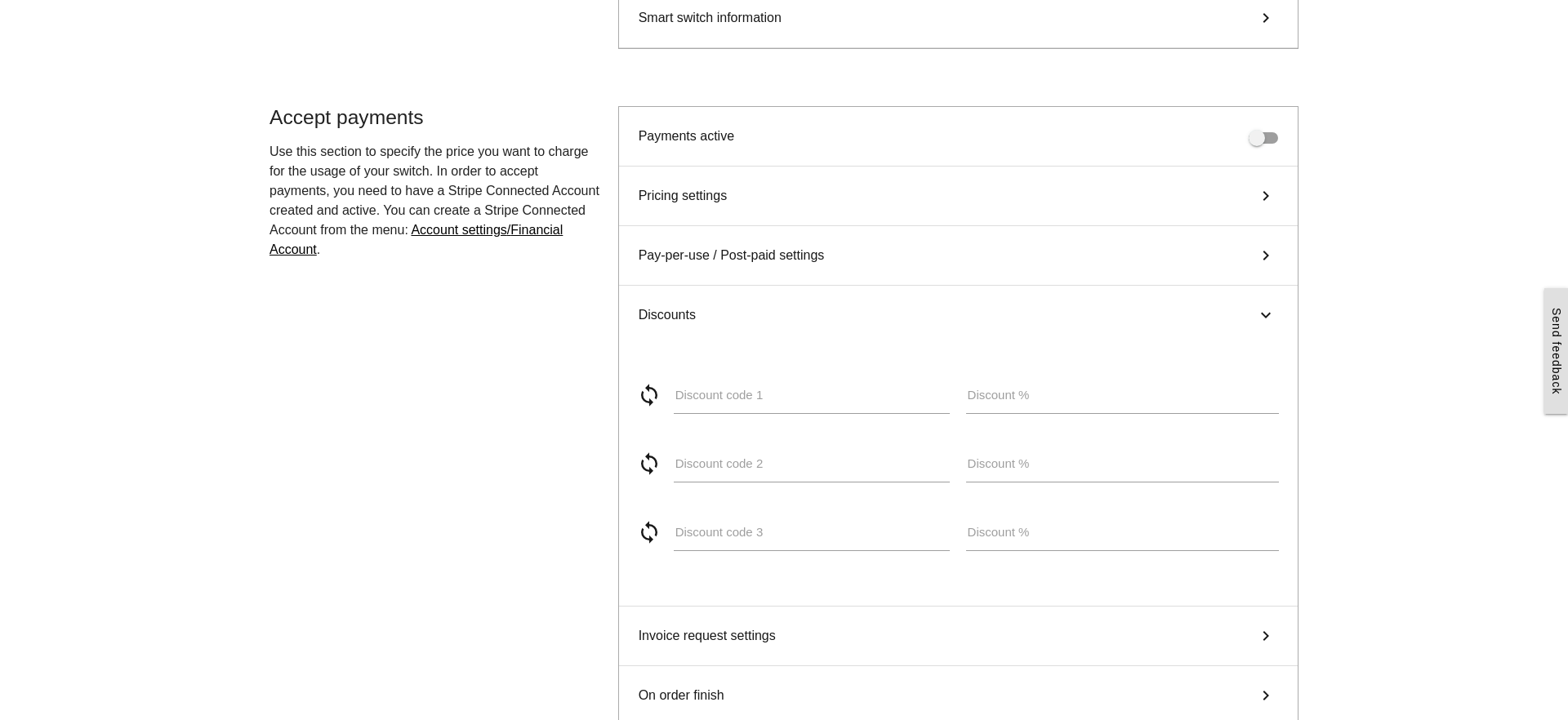
click at [1278, 310] on div "Discounts keyboard_arrow_right" at bounding box center [958, 315] width 679 height 59
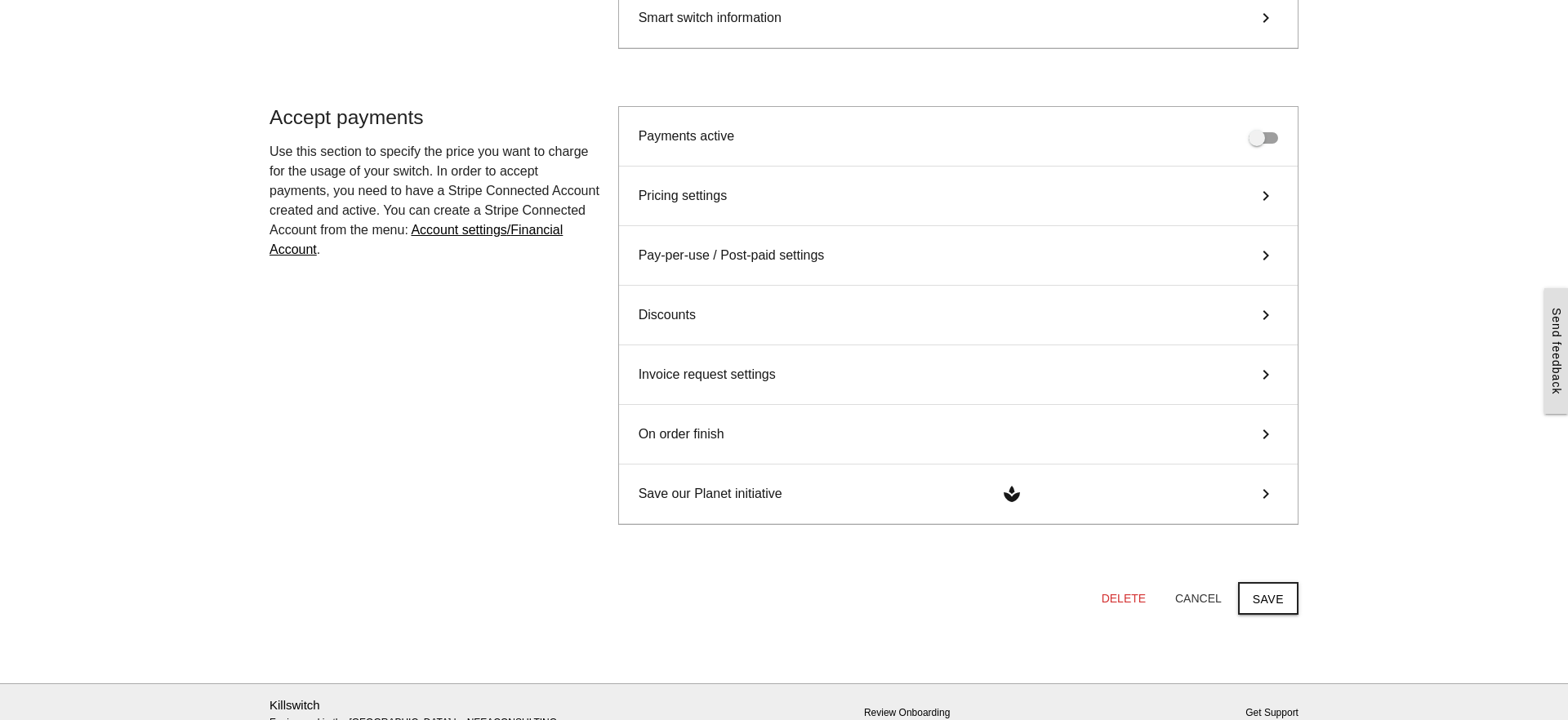
click at [802, 376] on div "Invoice request settings keyboard_arrow_right" at bounding box center [958, 375] width 679 height 60
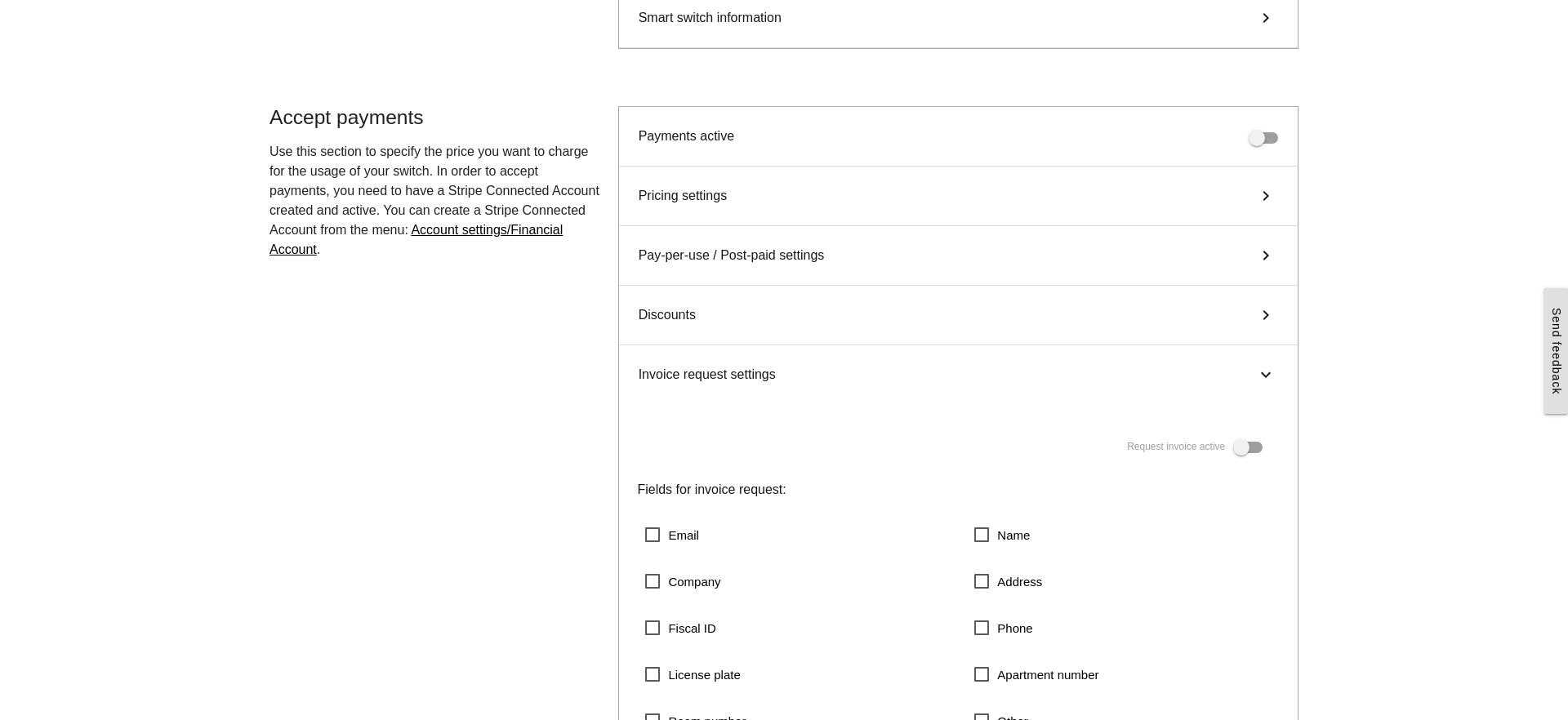
click at [802, 376] on div "Invoice request settings keyboard_arrow_right" at bounding box center [958, 375] width 679 height 59
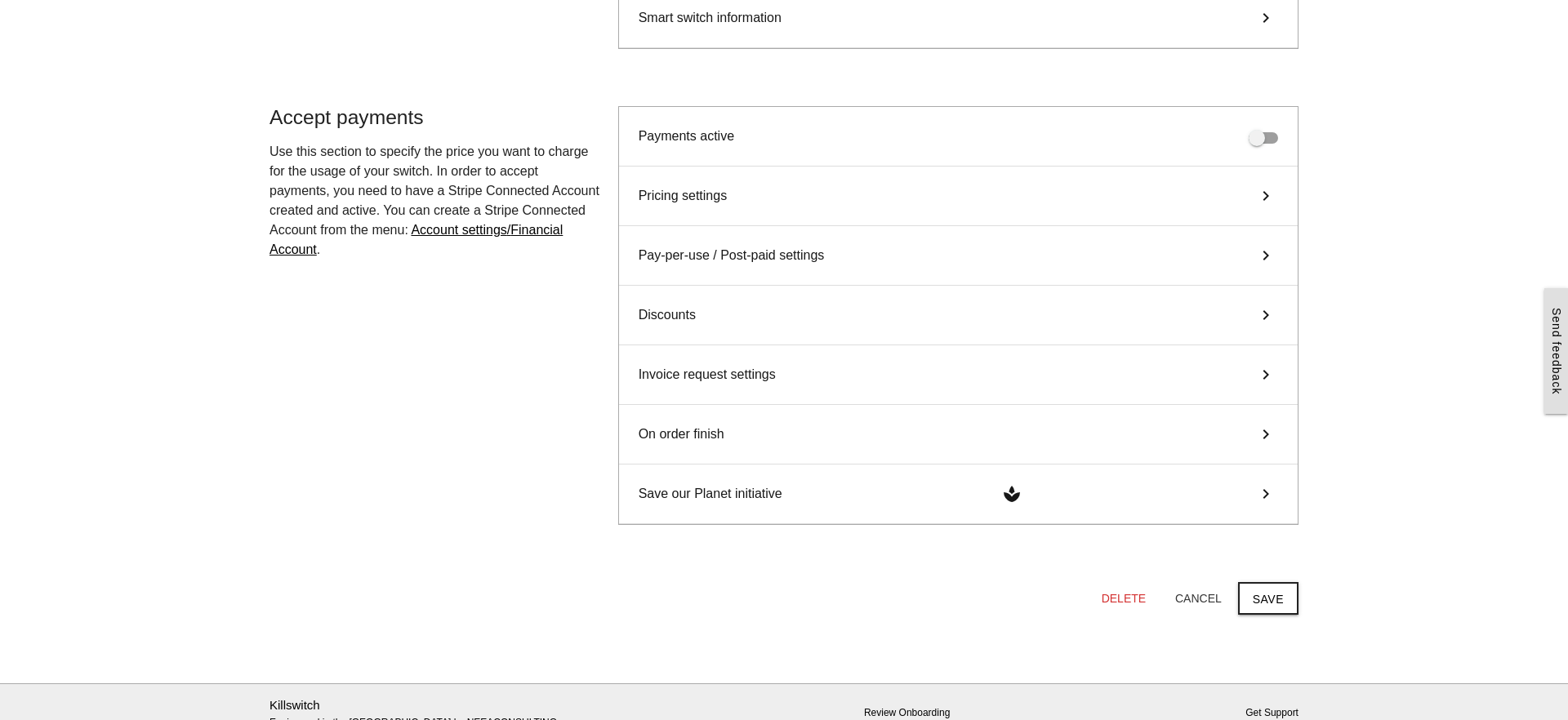
click at [804, 436] on div "On order finish keyboard_arrow_right" at bounding box center [958, 435] width 679 height 60
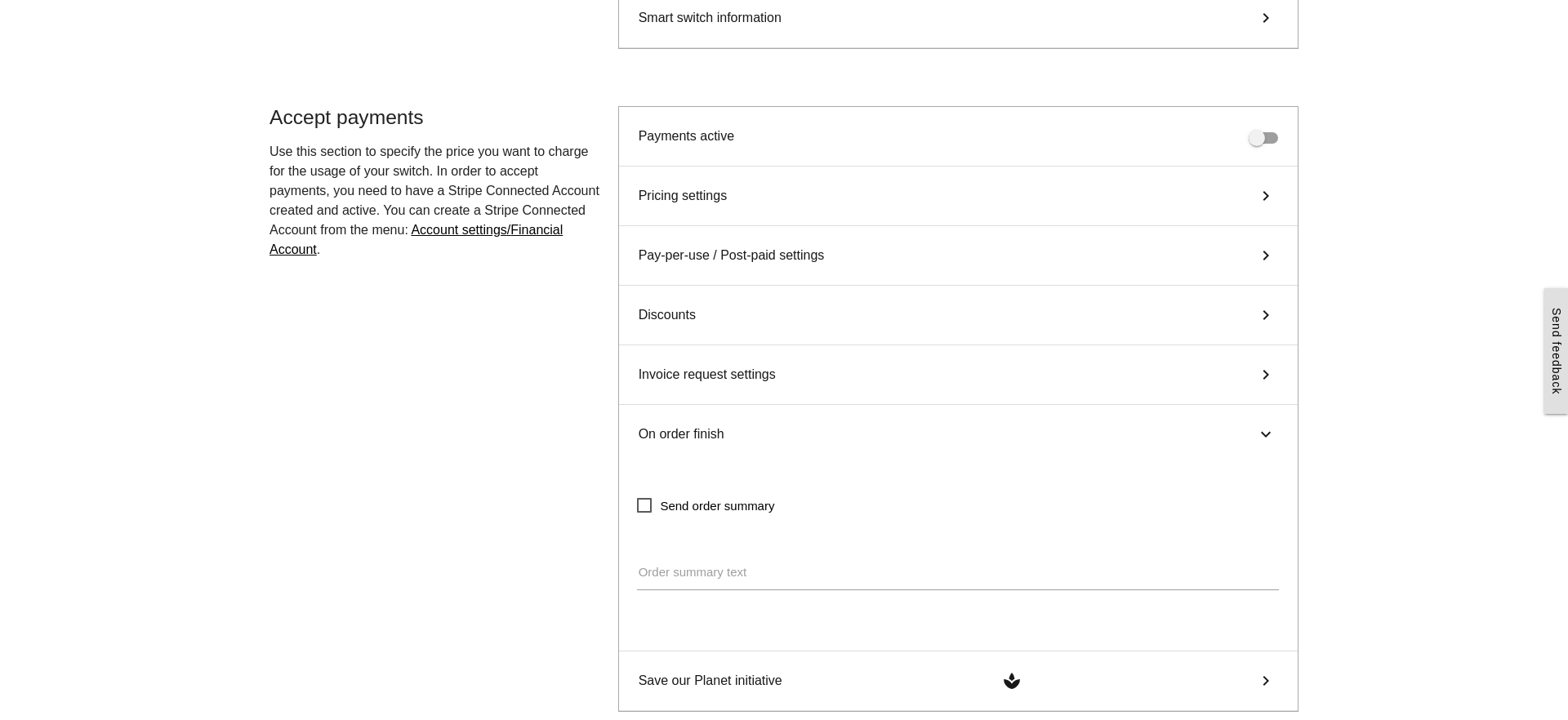
click at [839, 430] on div "On order finish keyboard_arrow_right" at bounding box center [958, 434] width 679 height 59
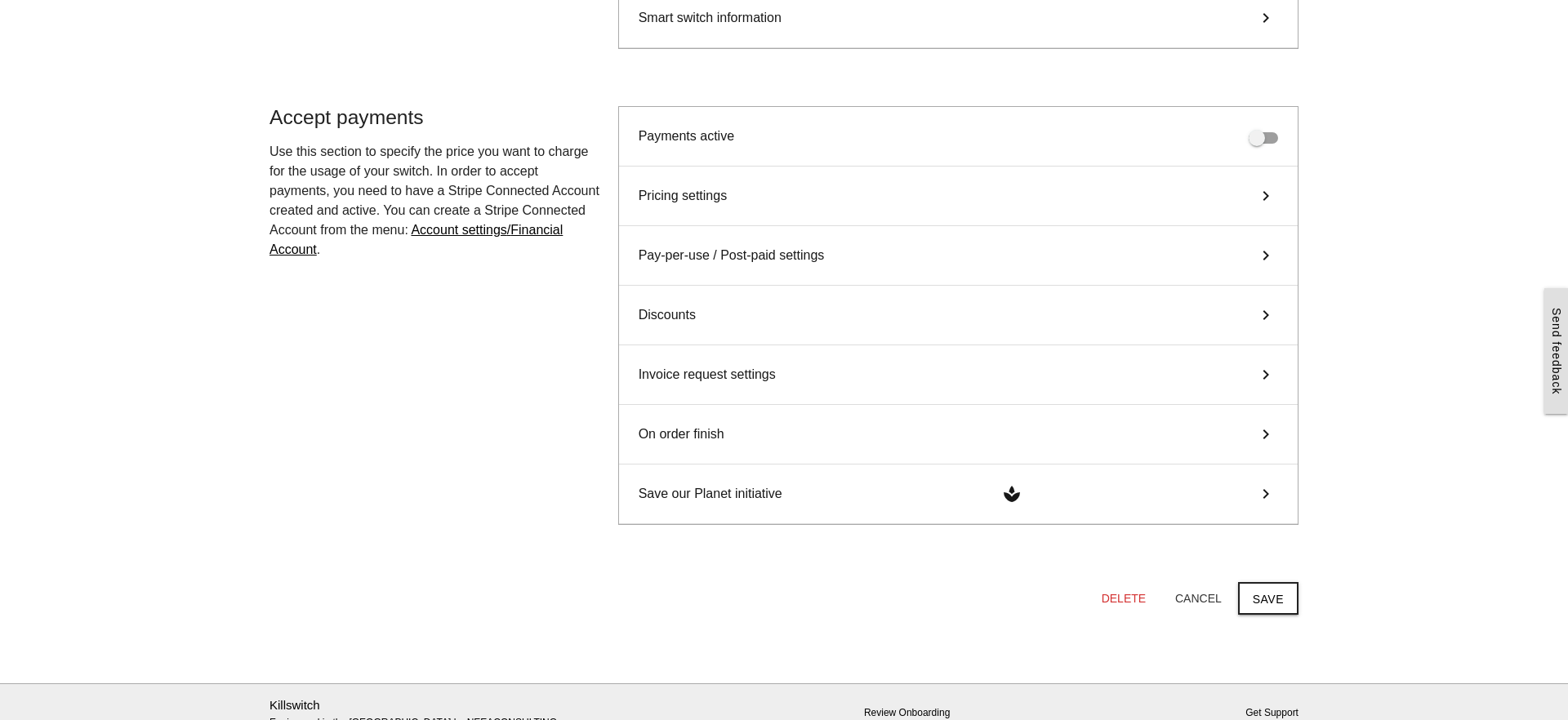
click at [993, 504] on div "Save our Planet initiative spa keyboard_arrow_right" at bounding box center [958, 494] width 679 height 60
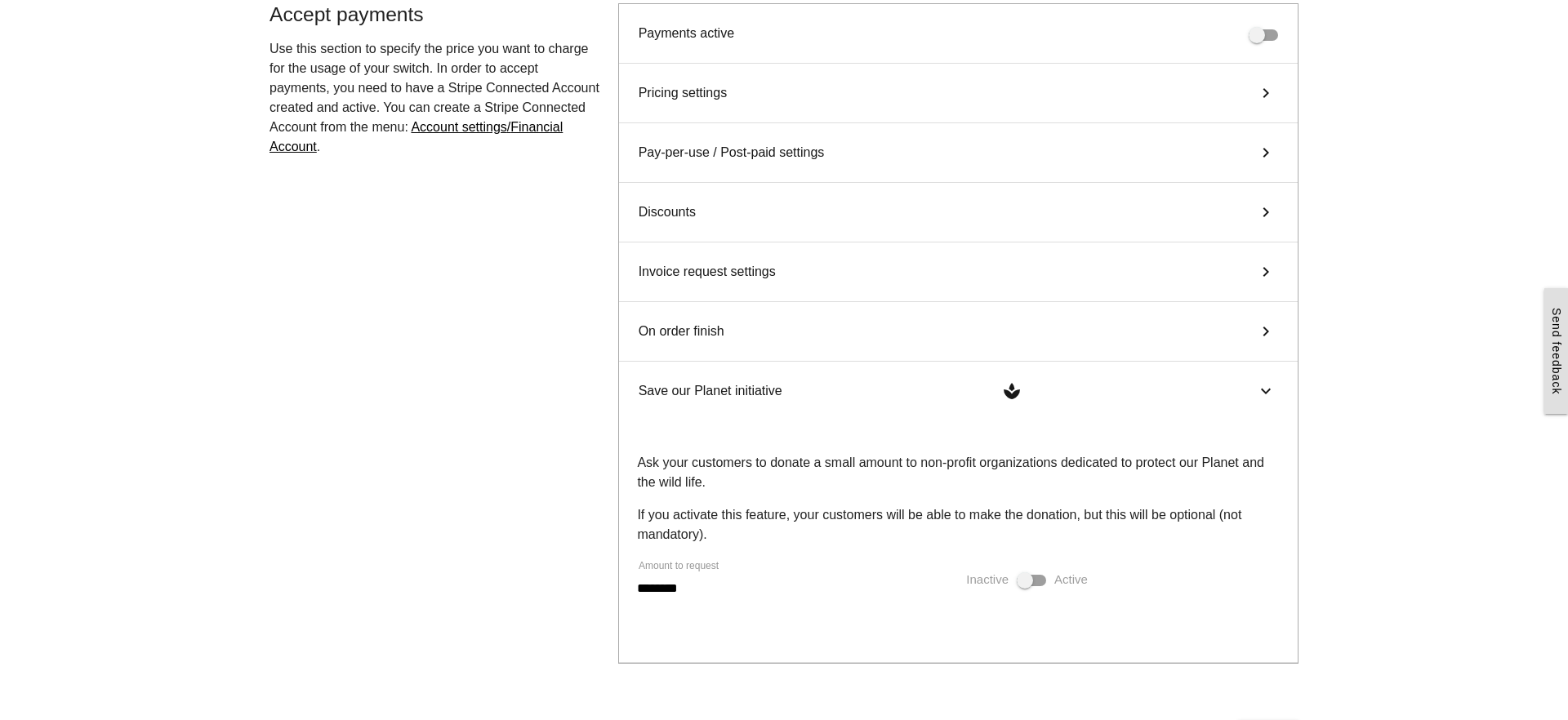
click at [913, 378] on div "Save our Planet initiative spa keyboard_arrow_right" at bounding box center [958, 390] width 679 height 59
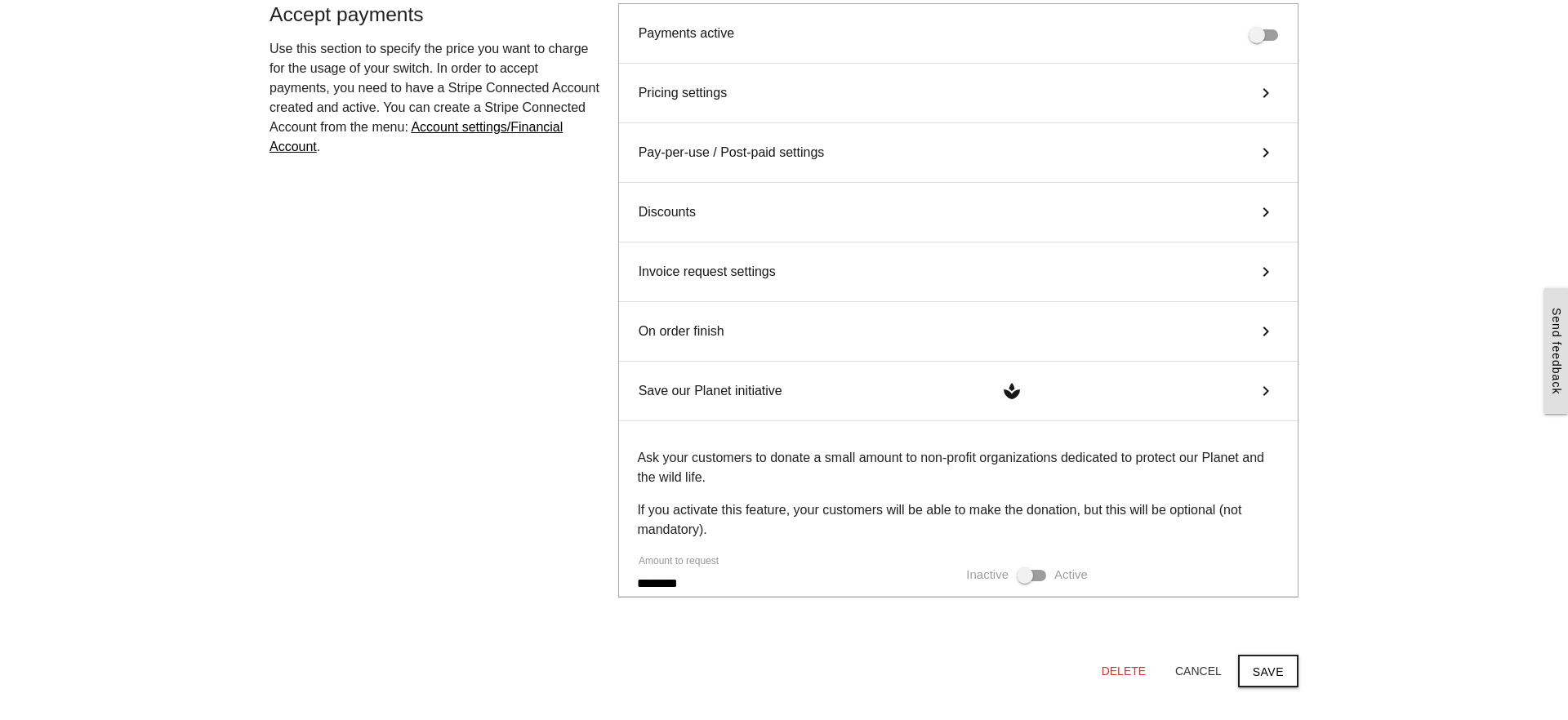
scroll to position [542, 0]
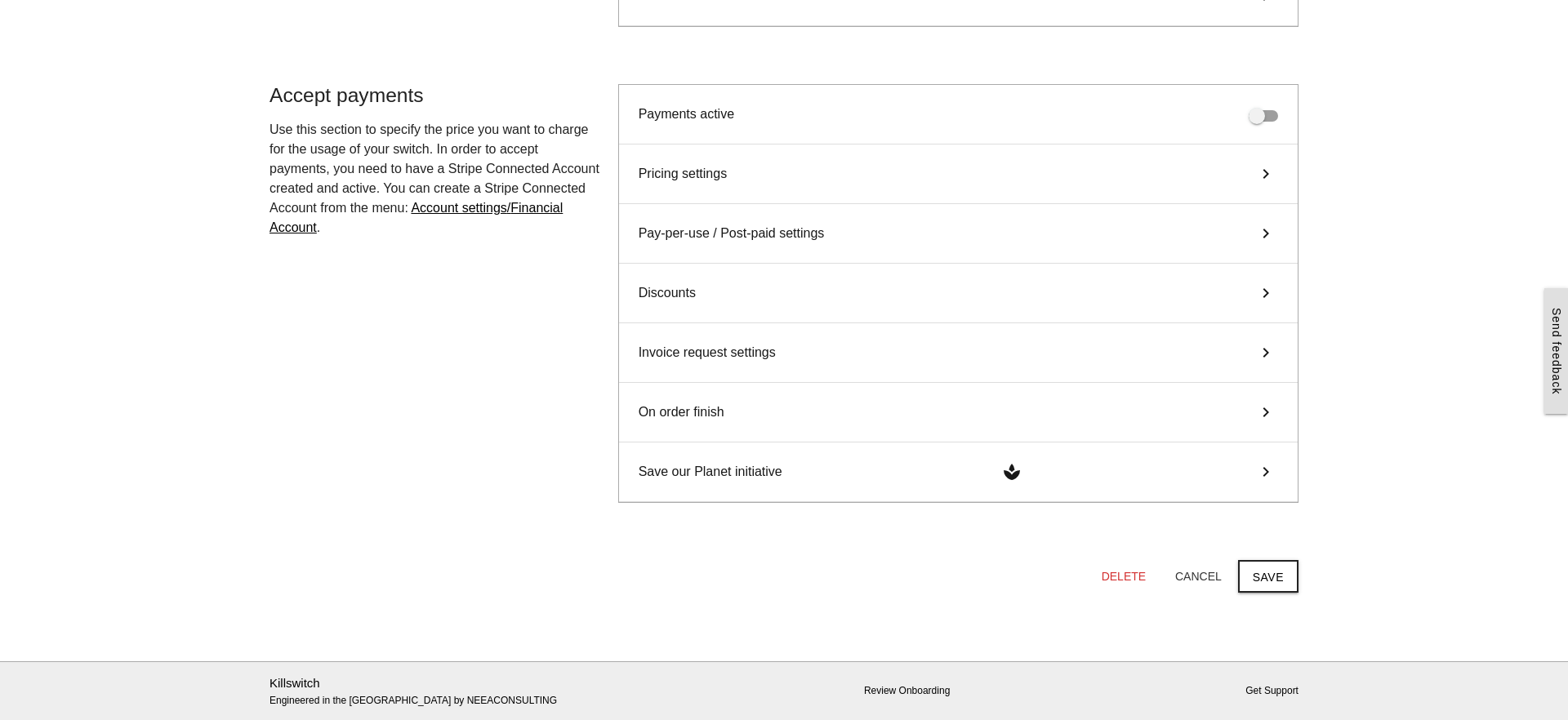
click at [862, 290] on div "Discounts keyboard_arrow_right" at bounding box center [958, 294] width 679 height 60
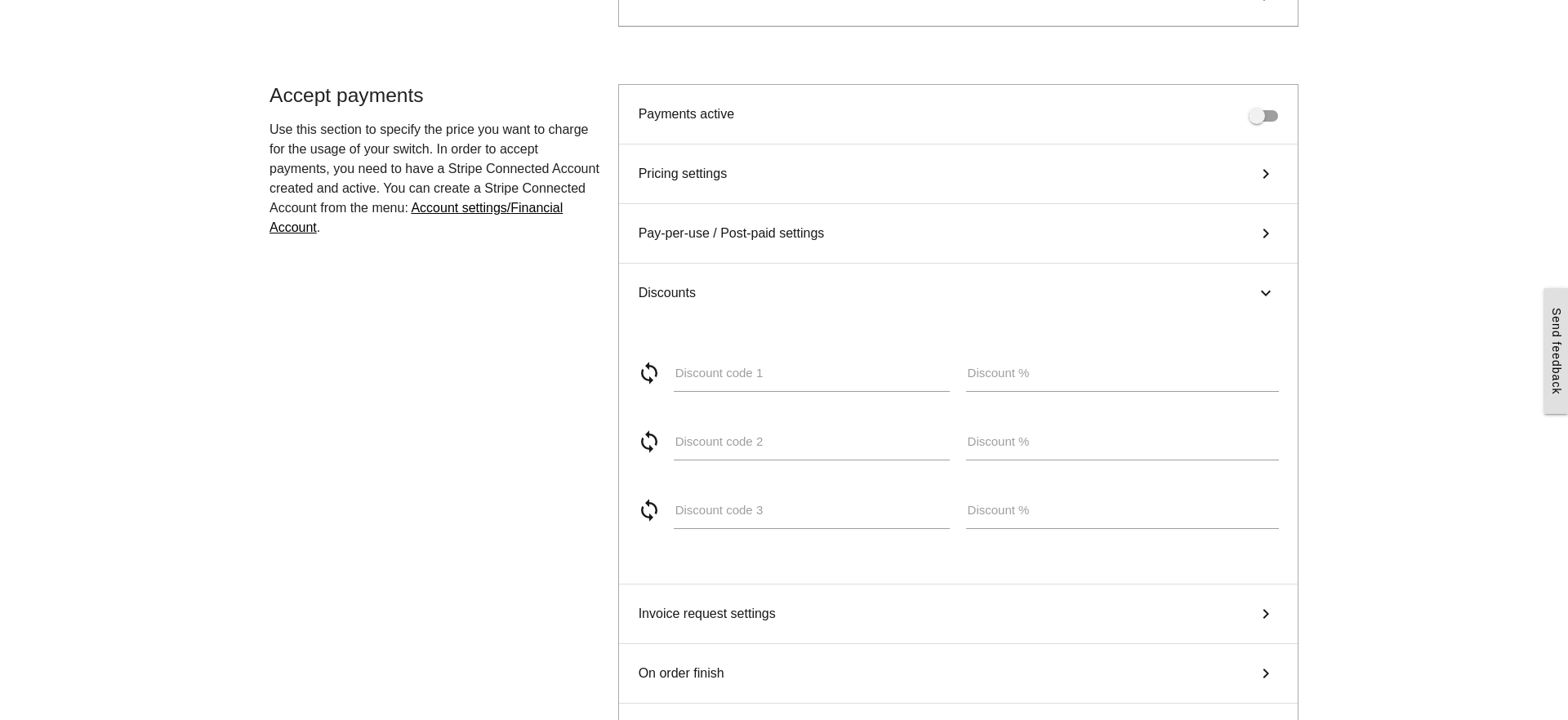
click at [862, 290] on div "Discounts keyboard_arrow_right" at bounding box center [958, 293] width 679 height 59
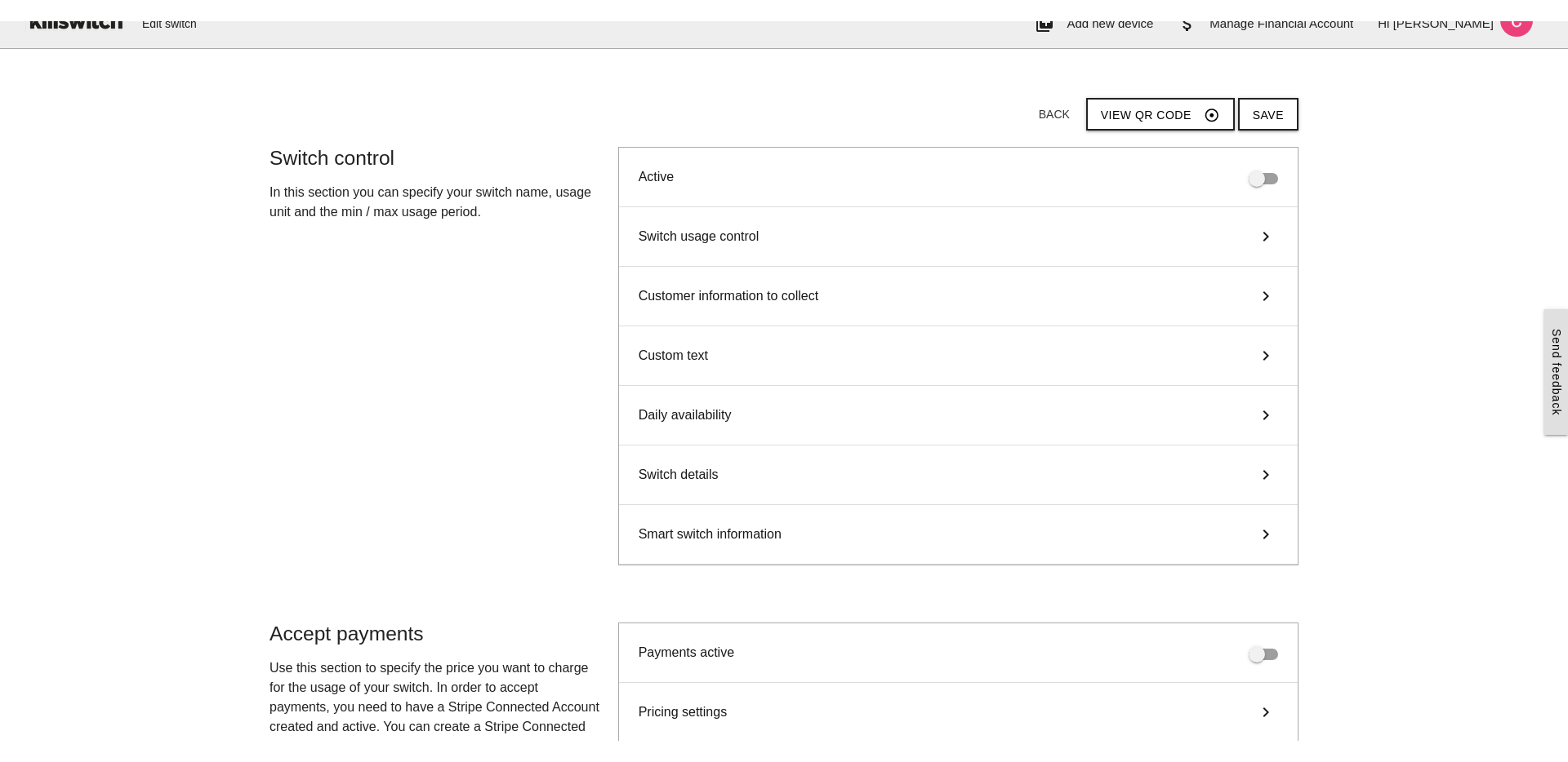
scroll to position [0, 0]
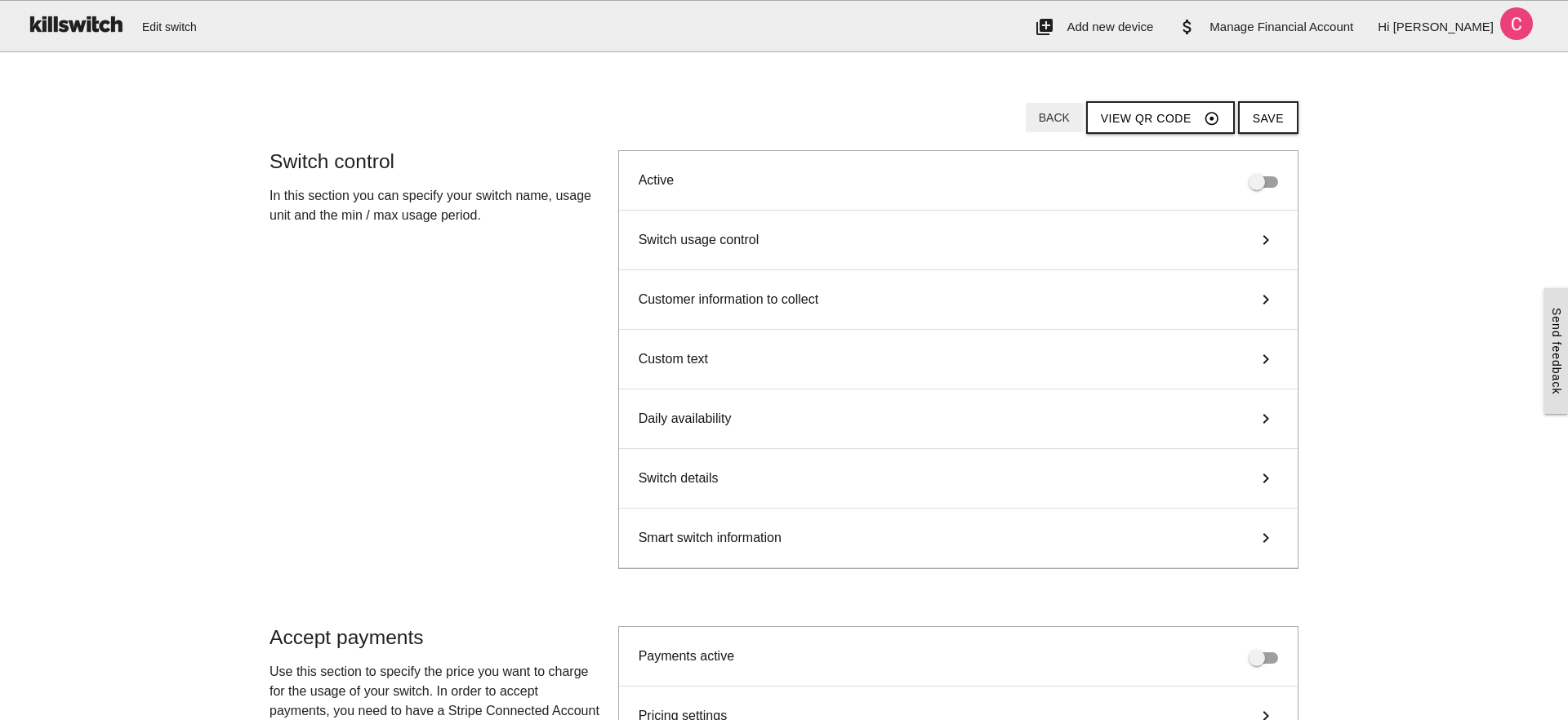
click at [1058, 121] on button "Back" at bounding box center [1054, 117] width 57 height 29
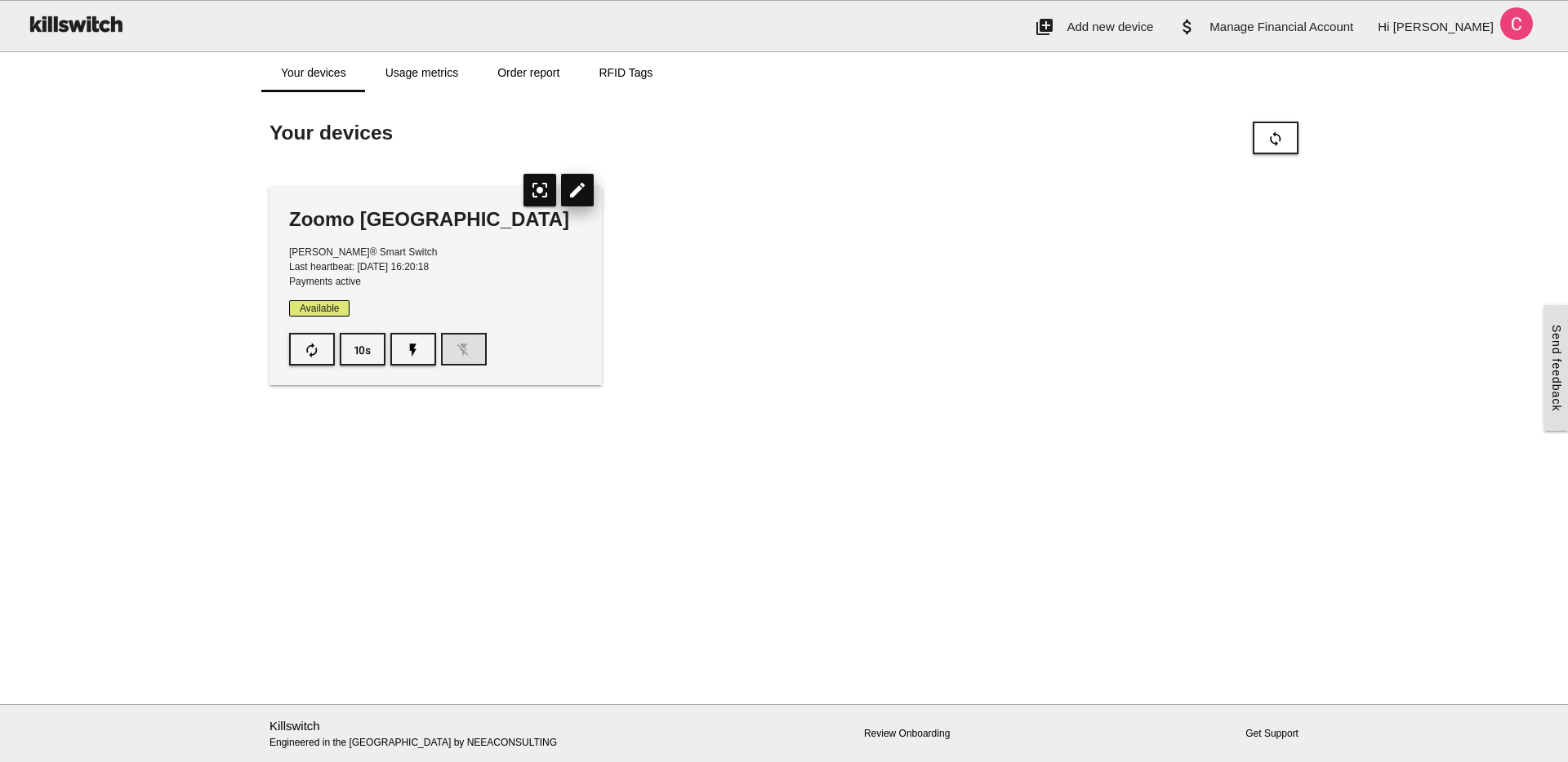
click at [570, 194] on icon "edit" at bounding box center [577, 190] width 33 height 33
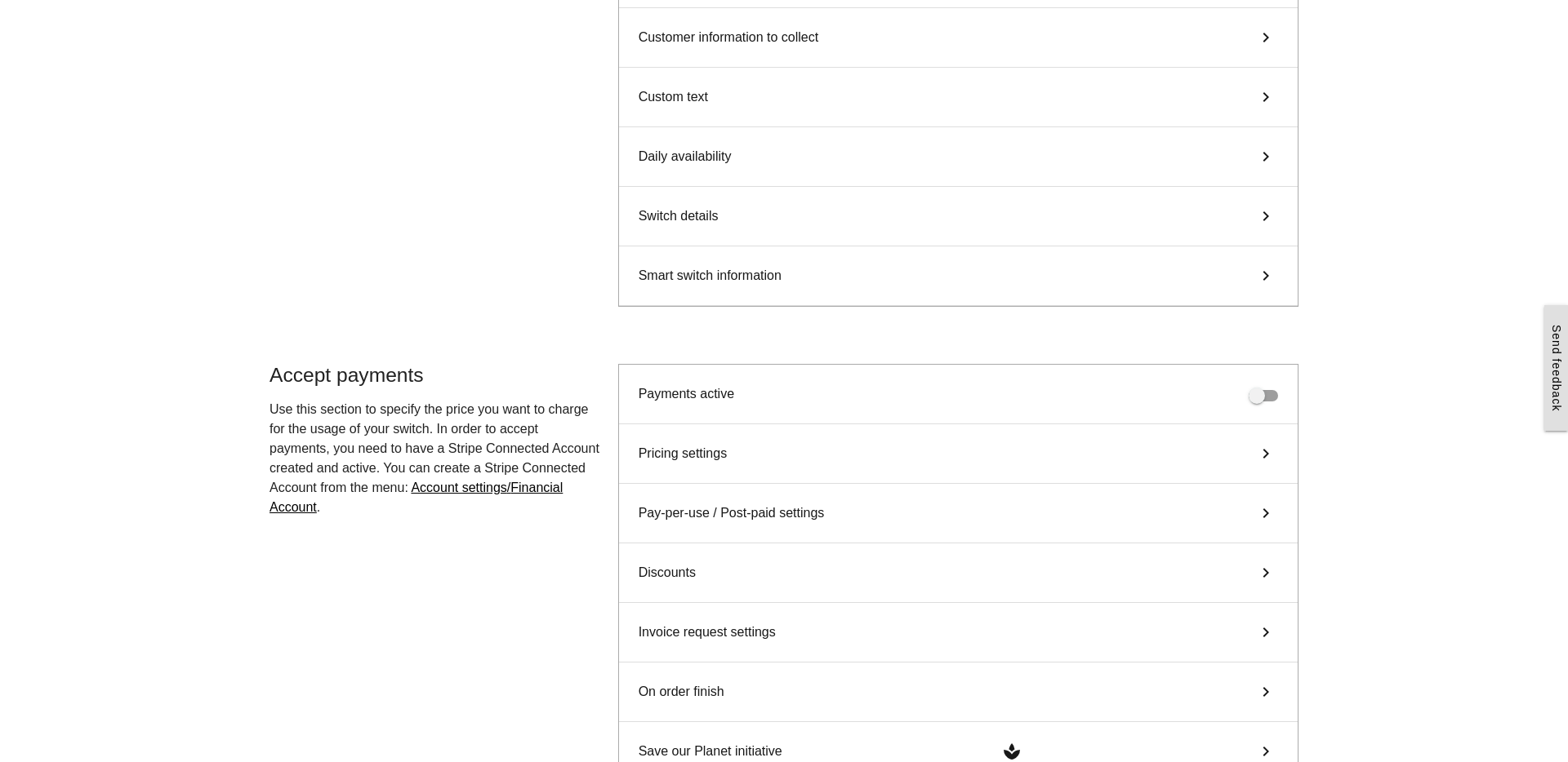
scroll to position [418, 0]
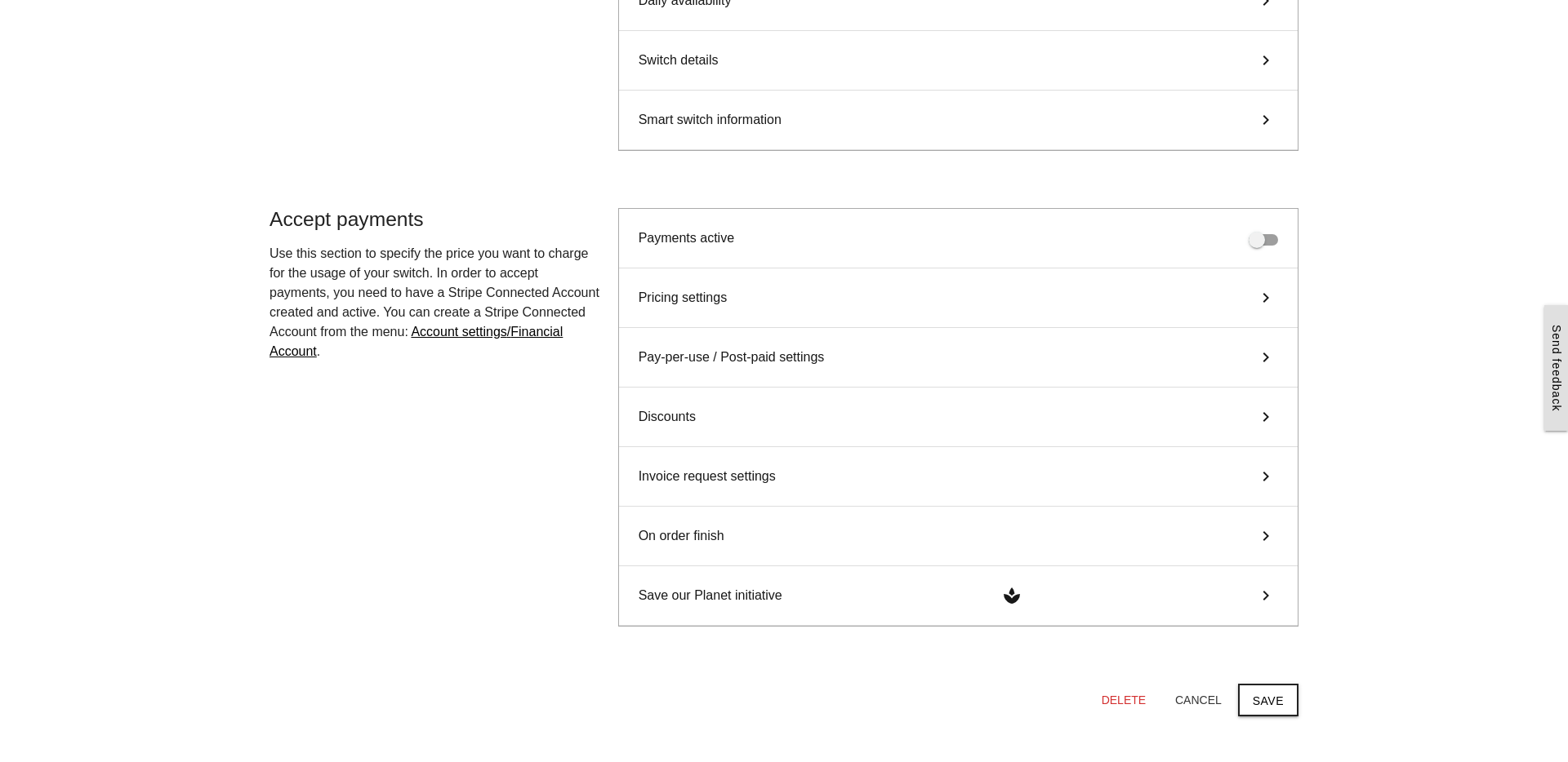
click at [920, 416] on div "Discounts keyboard_arrow_right" at bounding box center [958, 418] width 679 height 60
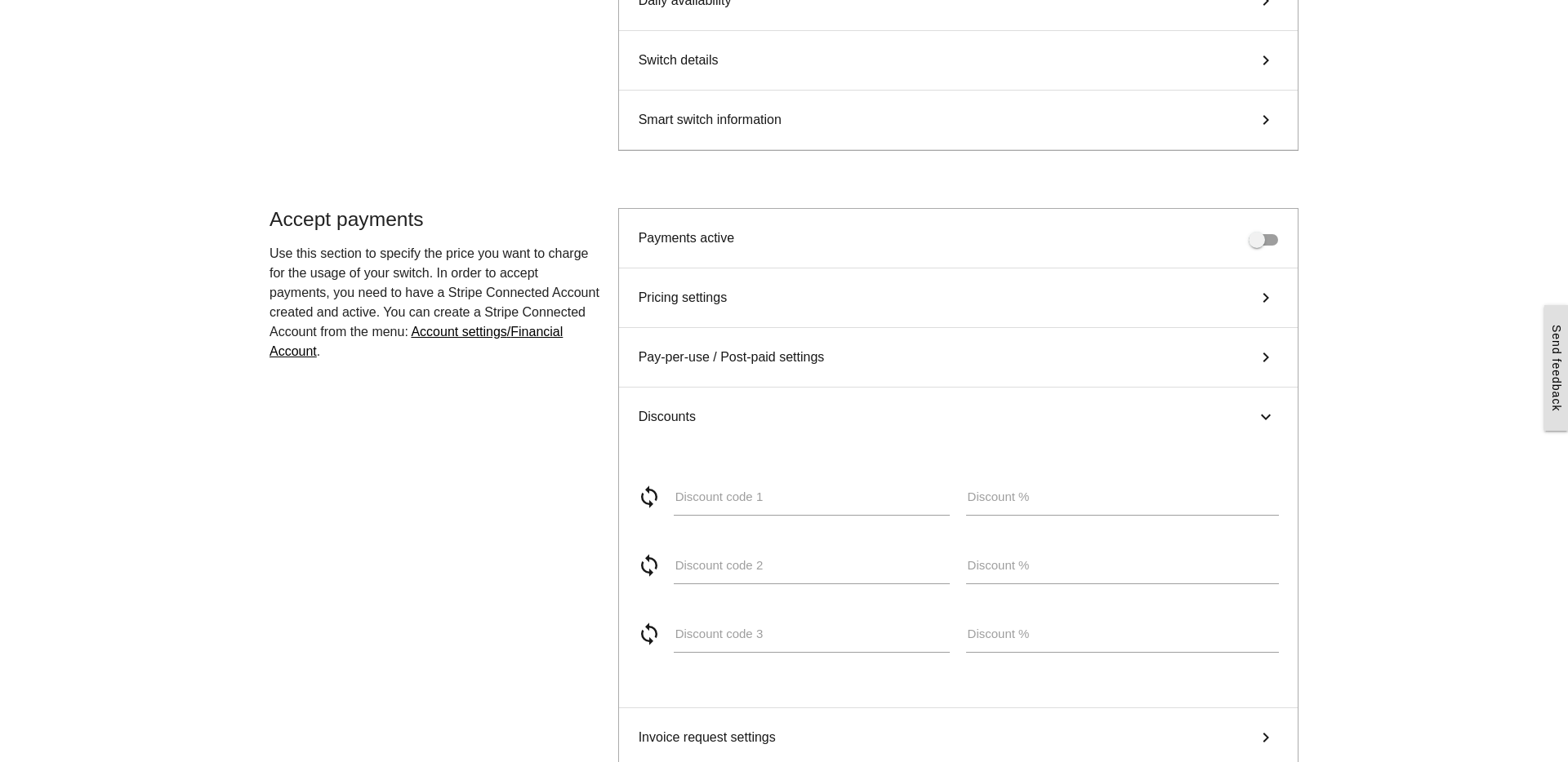
click at [920, 416] on div "Discounts keyboard_arrow_right" at bounding box center [958, 417] width 679 height 59
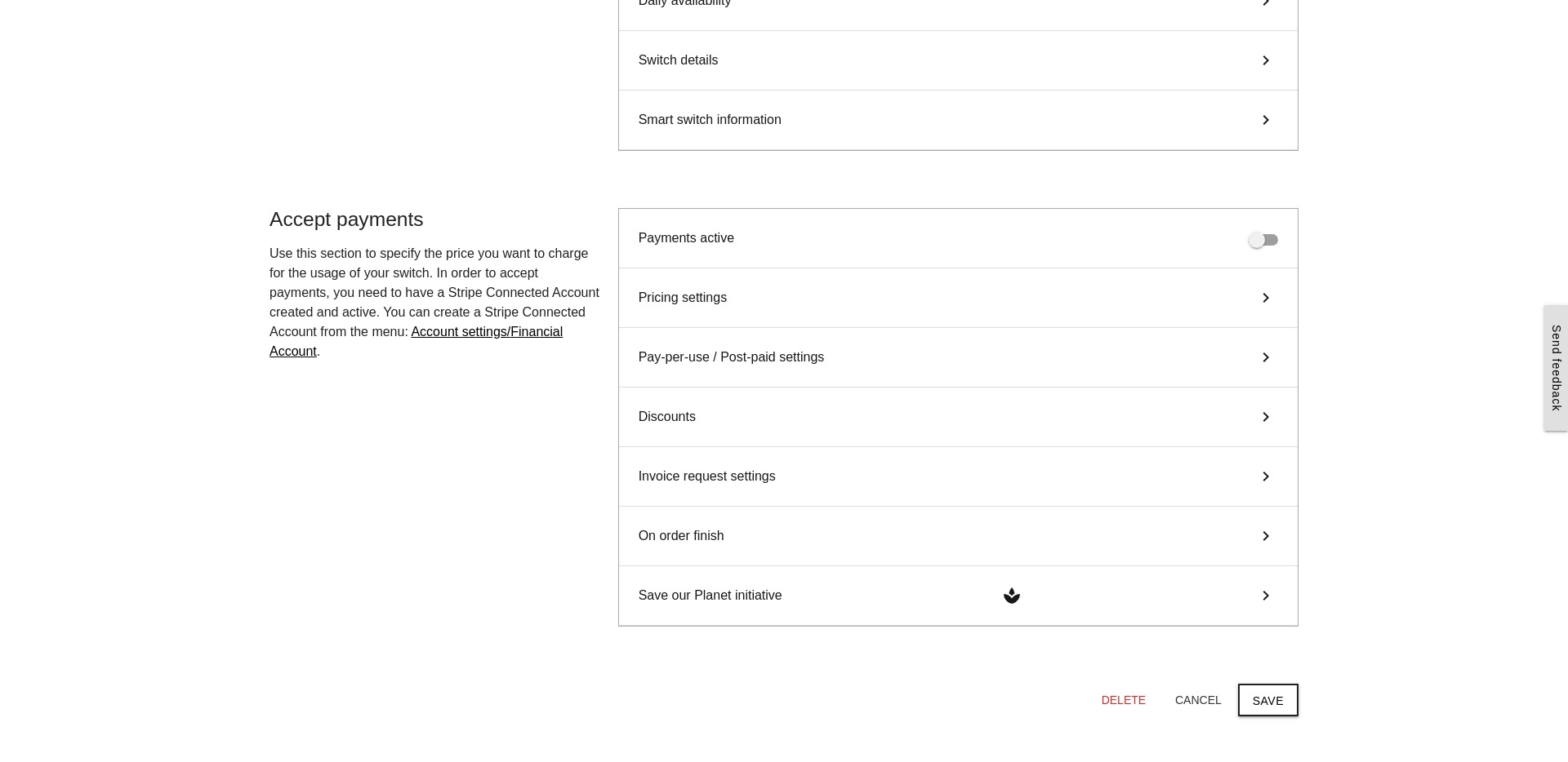
scroll to position [0, 0]
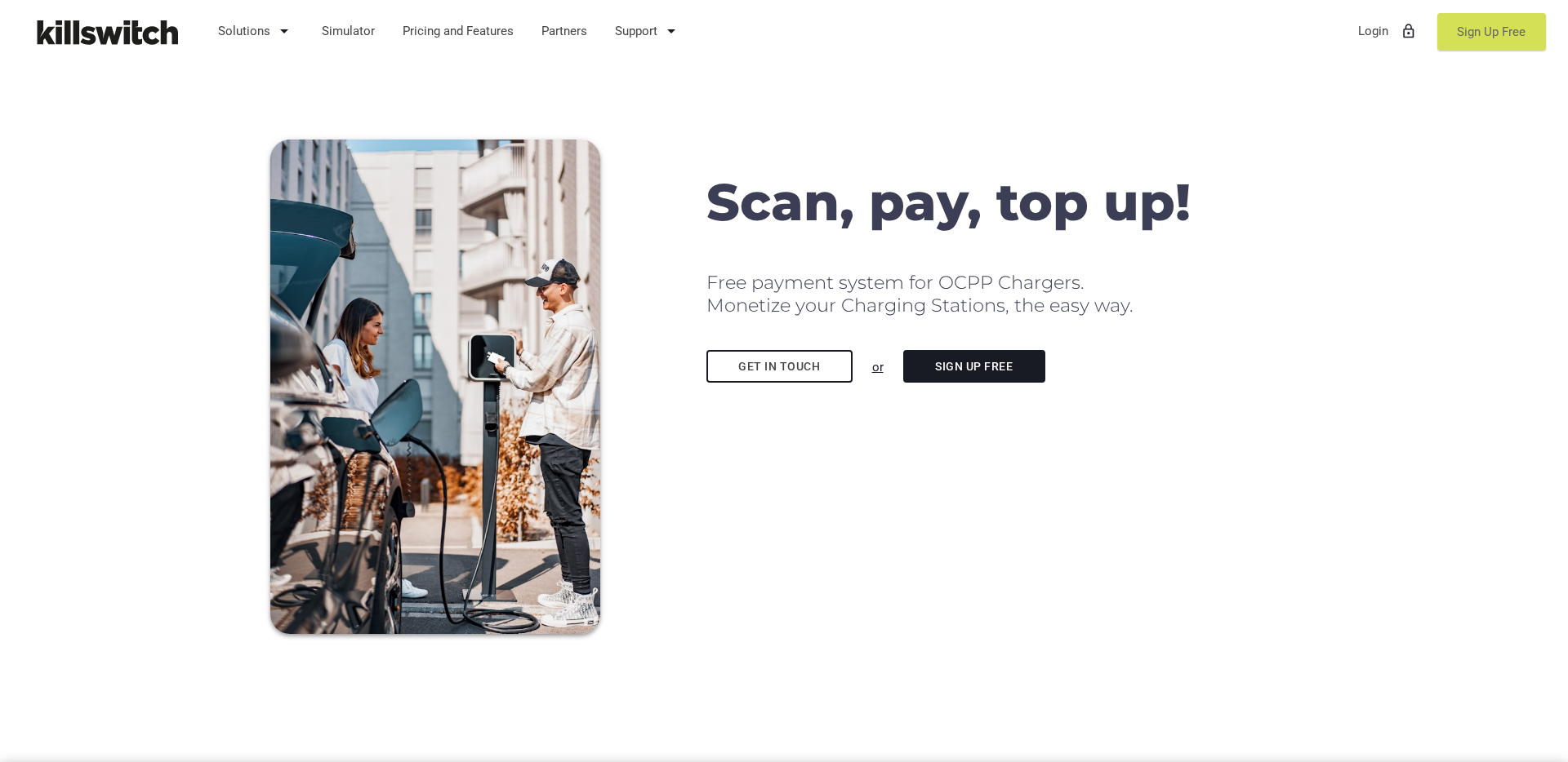
click at [1477, 33] on link "Sign Up Free" at bounding box center [1492, 32] width 109 height 37
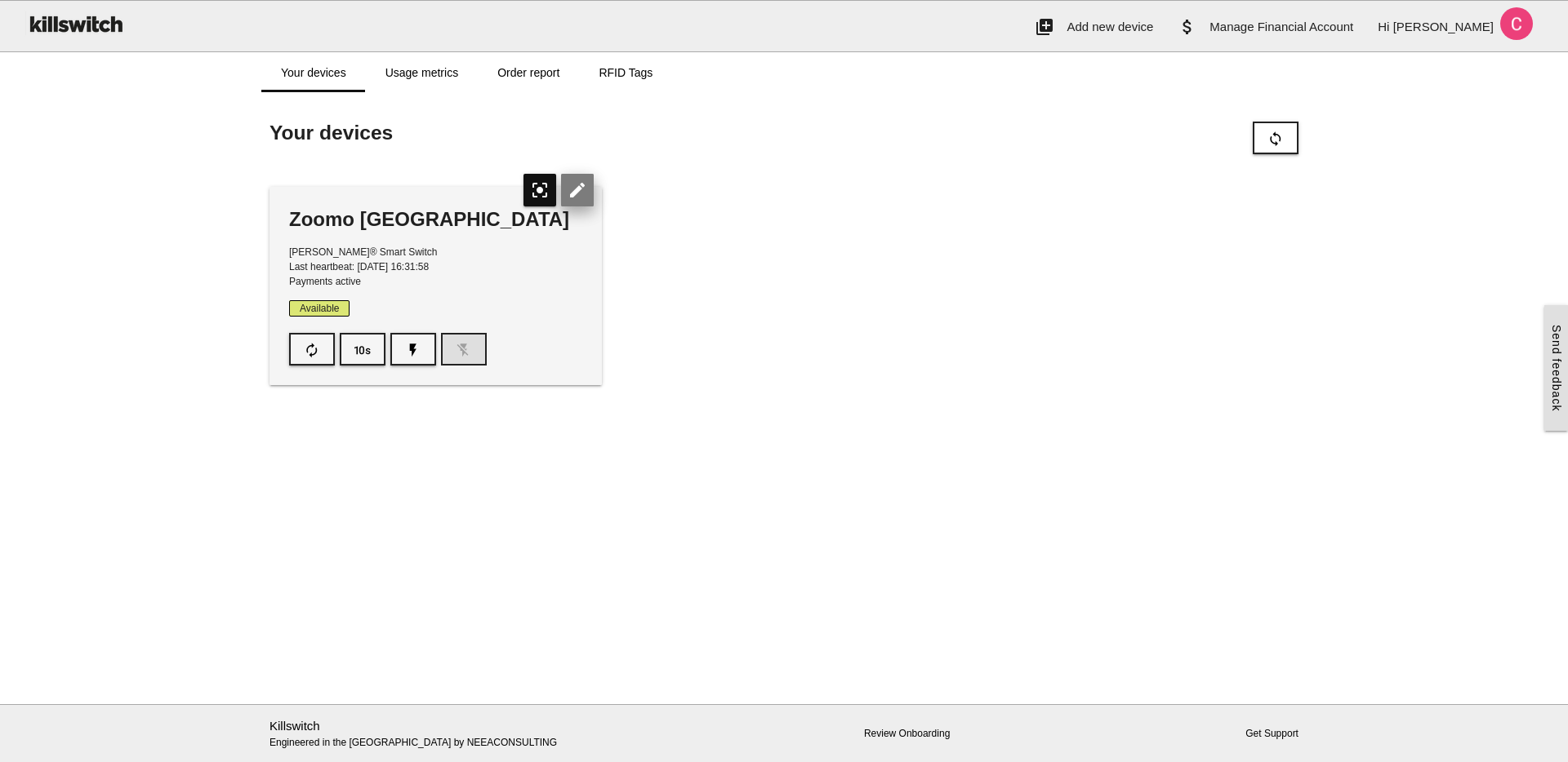
click at [581, 185] on icon "edit" at bounding box center [577, 190] width 33 height 33
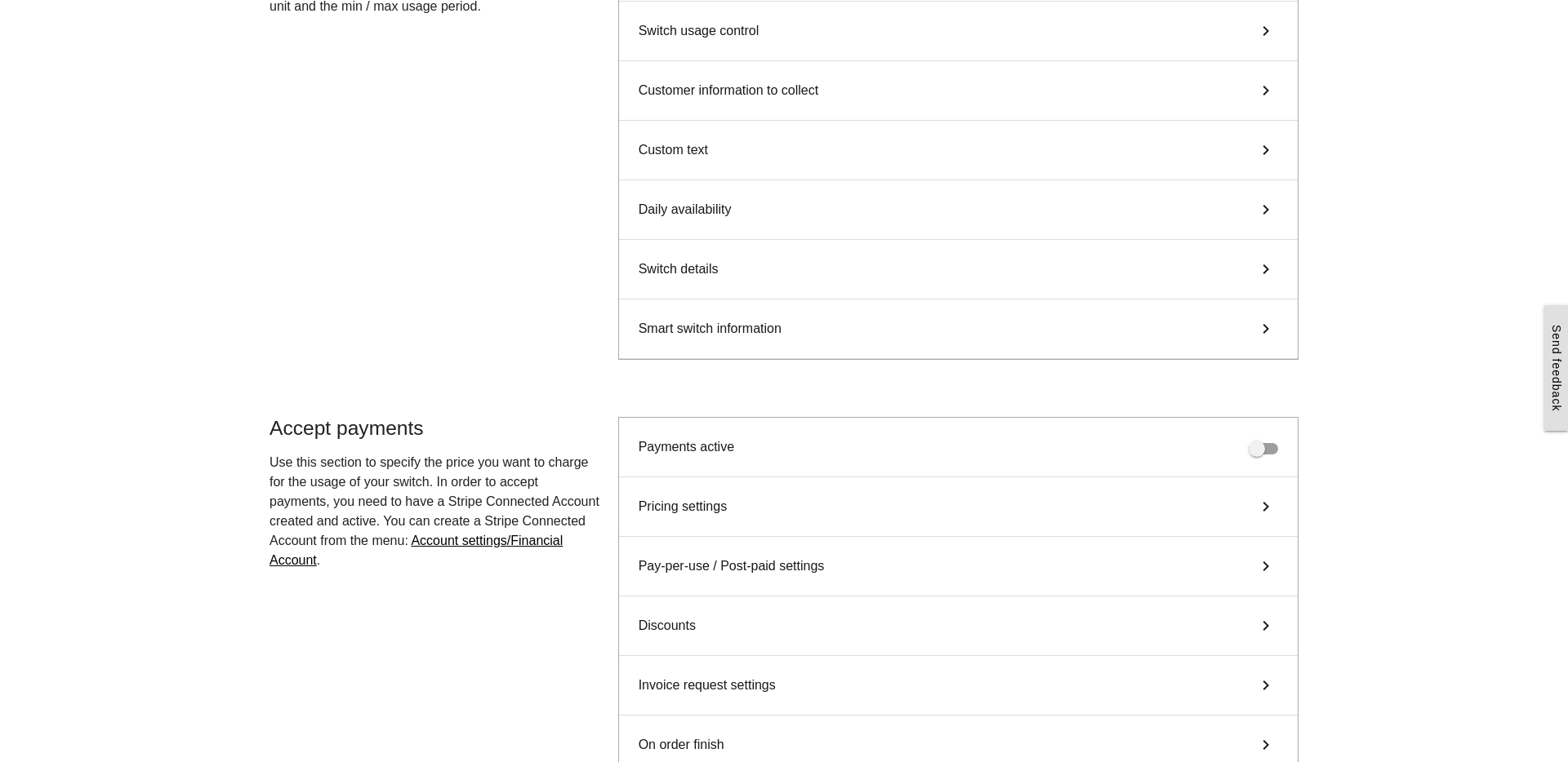
scroll to position [265, 0]
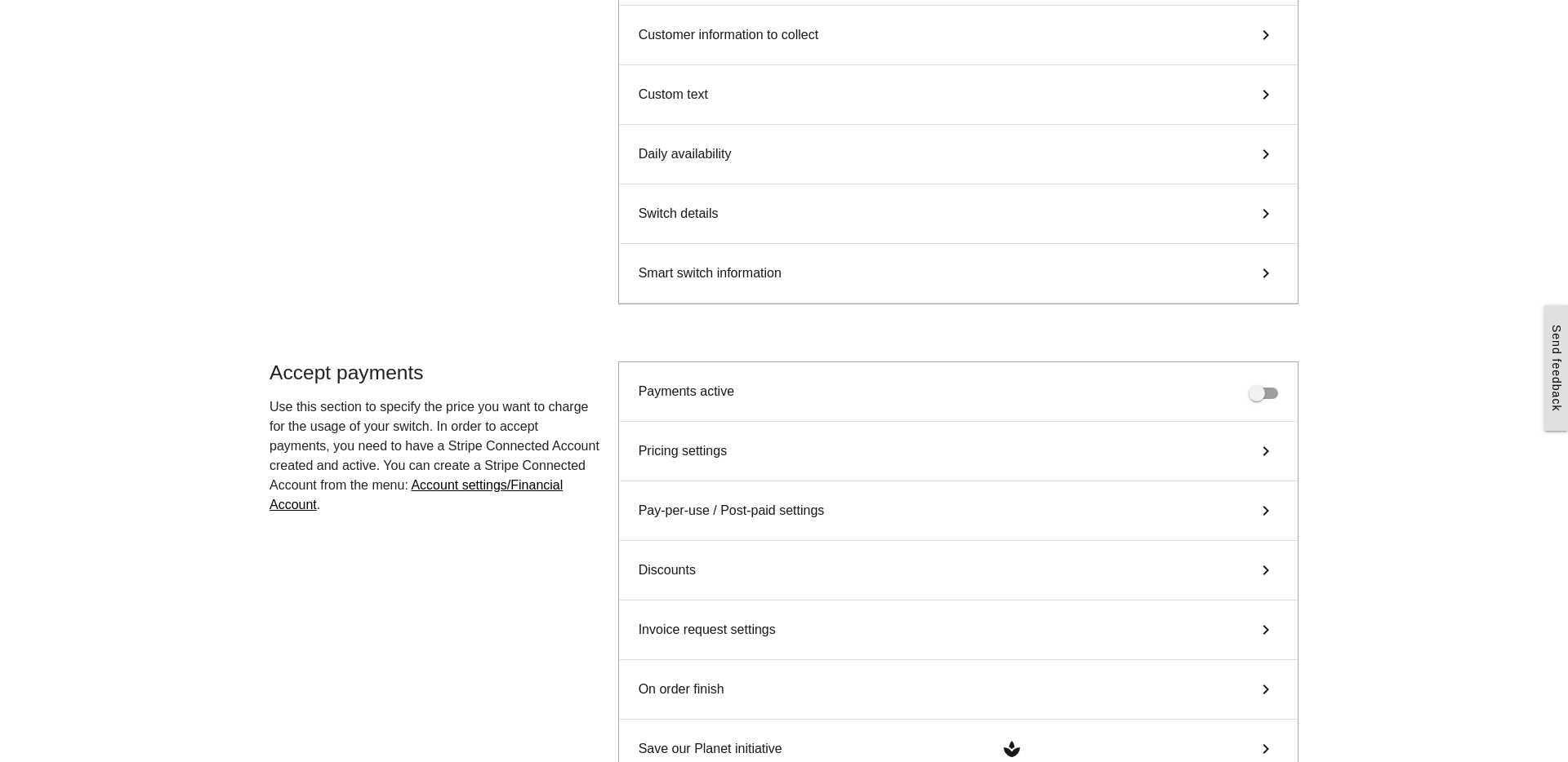
click at [807, 562] on div "Discounts keyboard_arrow_right" at bounding box center [958, 571] width 679 height 60
click at [788, 645] on label "Discount code 1" at bounding box center [812, 651] width 274 height 19
click at [788, 645] on input "Discount code 1" at bounding box center [811, 651] width 276 height 37
type input "*"
type input "****"
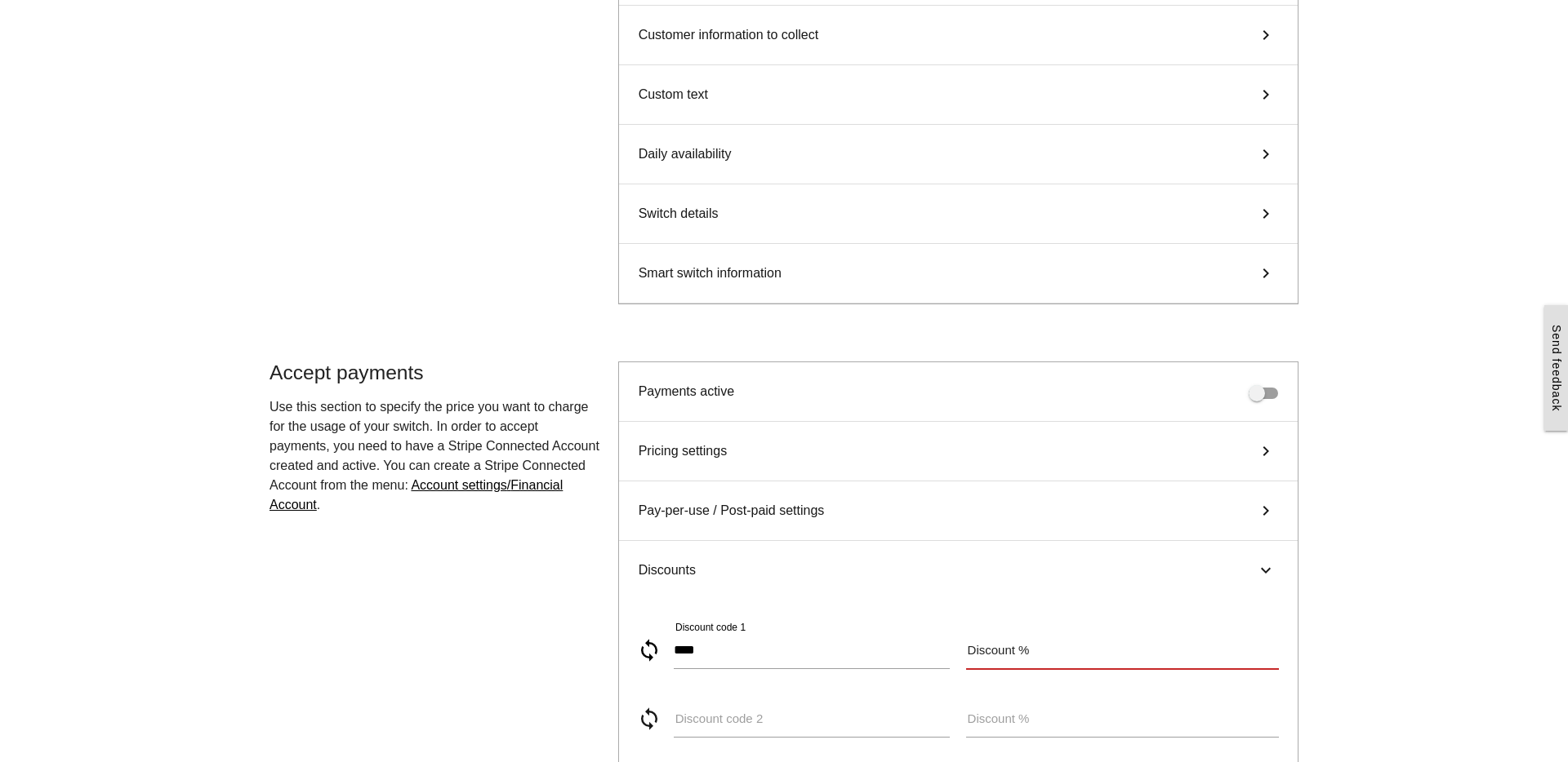
click at [1051, 655] on input "Discount %" at bounding box center [1123, 651] width 313 height 37
type input "***"
click at [1341, 512] on main "Start here! Add an OCPP device to Killswitch to configure it's payments checkou…" at bounding box center [784, 502] width 1568 height 1396
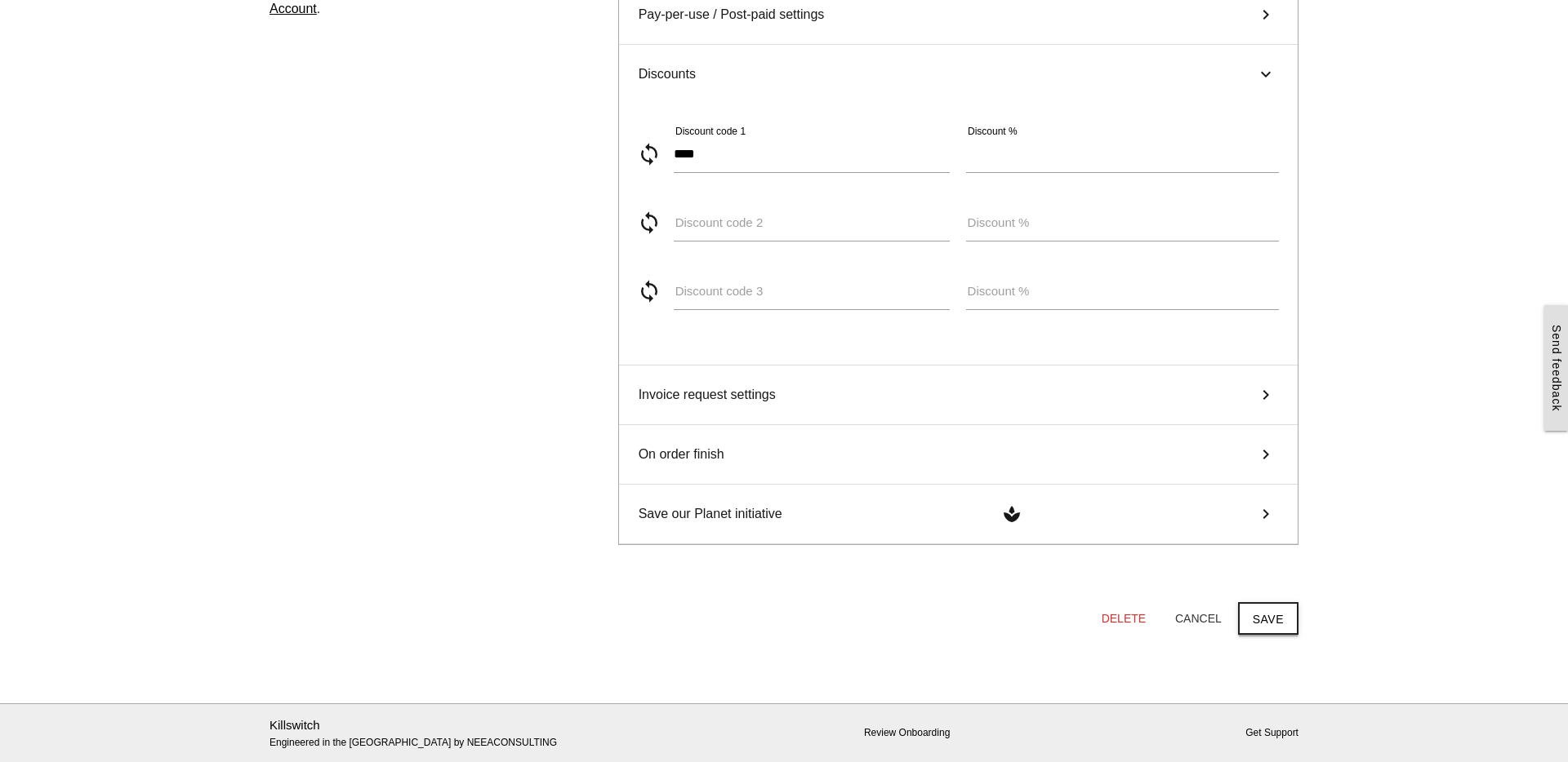
click at [1273, 621] on button "Save" at bounding box center [1268, 619] width 61 height 33
